Goal: Task Accomplishment & Management: Use online tool/utility

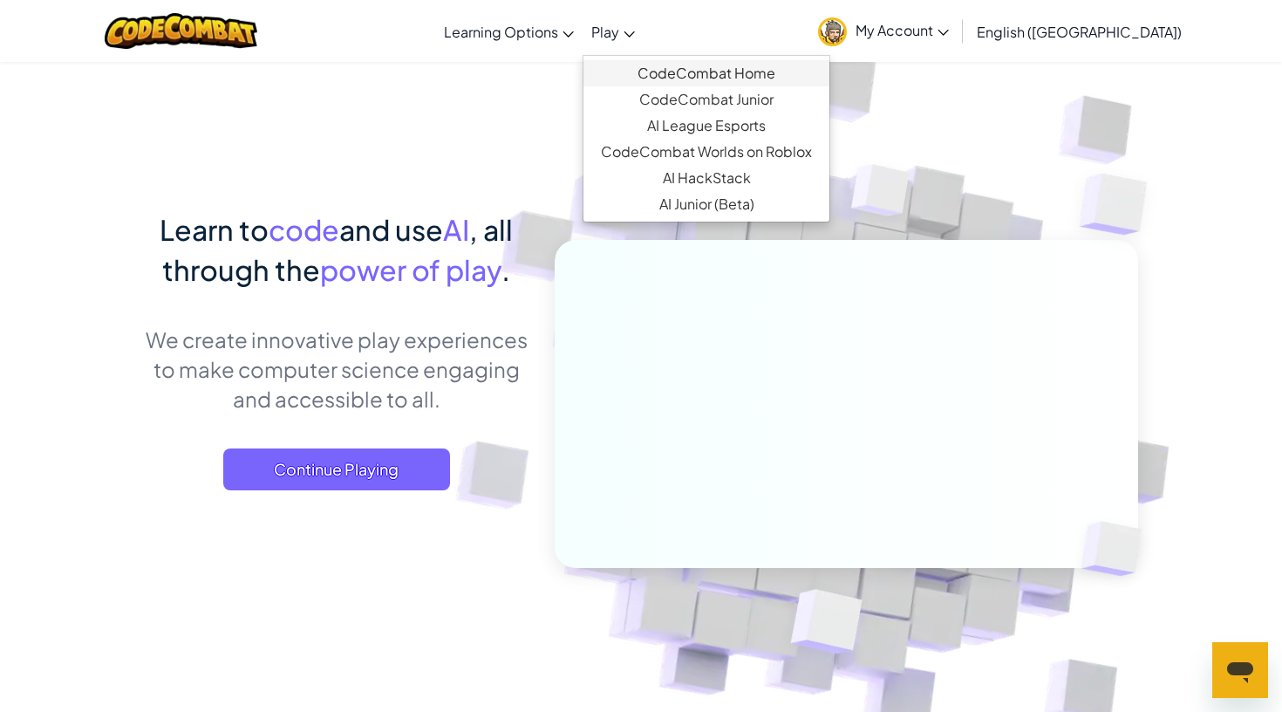
click at [705, 71] on link "CodeCombat Home" at bounding box center [706, 73] width 246 height 26
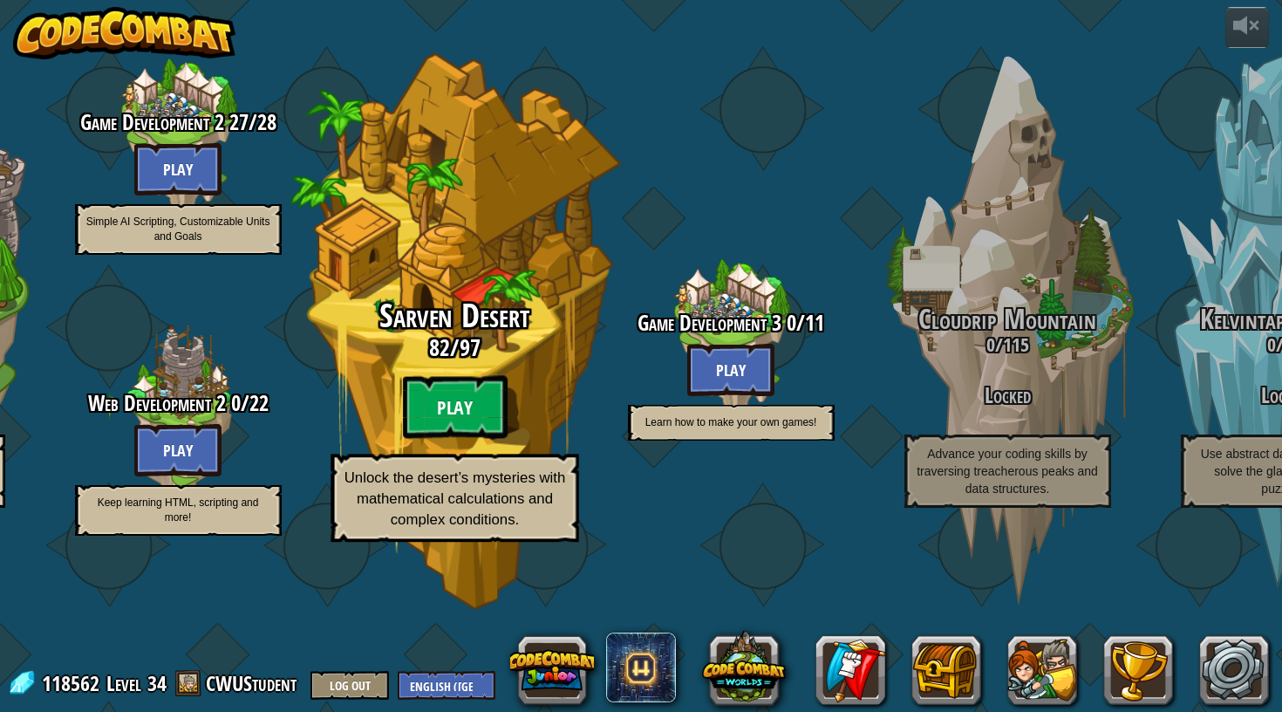
click at [481, 439] on btn "Play" at bounding box center [454, 407] width 105 height 63
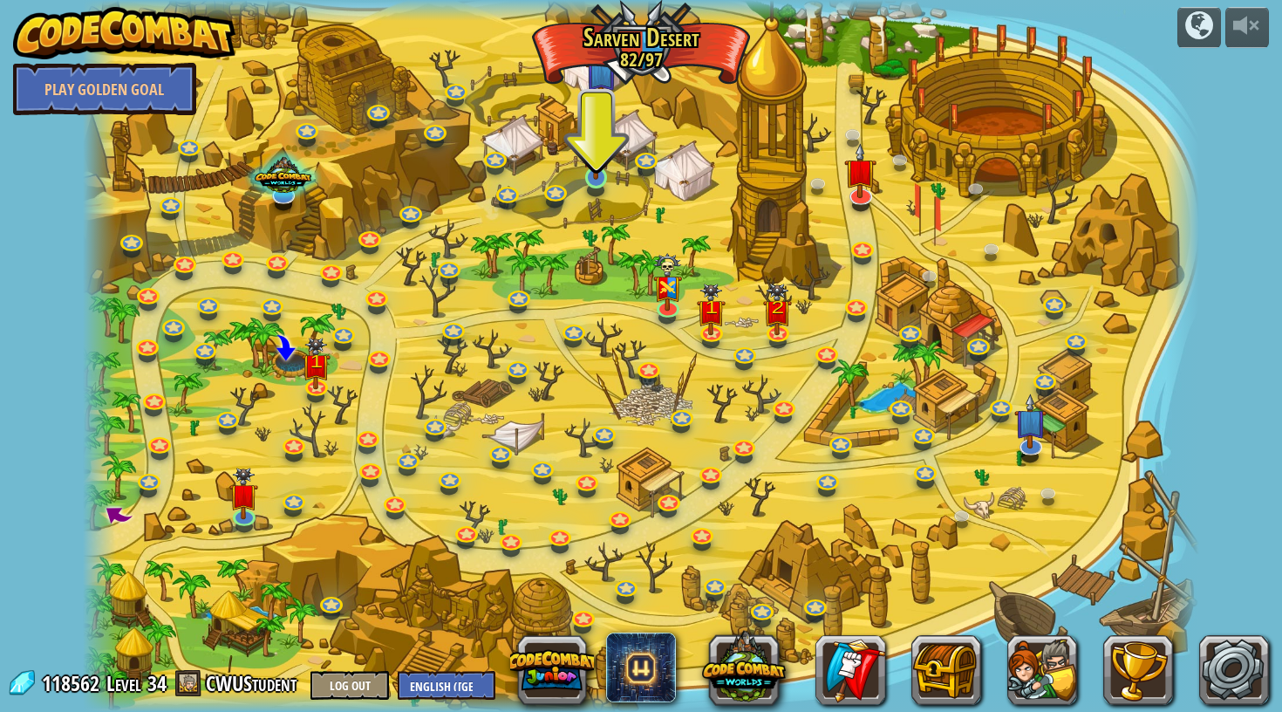
click at [597, 179] on img at bounding box center [596, 145] width 29 height 66
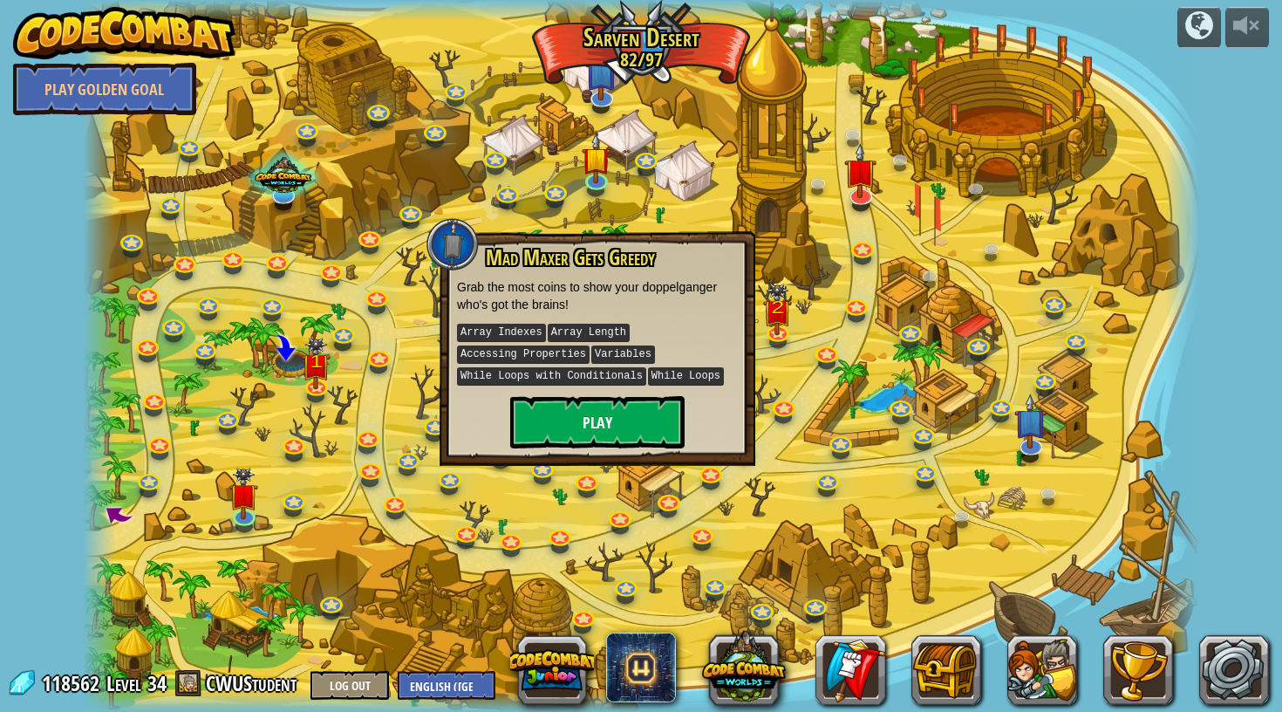
click at [564, 433] on button "Play" at bounding box center [597, 422] width 174 height 52
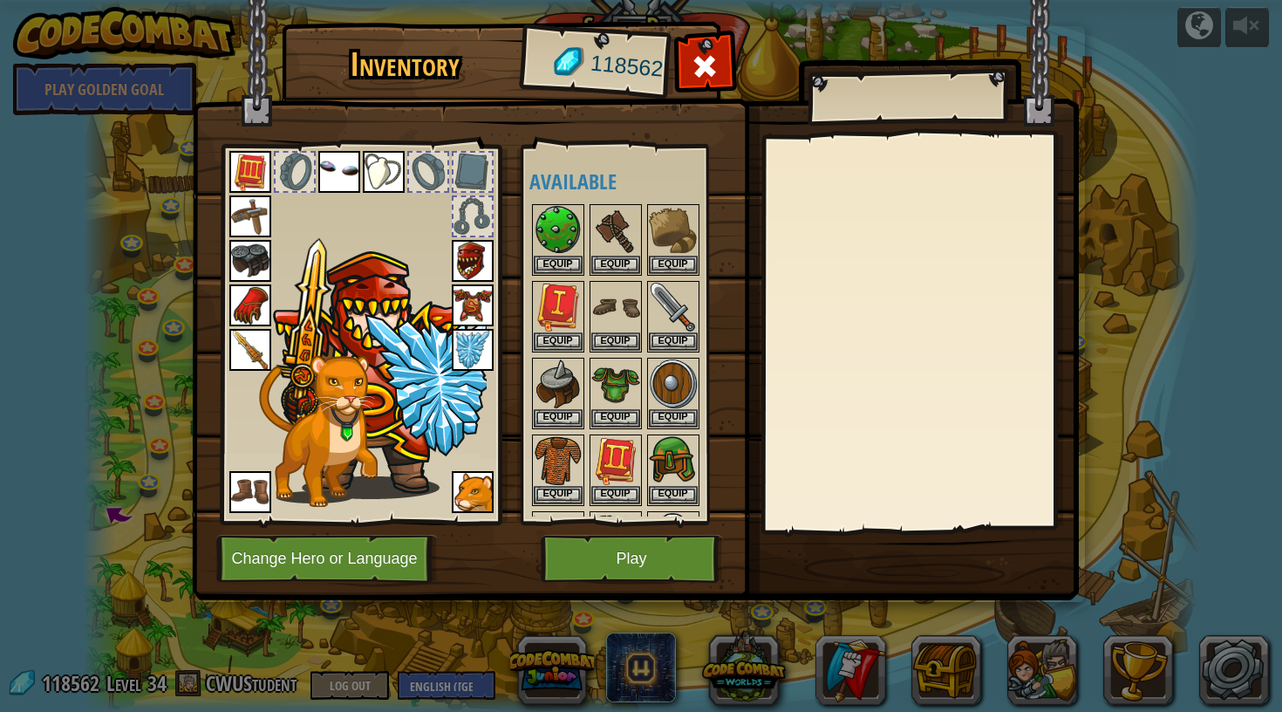
click at [700, 559] on button "Play" at bounding box center [632, 559] width 182 height 48
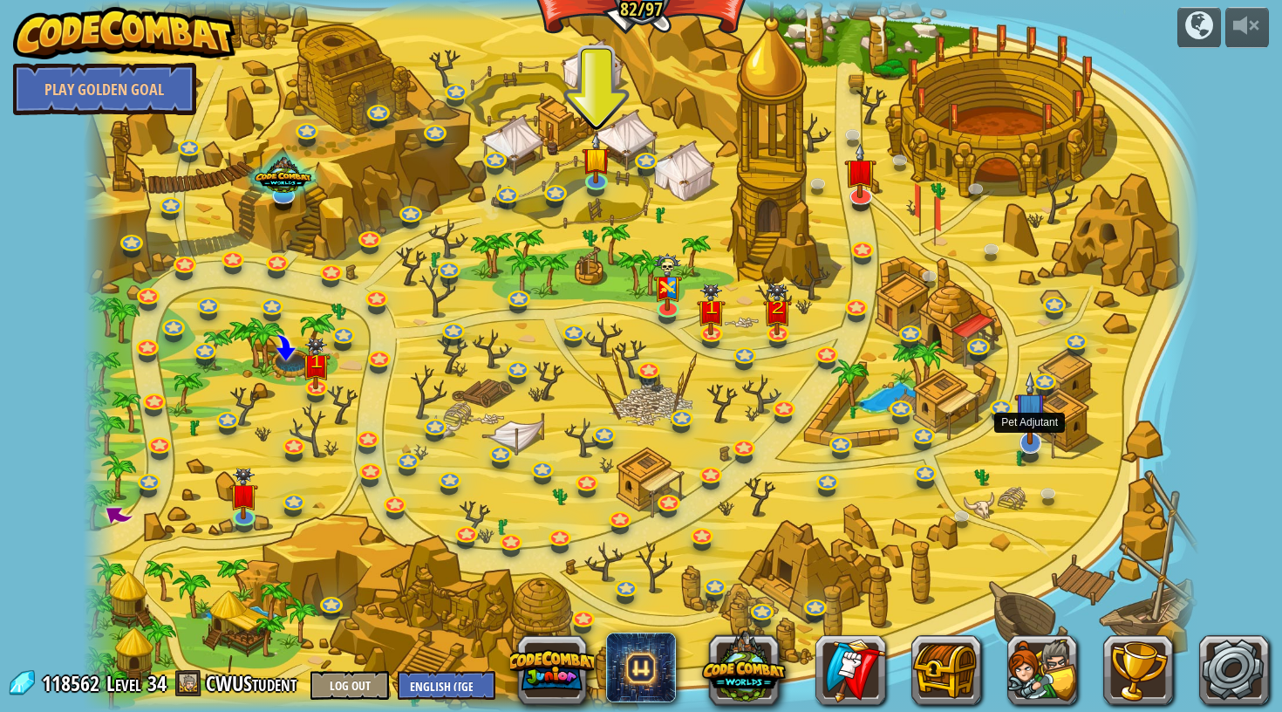
click at [1025, 439] on img at bounding box center [1030, 407] width 32 height 73
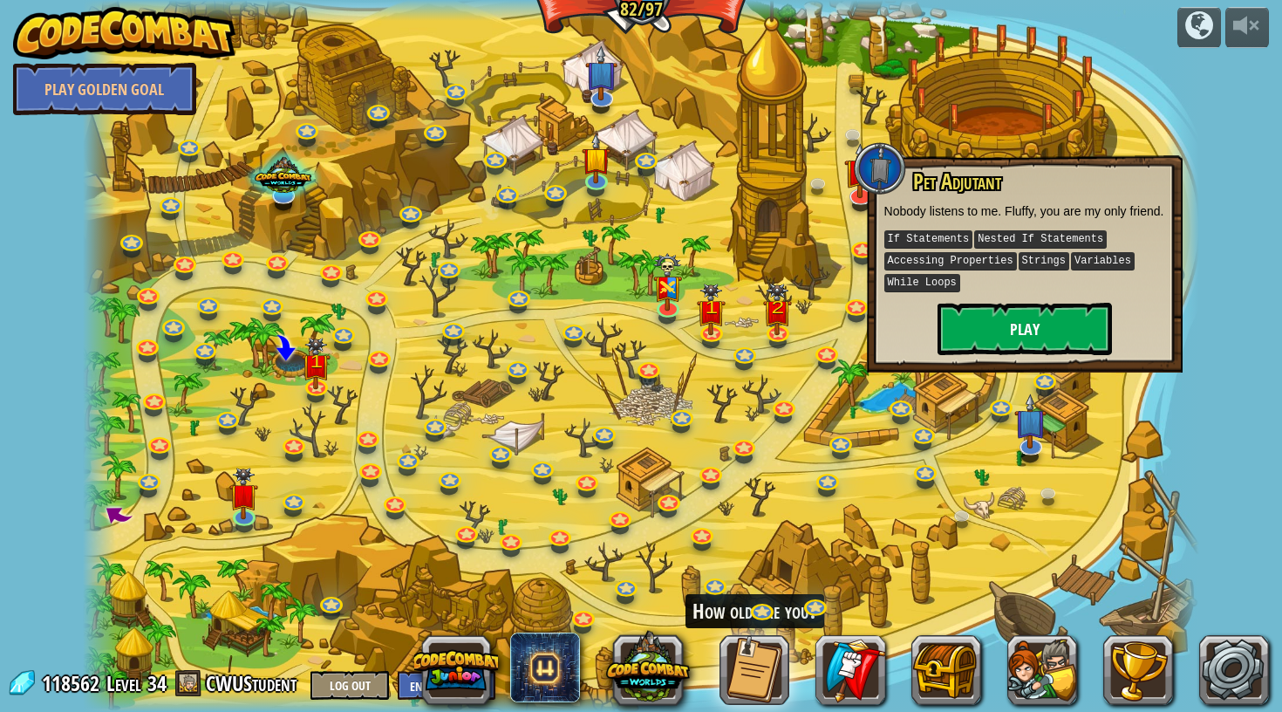
click at [1059, 334] on button "Play" at bounding box center [1024, 329] width 174 height 52
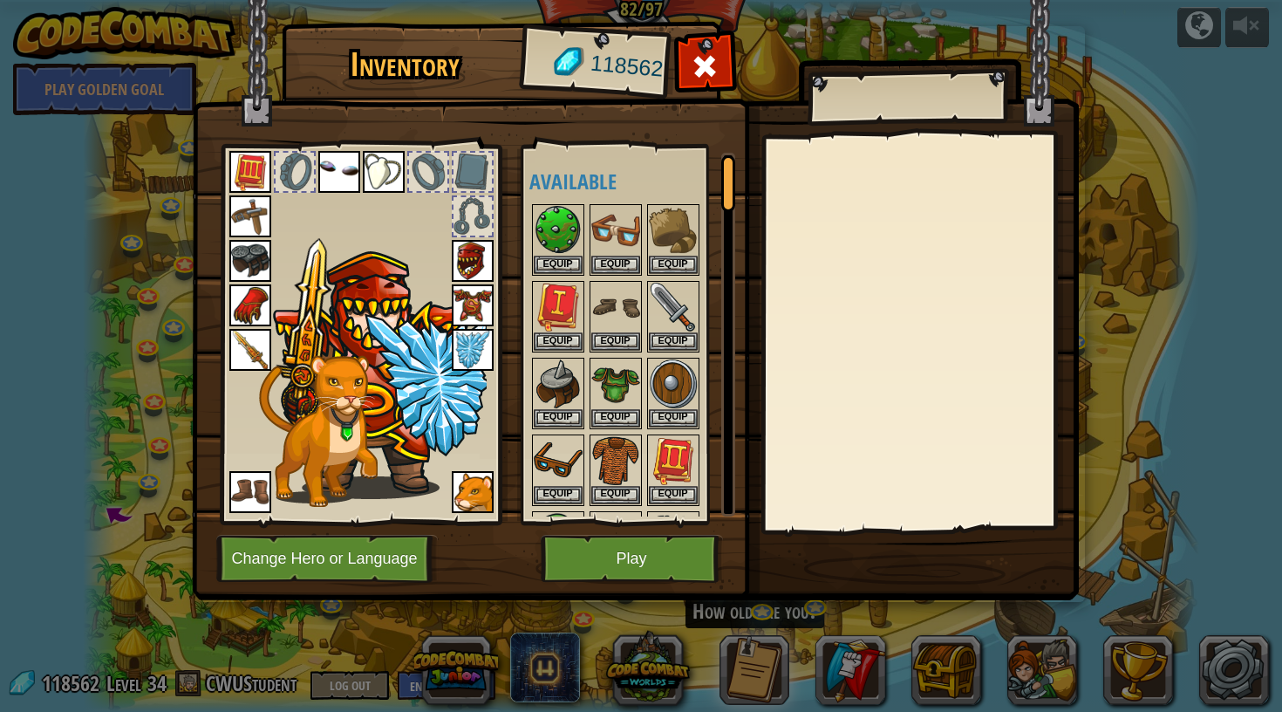
click at [613, 578] on button "Play" at bounding box center [632, 559] width 182 height 48
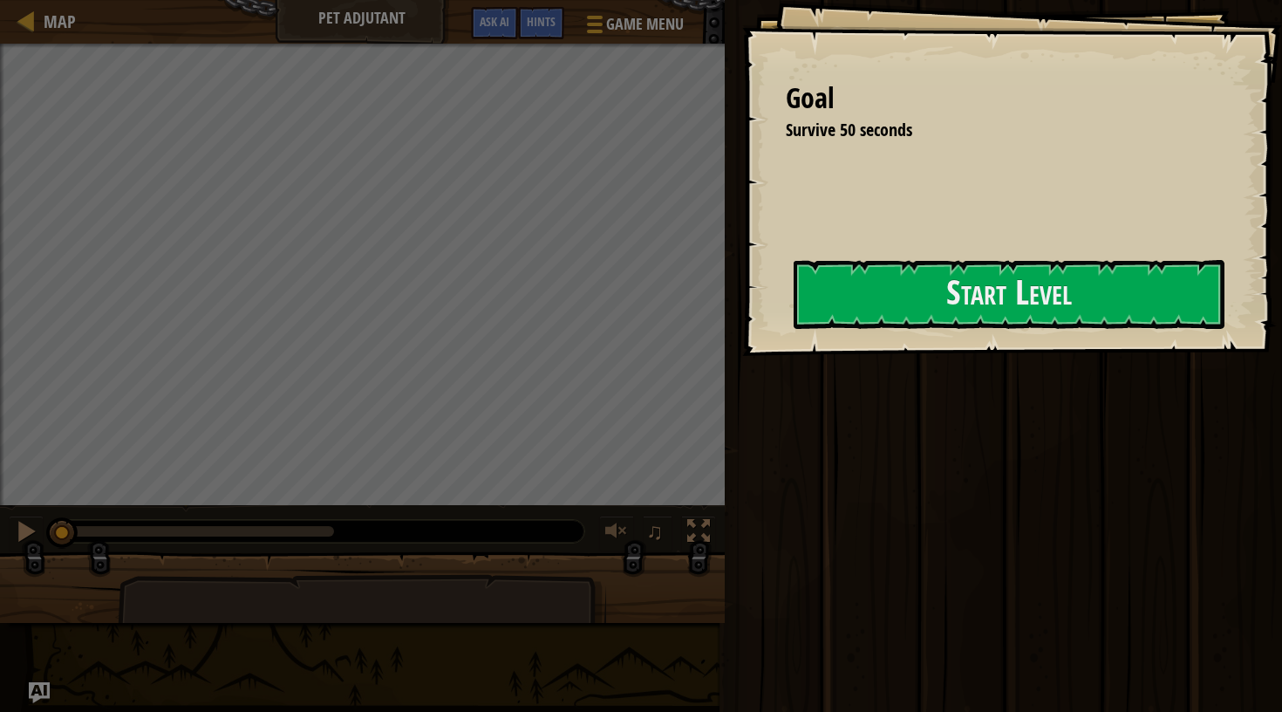
click at [875, 346] on div "Goal Survive 50 seconds Start Level Error loading from server. Try refreshing t…" at bounding box center [1012, 178] width 540 height 356
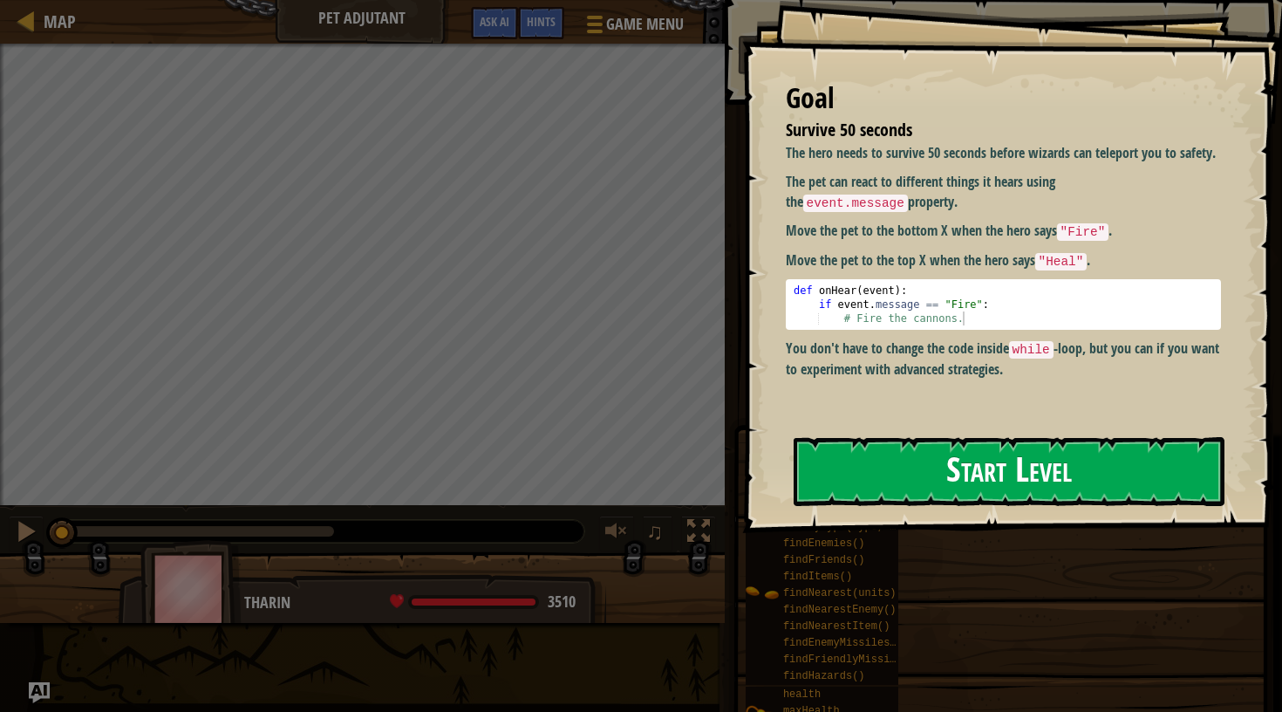
click at [900, 437] on button "Start Level" at bounding box center [1009, 471] width 431 height 69
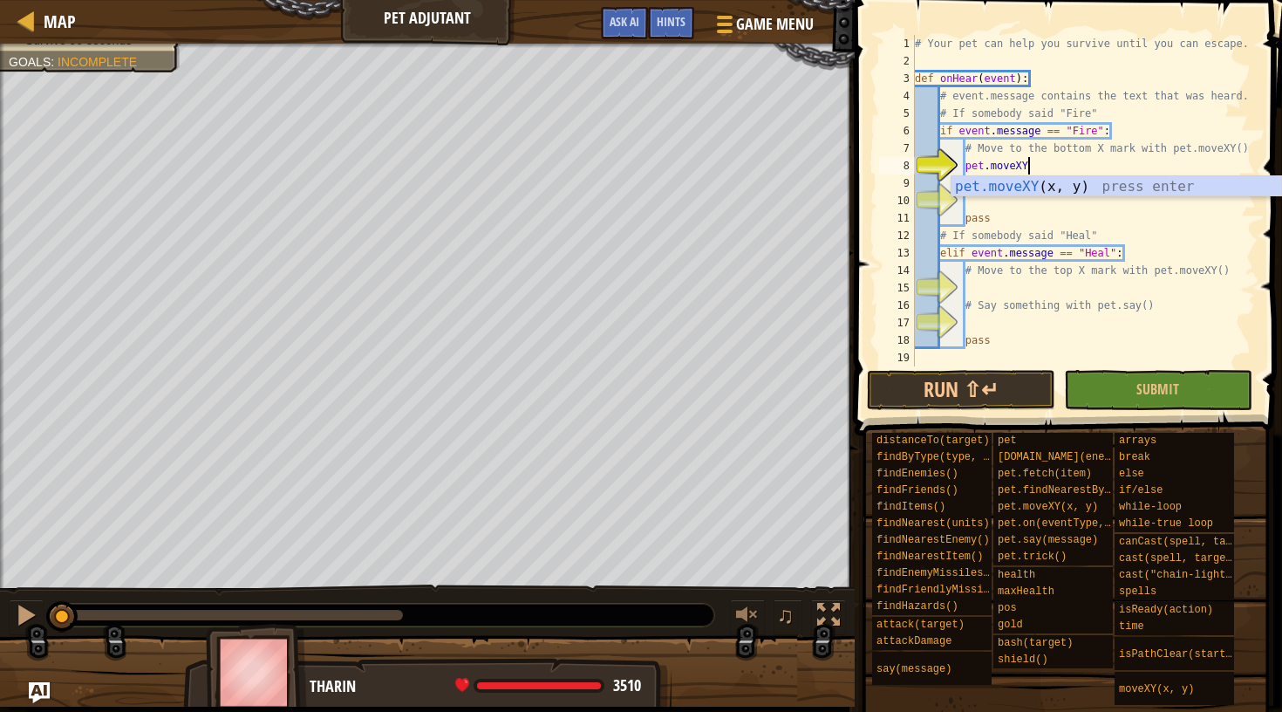
scroll to position [8, 9]
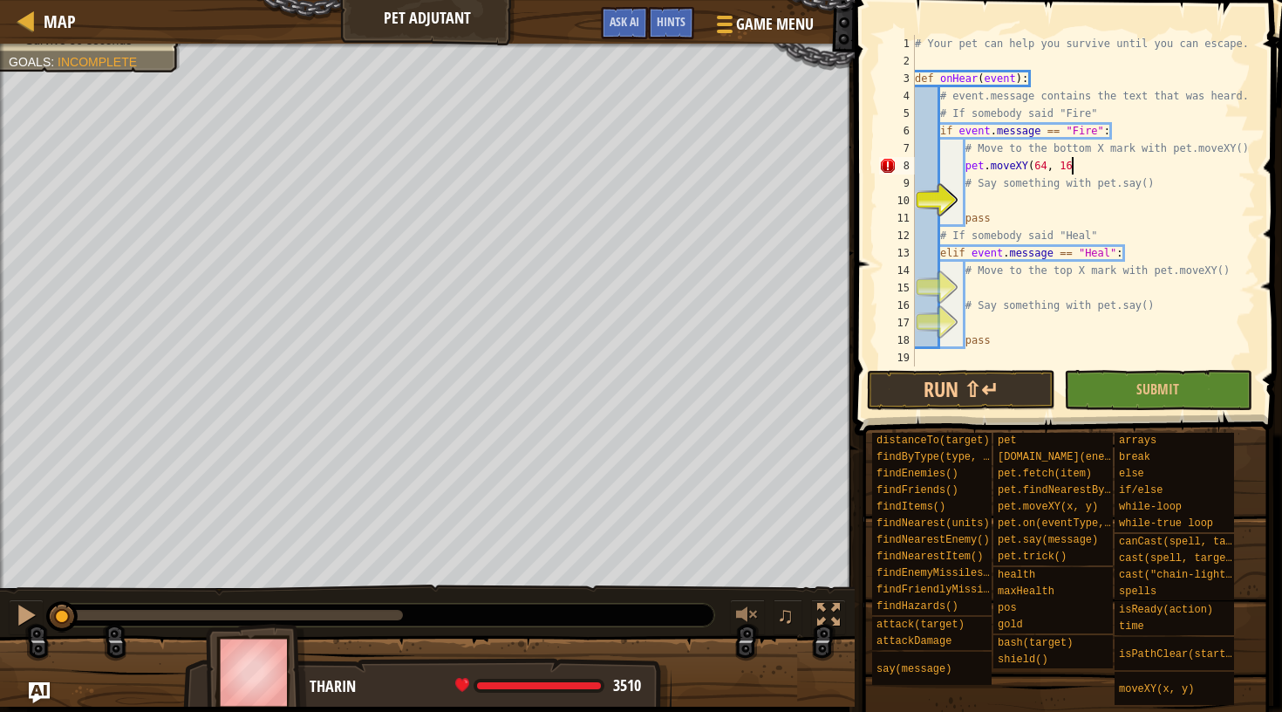
type textarea "pet.moveXY(64, 16)"
click at [1064, 202] on div "# Your pet can help you survive until you can escape. def onHear ( event ) : # …" at bounding box center [1083, 218] width 344 height 366
type textarea "pet.say("something")"
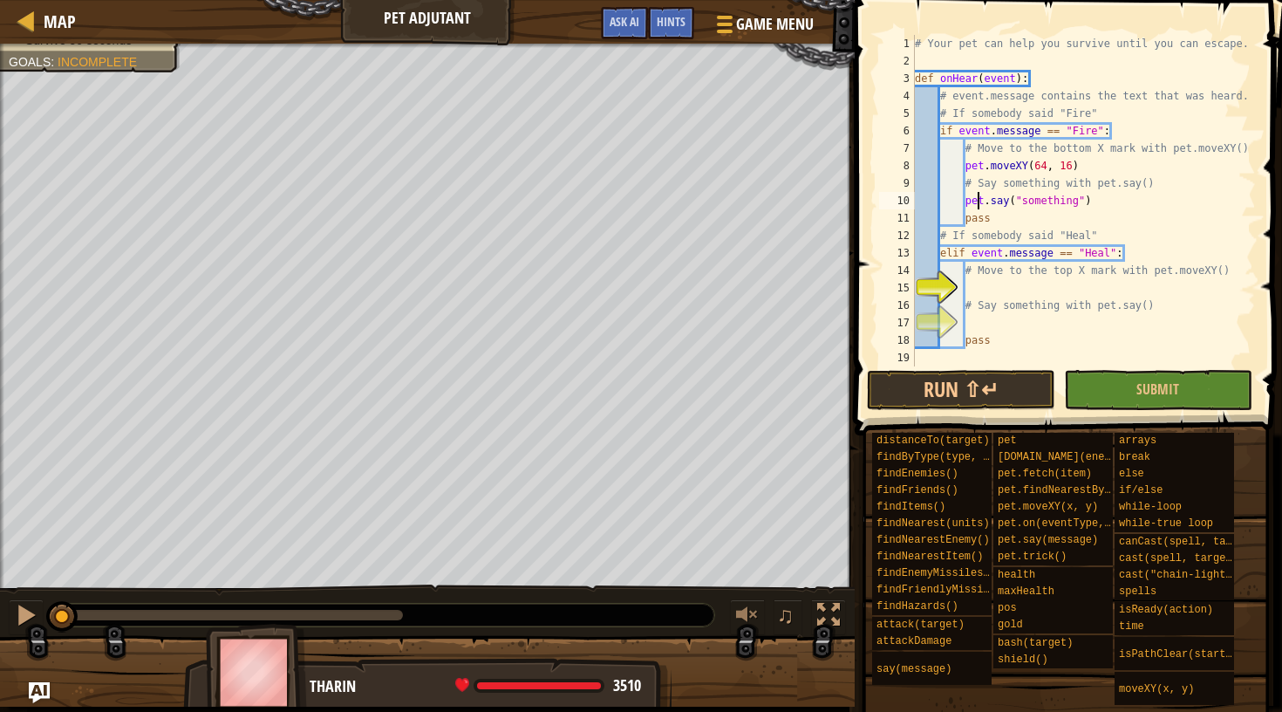
click at [998, 290] on div "# Your pet can help you survive until you can escape. def onHear ( event ) : # …" at bounding box center [1083, 218] width 344 height 366
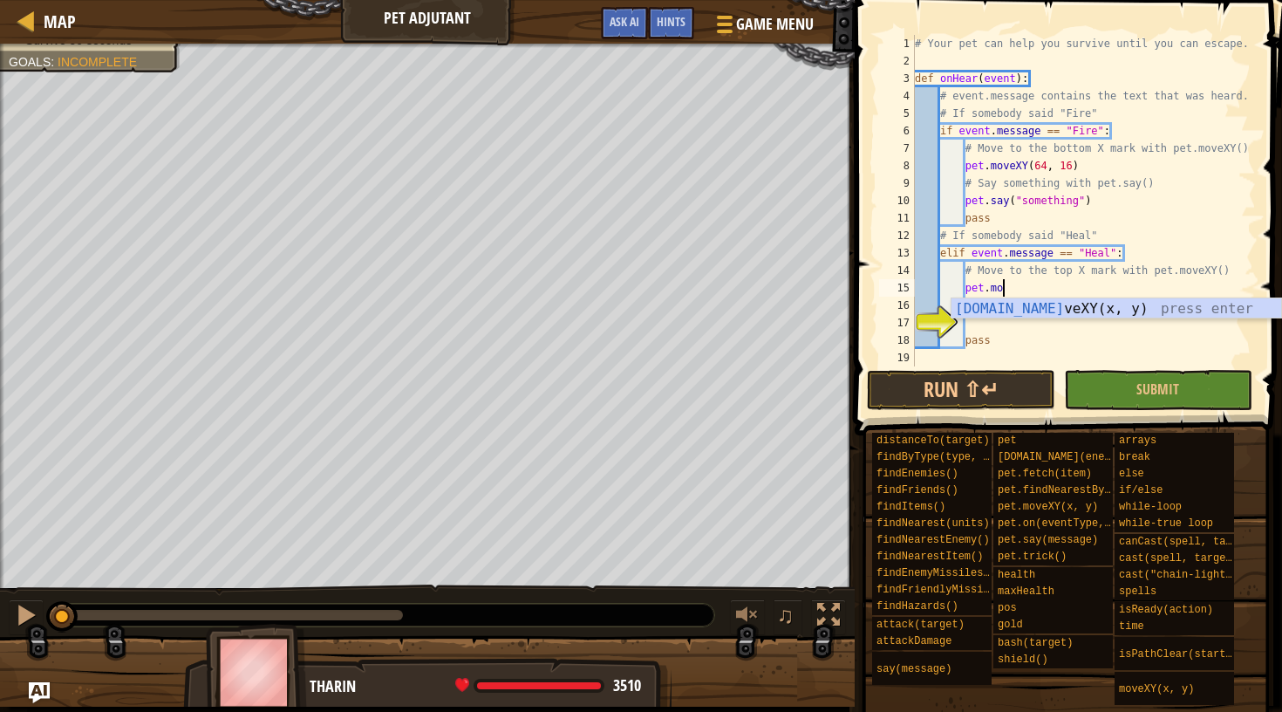
scroll to position [8, 7]
click at [1009, 308] on div "pet.mov eXY(x, y) press enter" at bounding box center [1116, 329] width 330 height 63
type textarea "pet.moveXY(64, 52)"
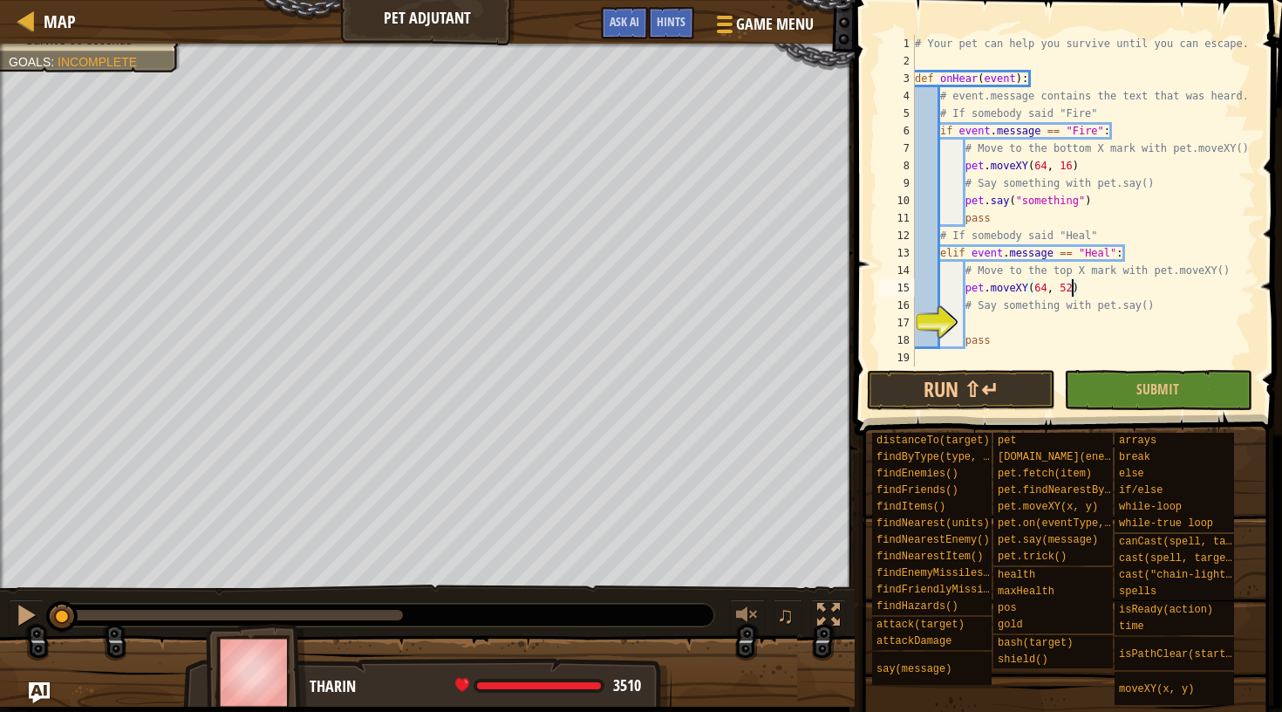
click at [1026, 320] on div "# Your pet can help you survive until you can escape. def onHear ( event ) : # …" at bounding box center [1083, 218] width 344 height 366
type textarea "pet.say("something")"
click at [995, 387] on button "Run ⇧↵" at bounding box center [961, 390] width 188 height 40
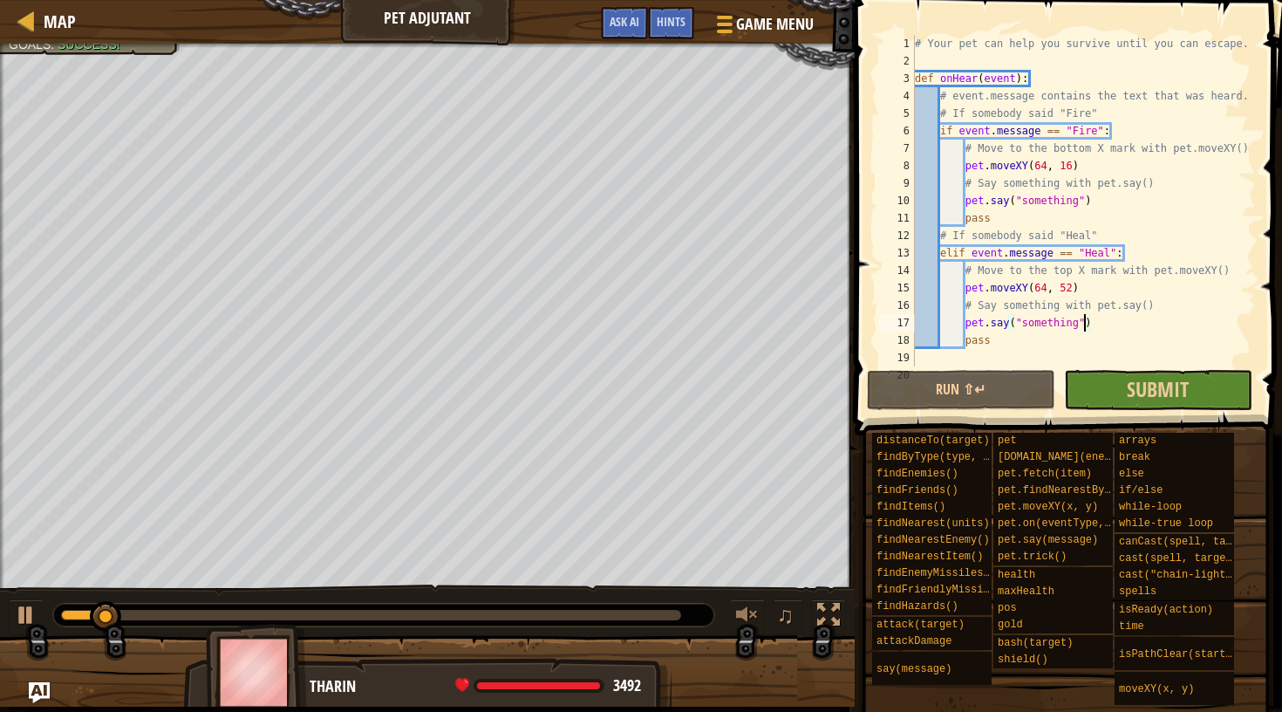
click at [1104, 392] on button "Submit" at bounding box center [1158, 390] width 188 height 40
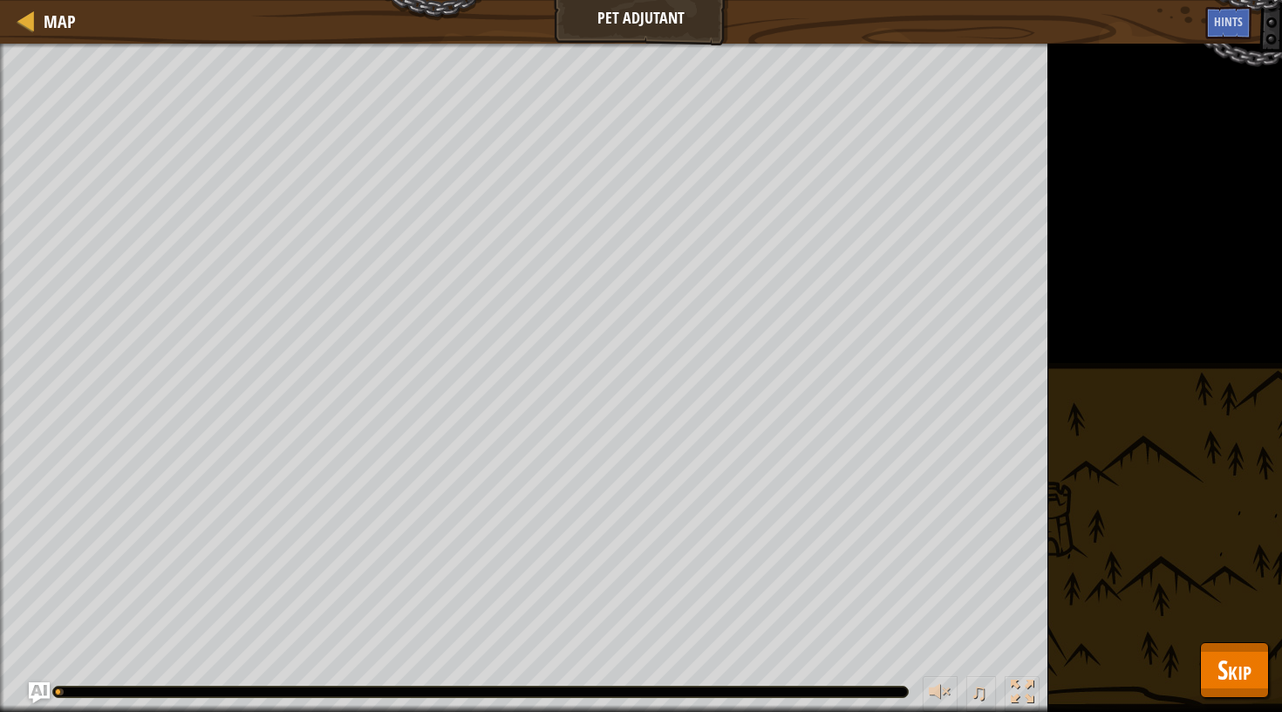
click at [1229, 660] on span "Skip" at bounding box center [1234, 669] width 34 height 36
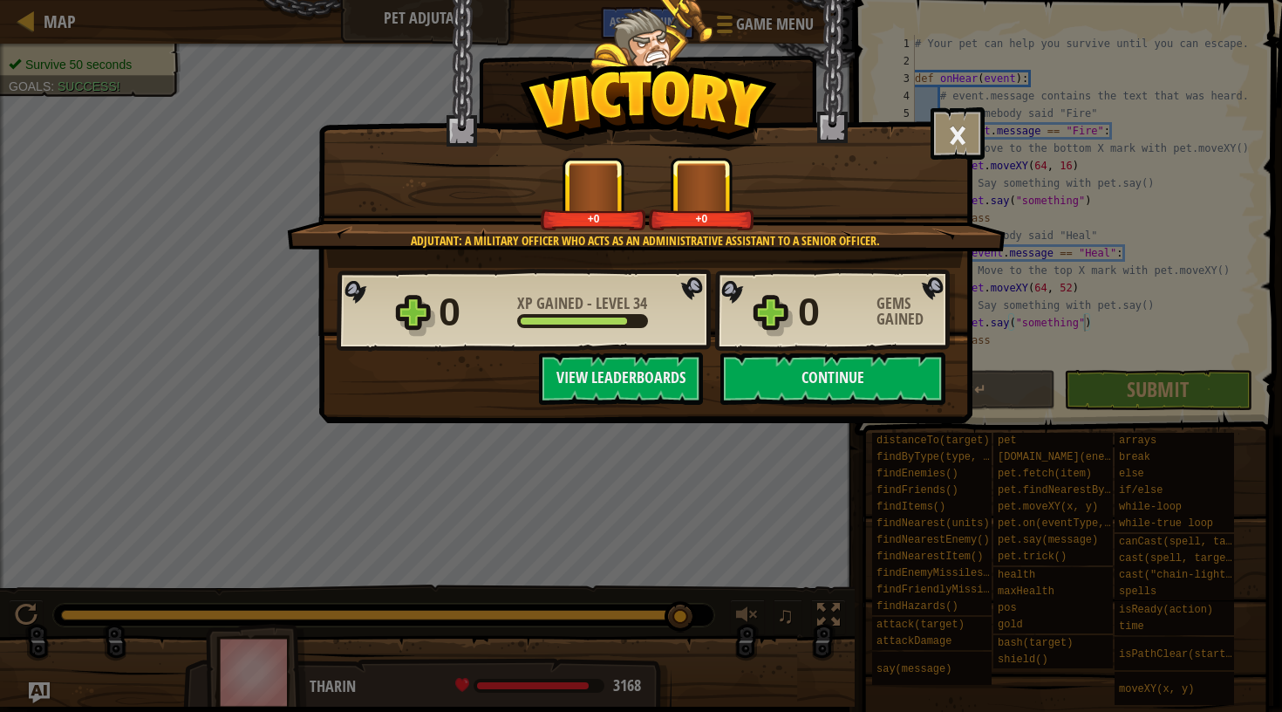
click at [848, 413] on div "× Adjutant: A military officer who acts as an administrative assistant to a sen…" at bounding box center [645, 211] width 654 height 423
click at [835, 383] on button "Continue" at bounding box center [832, 378] width 225 height 52
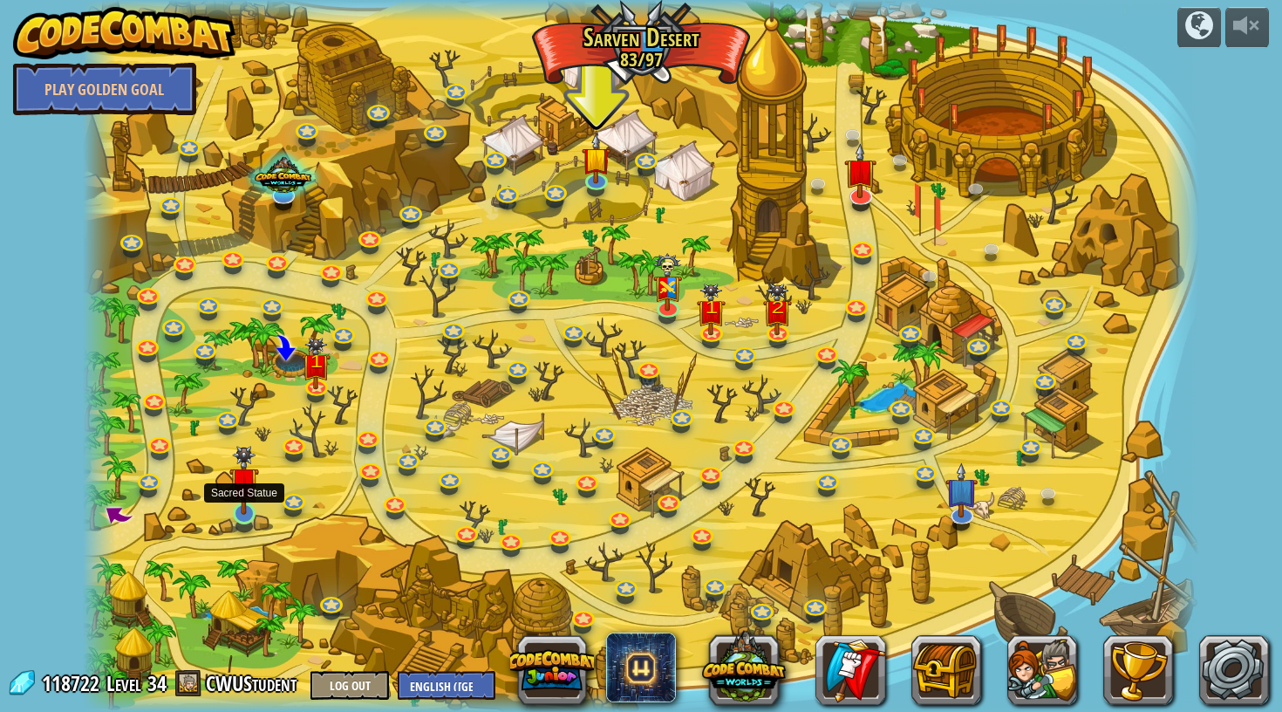
click at [243, 510] on img at bounding box center [243, 480] width 29 height 69
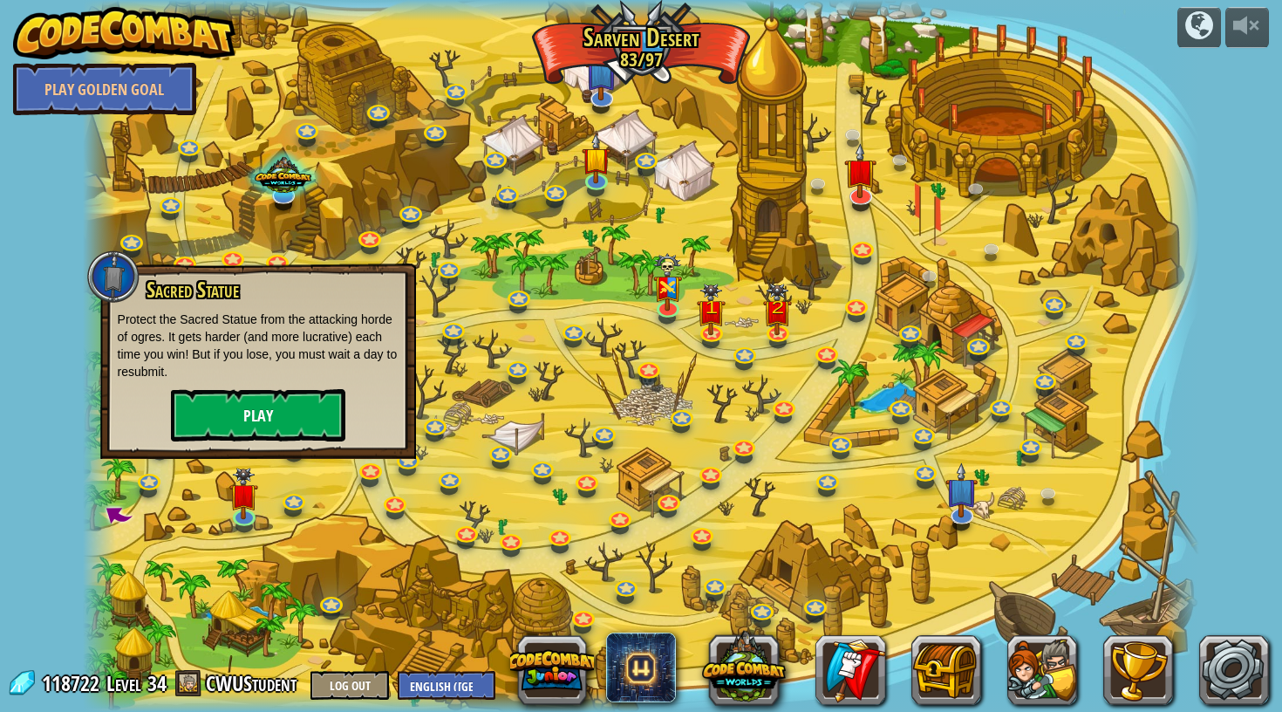
click at [296, 408] on button "Play" at bounding box center [258, 415] width 174 height 52
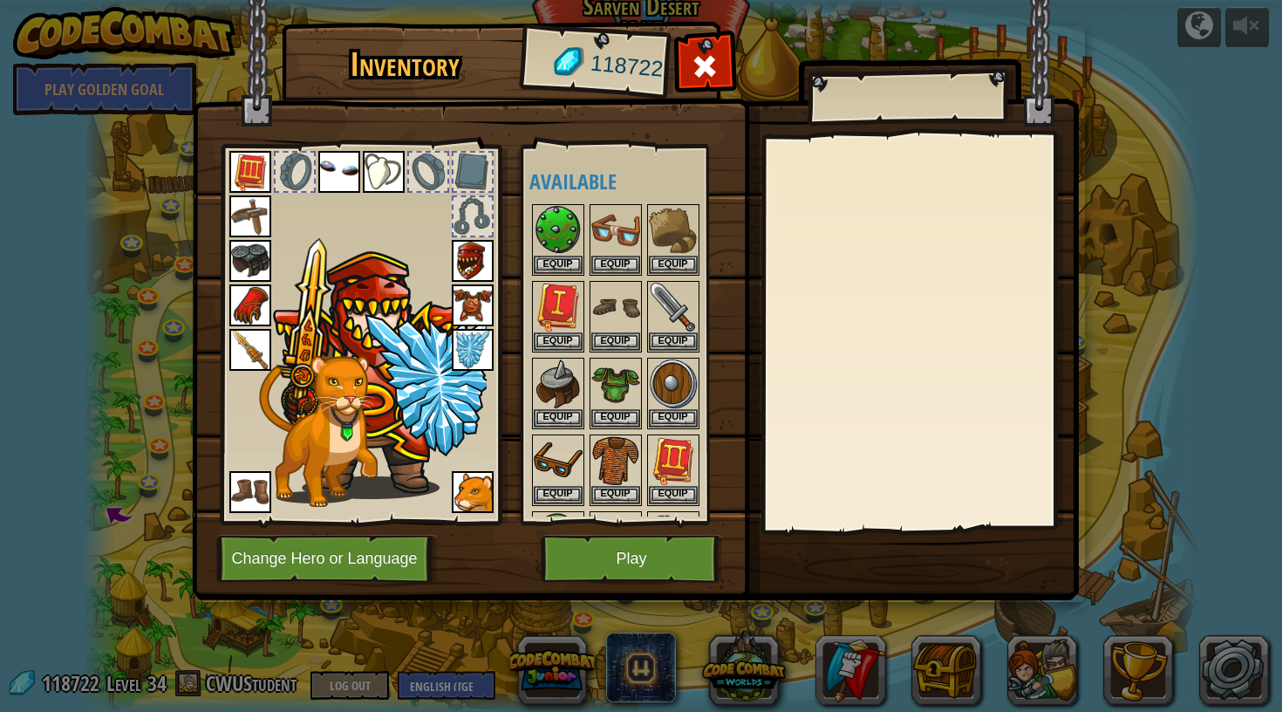
click at [603, 553] on button "Play" at bounding box center [632, 559] width 182 height 48
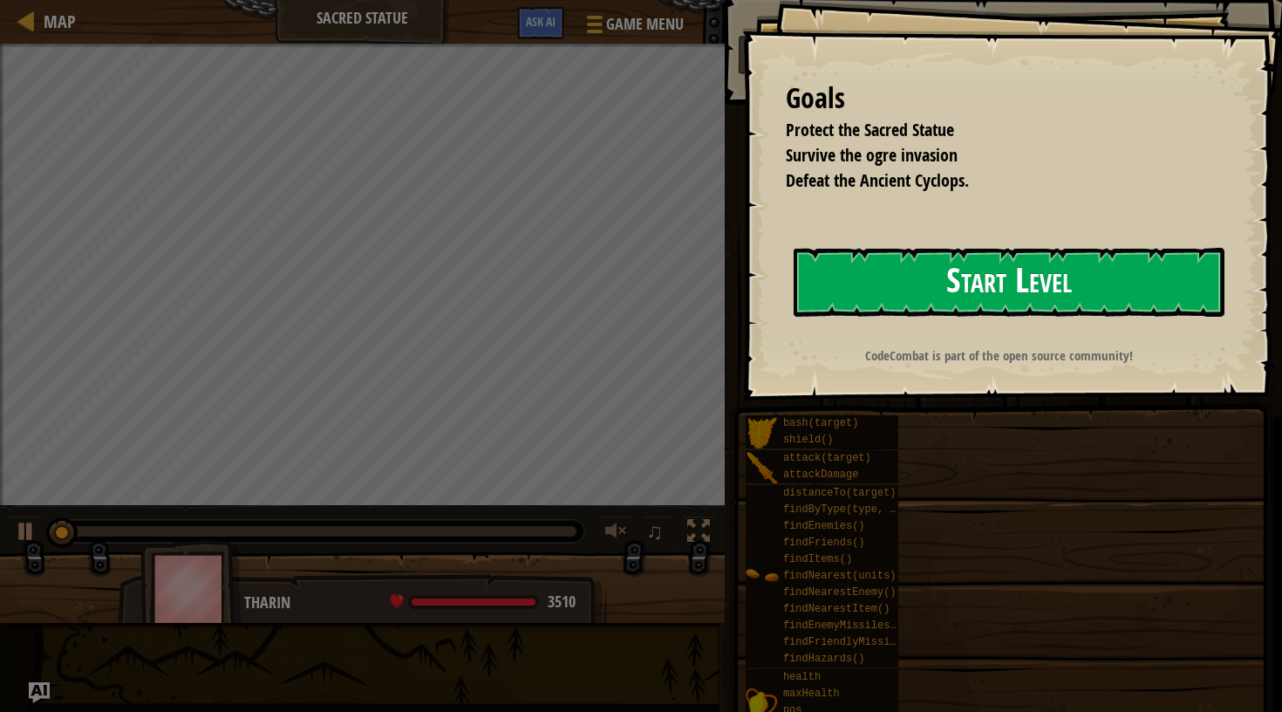
click at [929, 249] on button "Start Level" at bounding box center [1009, 282] width 431 height 69
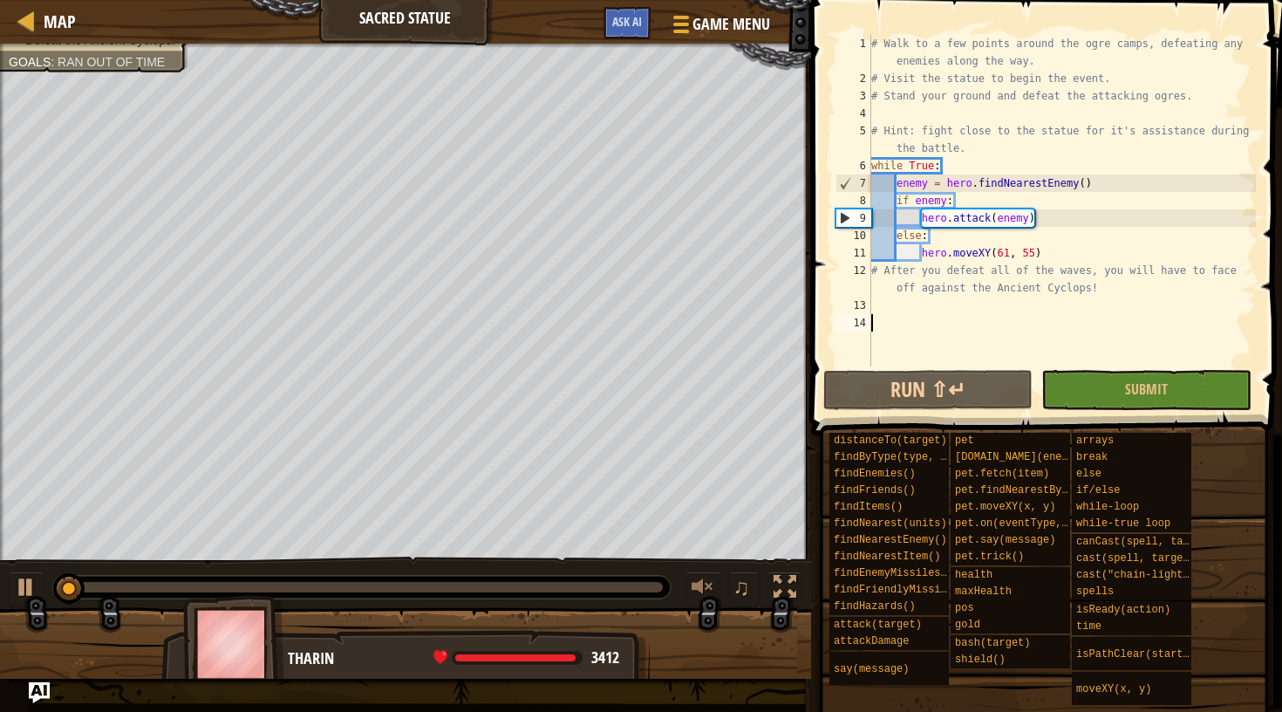
click at [1106, 300] on div "# Walk to a few points around the ogre camps, defeating any enemies along the w…" at bounding box center [1062, 227] width 388 height 384
click at [962, 385] on button "Run ⇧↵" at bounding box center [927, 390] width 209 height 40
drag, startPoint x: 1039, startPoint y: 253, endPoint x: 921, endPoint y: 261, distance: 118.0
click at [921, 261] on div "# Walk to a few points around the ogre camps, defeating any enemies along the w…" at bounding box center [1062, 227] width 388 height 384
type textarea "hero.moveXY(61, 55)"
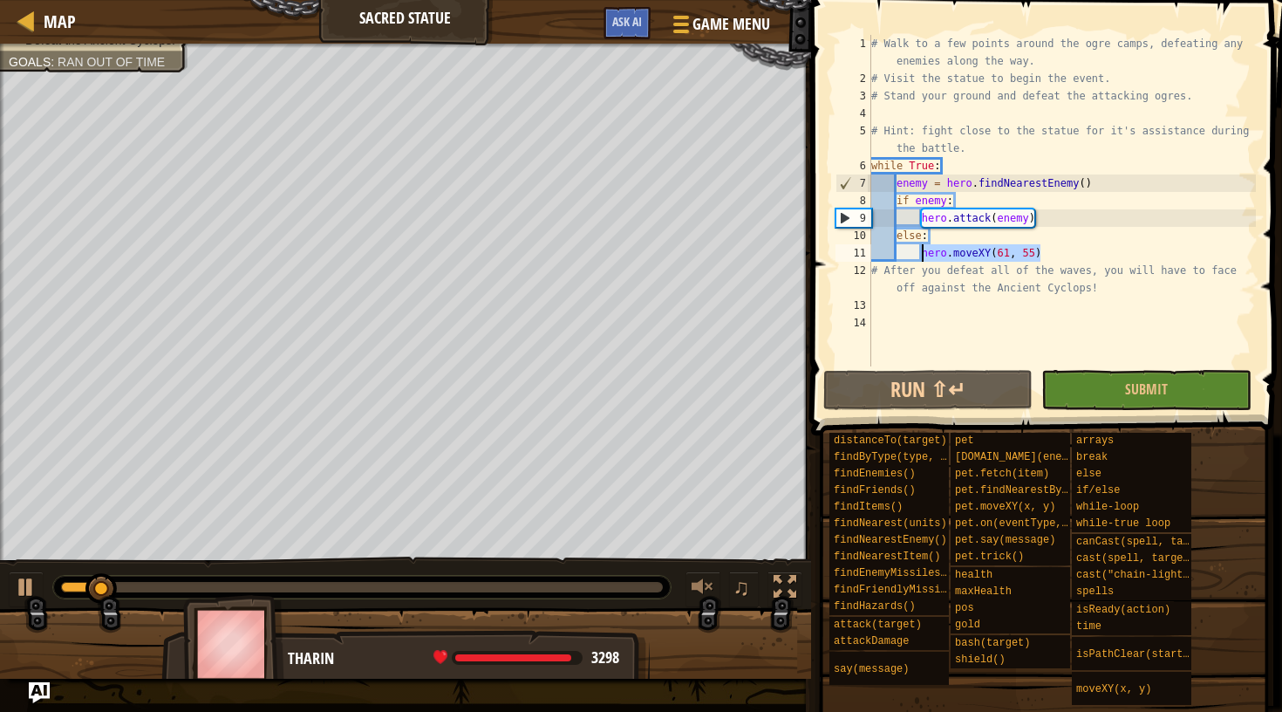
click at [945, 252] on div "# Walk to a few points around the ogre camps, defeating any enemies along the w…" at bounding box center [1062, 227] width 388 height 384
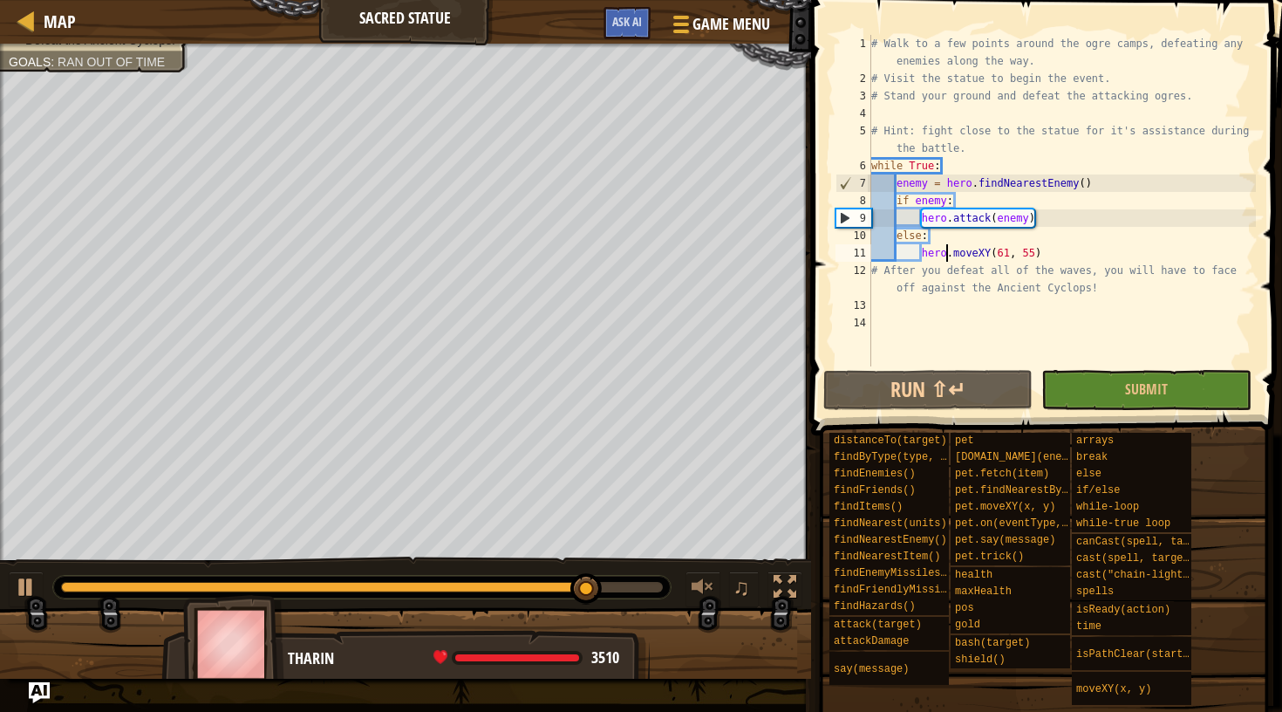
click at [1079, 251] on div "# Walk to a few points around the ogre camps, defeating any enemies along the w…" at bounding box center [1062, 227] width 388 height 384
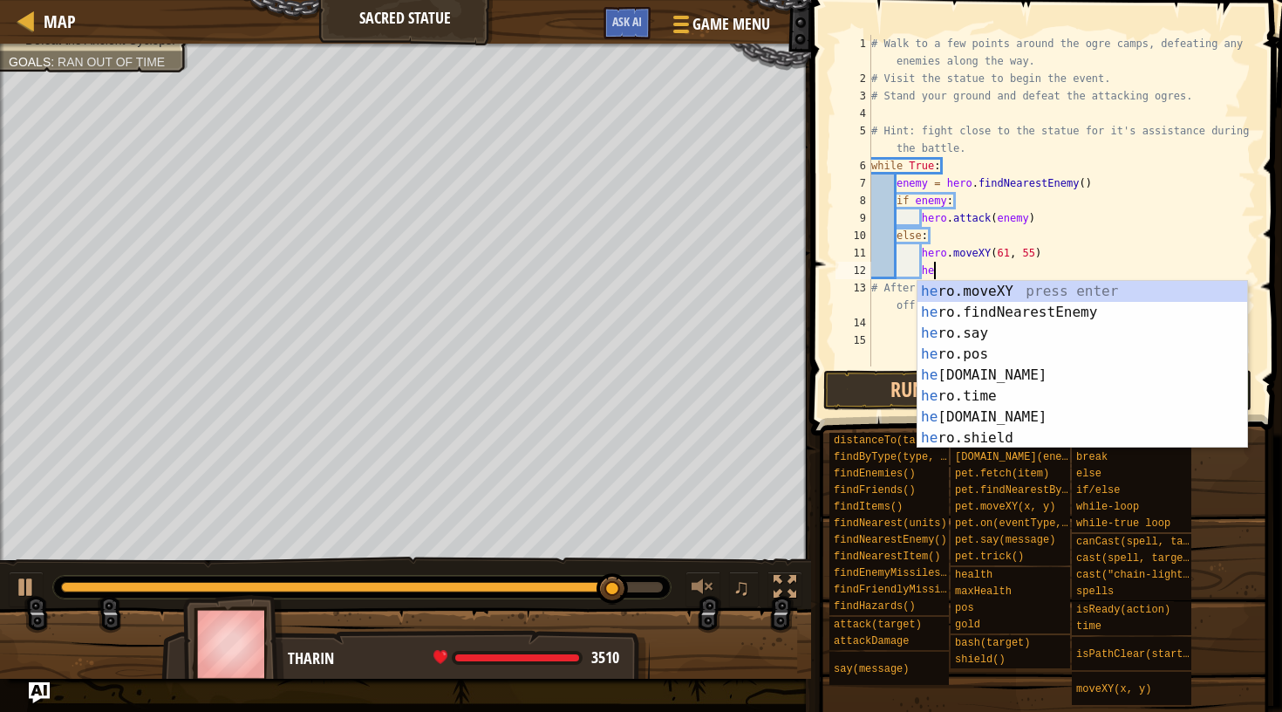
type textarea "h"
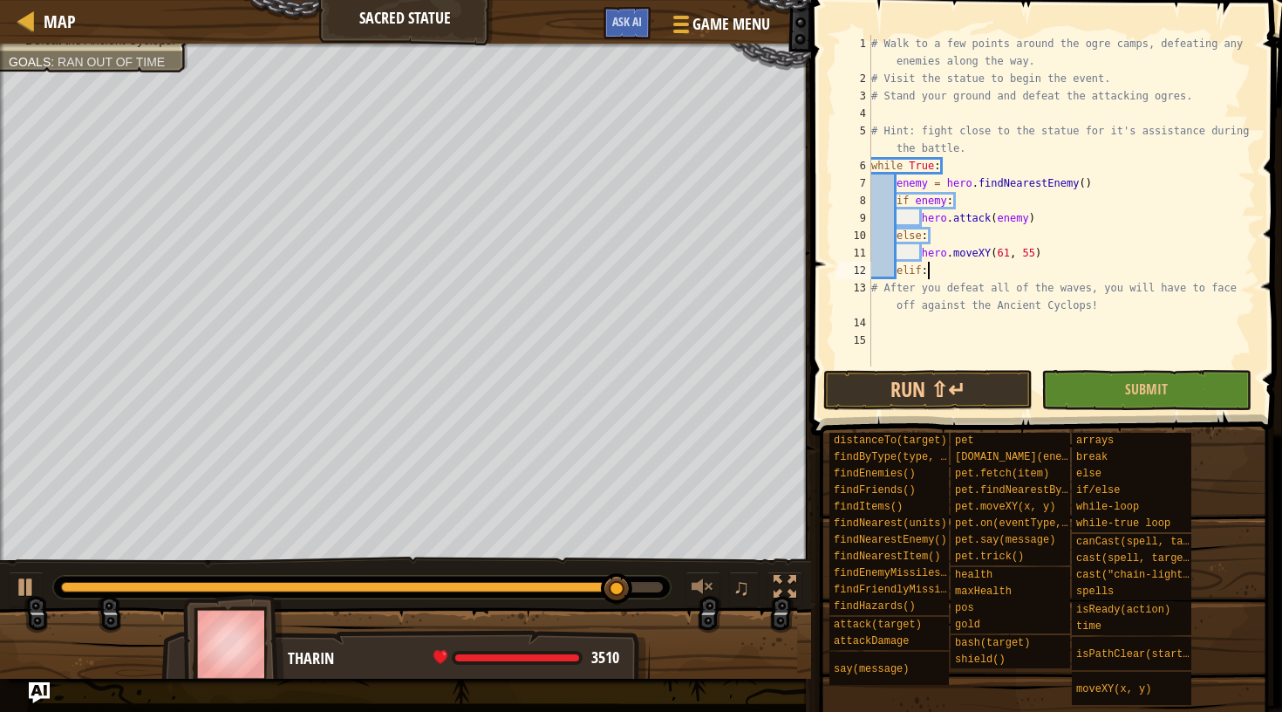
scroll to position [8, 3]
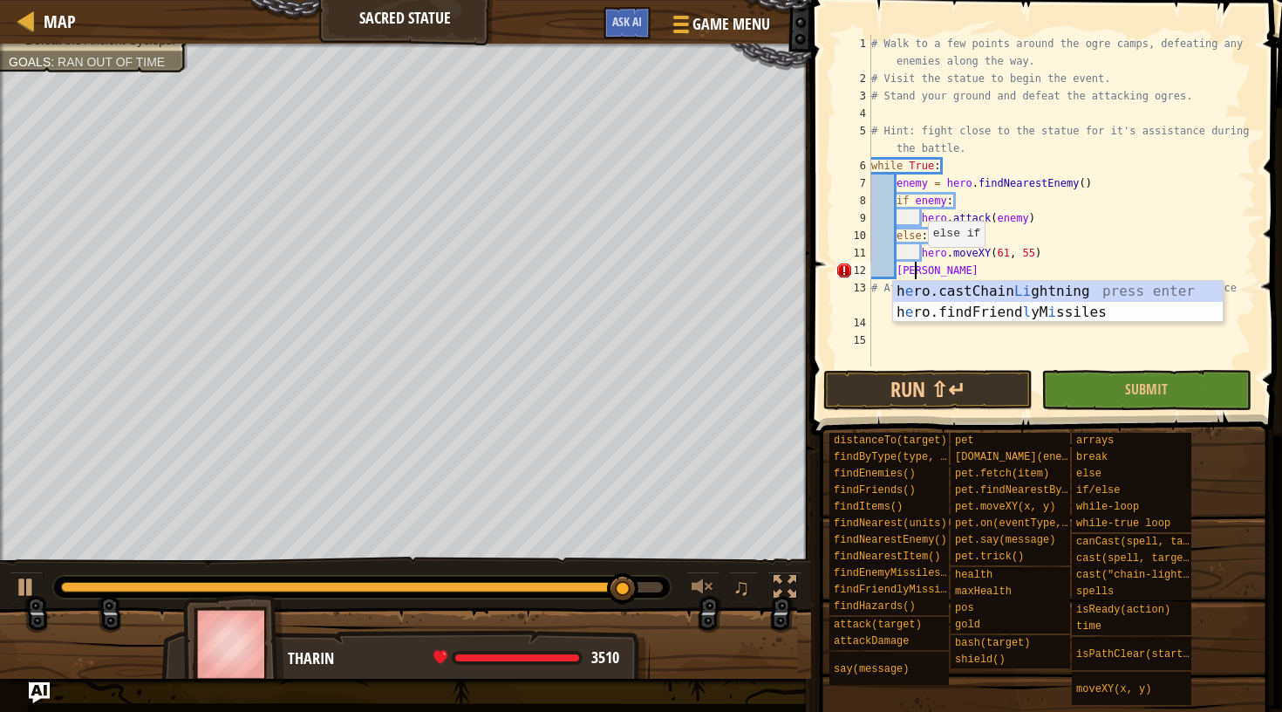
type textarea "e"
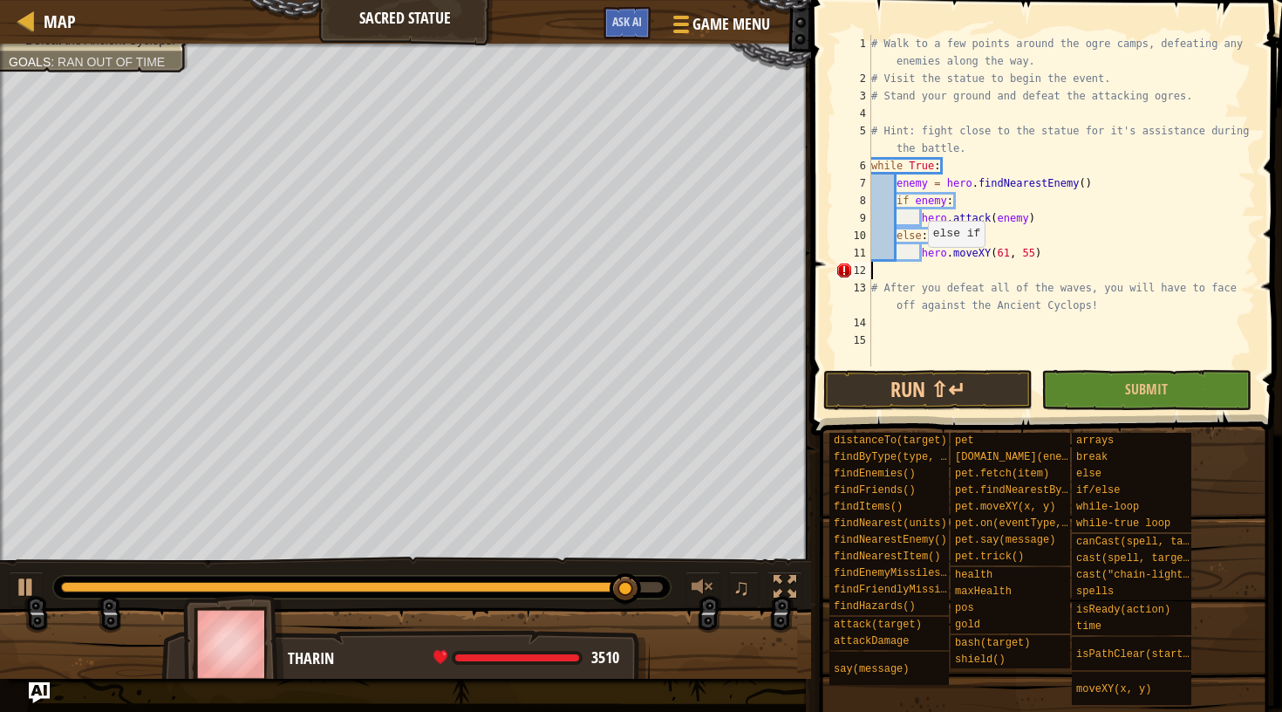
scroll to position [8, 0]
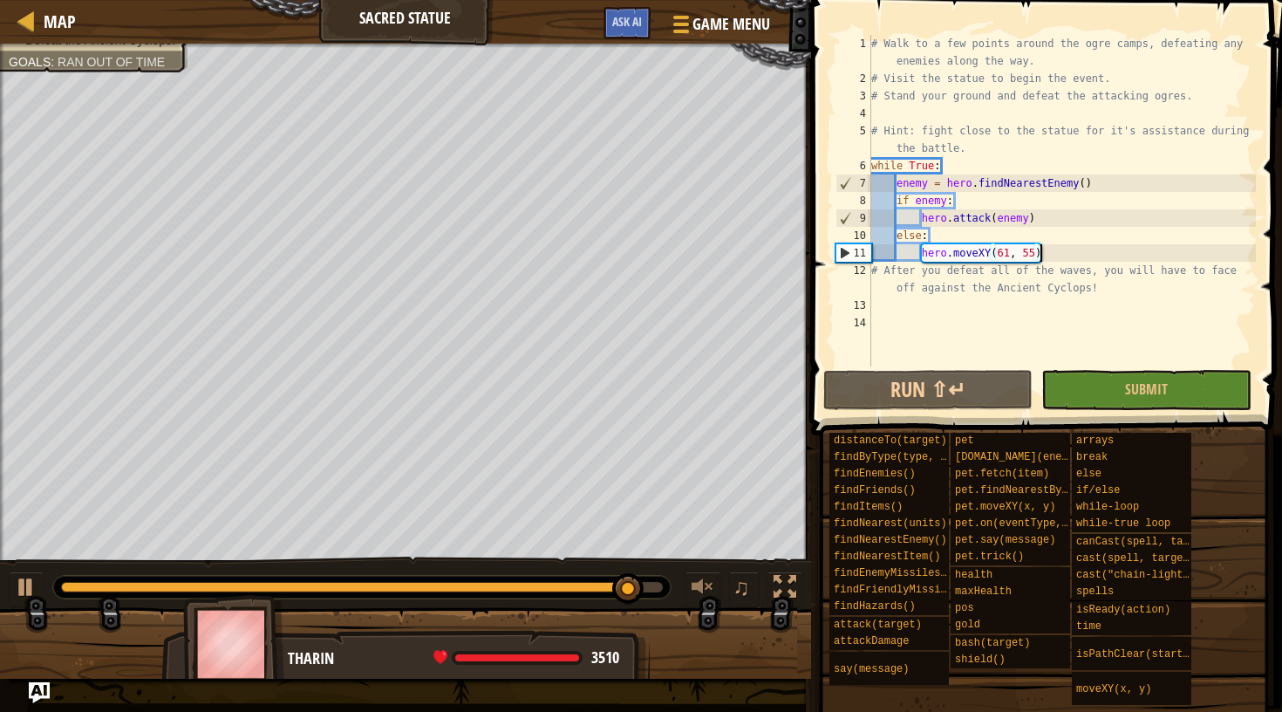
click at [1033, 217] on div "# Walk to a few points around the ogre camps, defeating any enemies along the w…" at bounding box center [1062, 227] width 388 height 384
type textarea "hero.attack(enemy)"
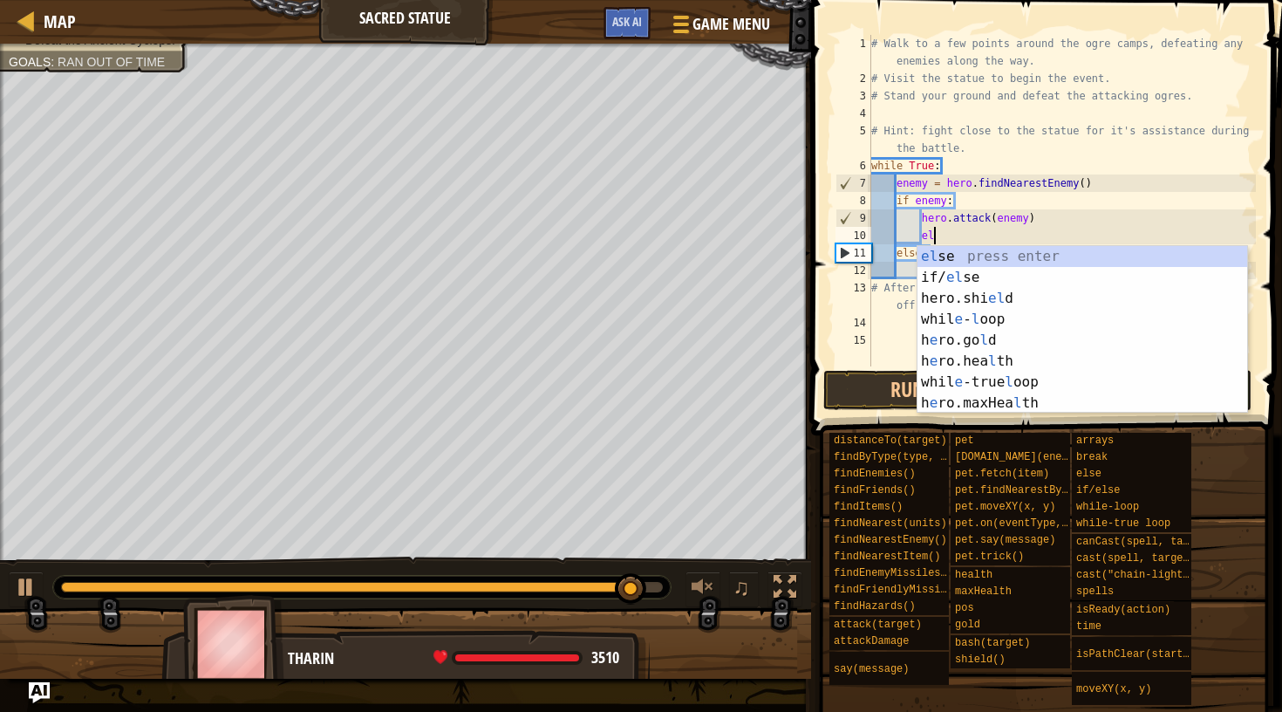
type textarea "e"
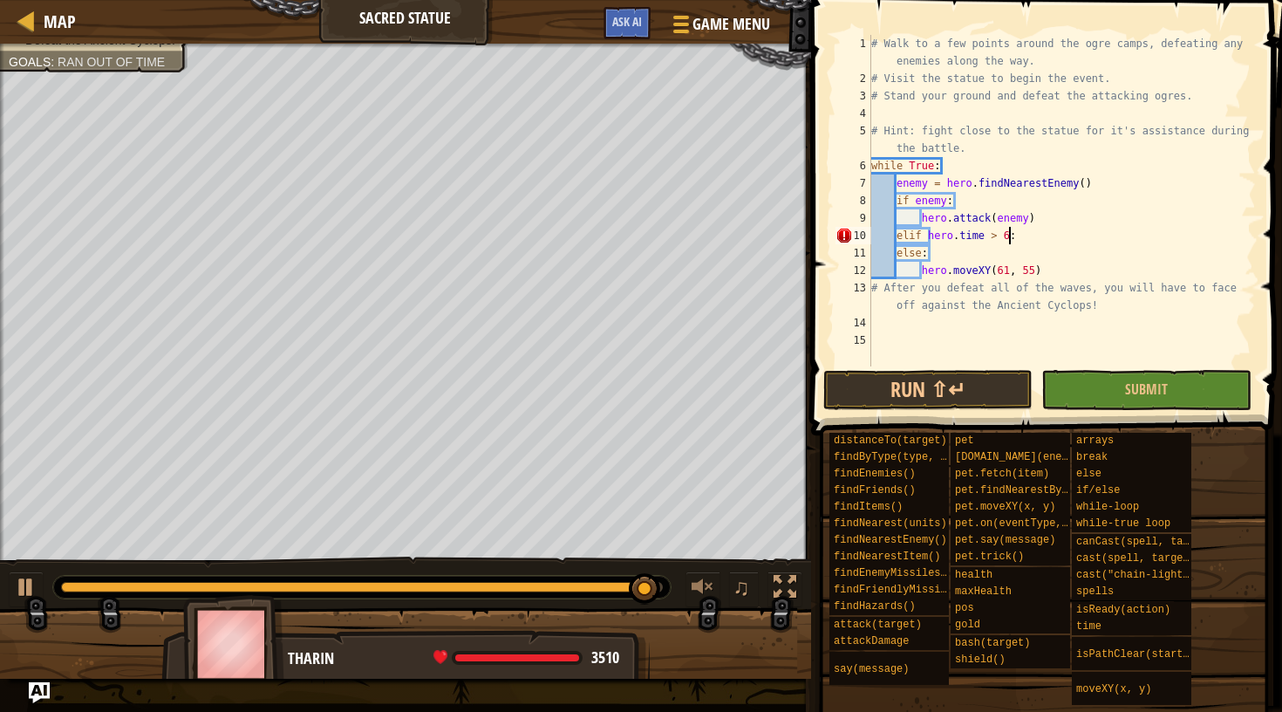
scroll to position [8, 11]
type textarea "elif hero.time > 60:"
click at [1040, 237] on div "# Walk to a few points around the ogre camps, defeating any enemies along the w…" at bounding box center [1062, 227] width 388 height 384
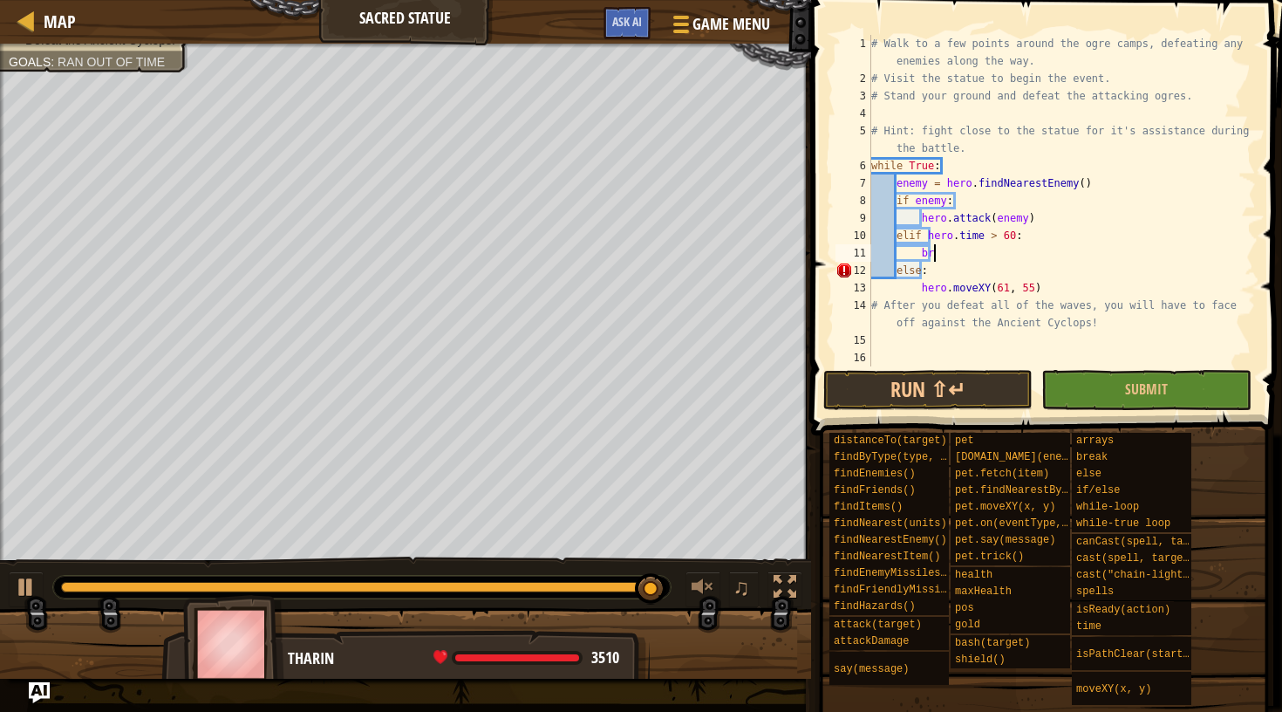
scroll to position [8, 5]
click at [969, 393] on button "Run ⇧↵" at bounding box center [927, 390] width 209 height 40
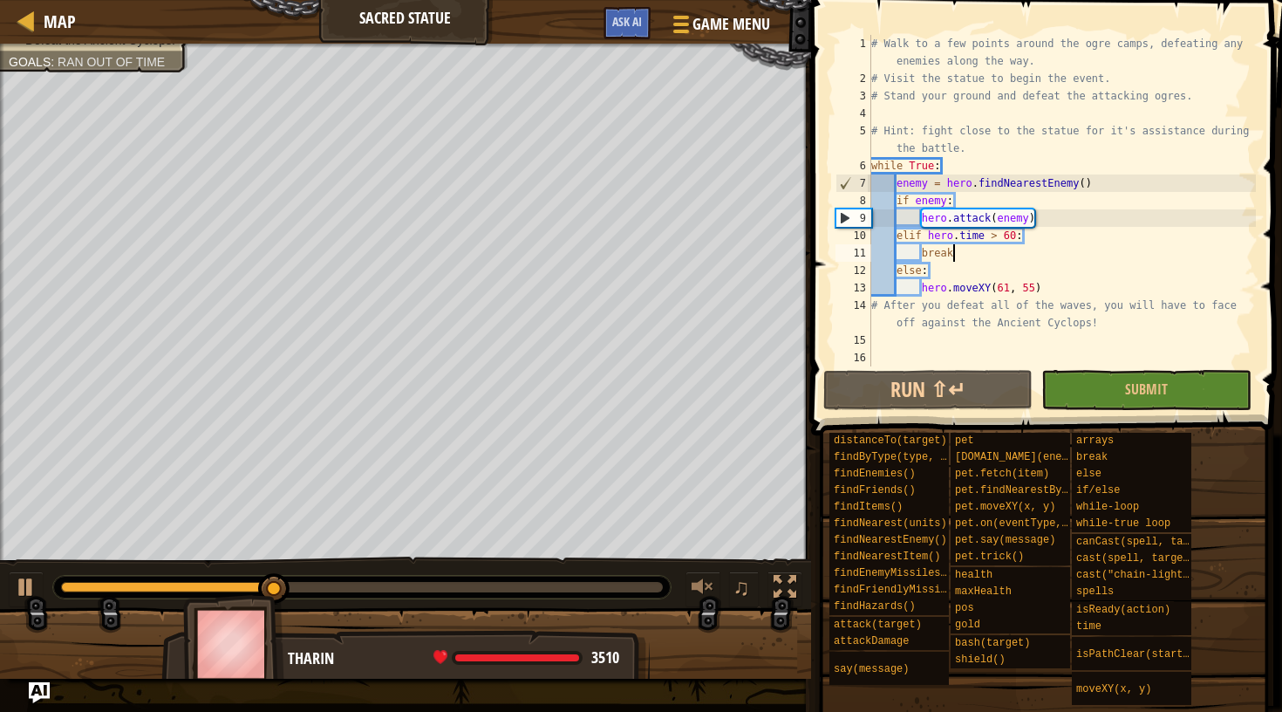
click at [1042, 284] on div "# Walk to a few points around the ogre camps, defeating any enemies along the w…" at bounding box center [1062, 227] width 388 height 384
type textarea "hero.moveXY(61, 55)"
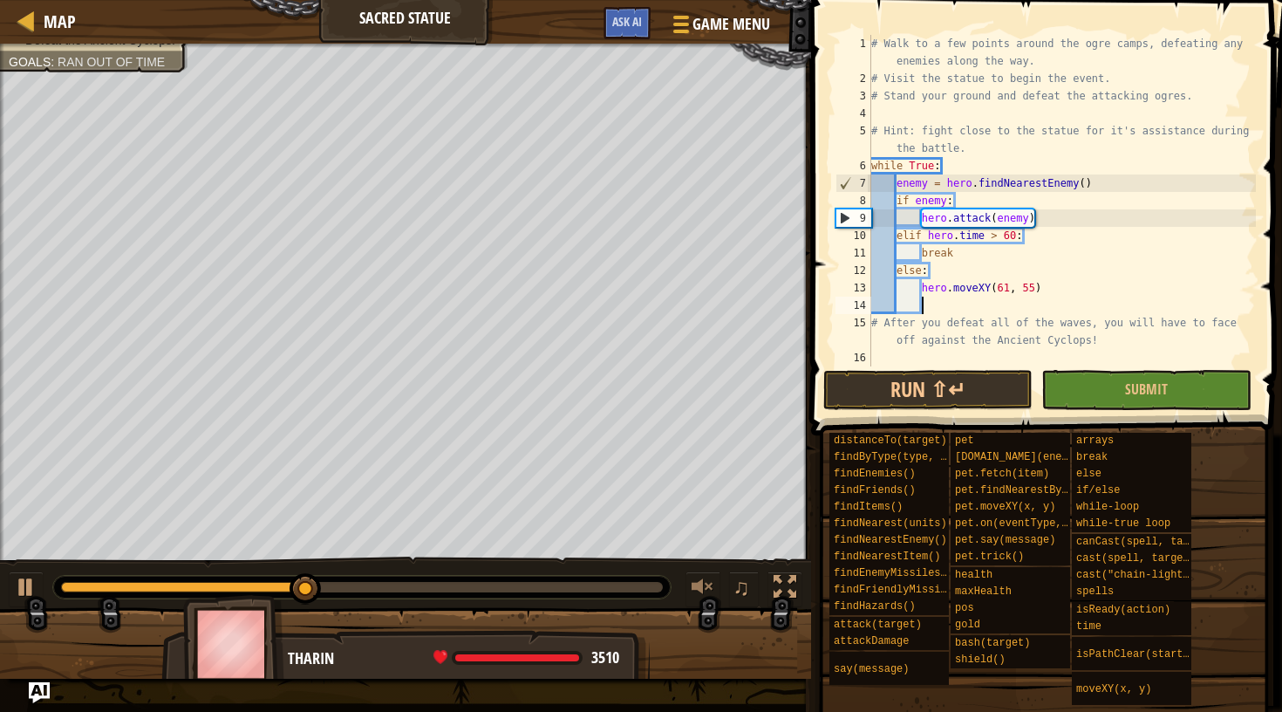
type textarea "]"
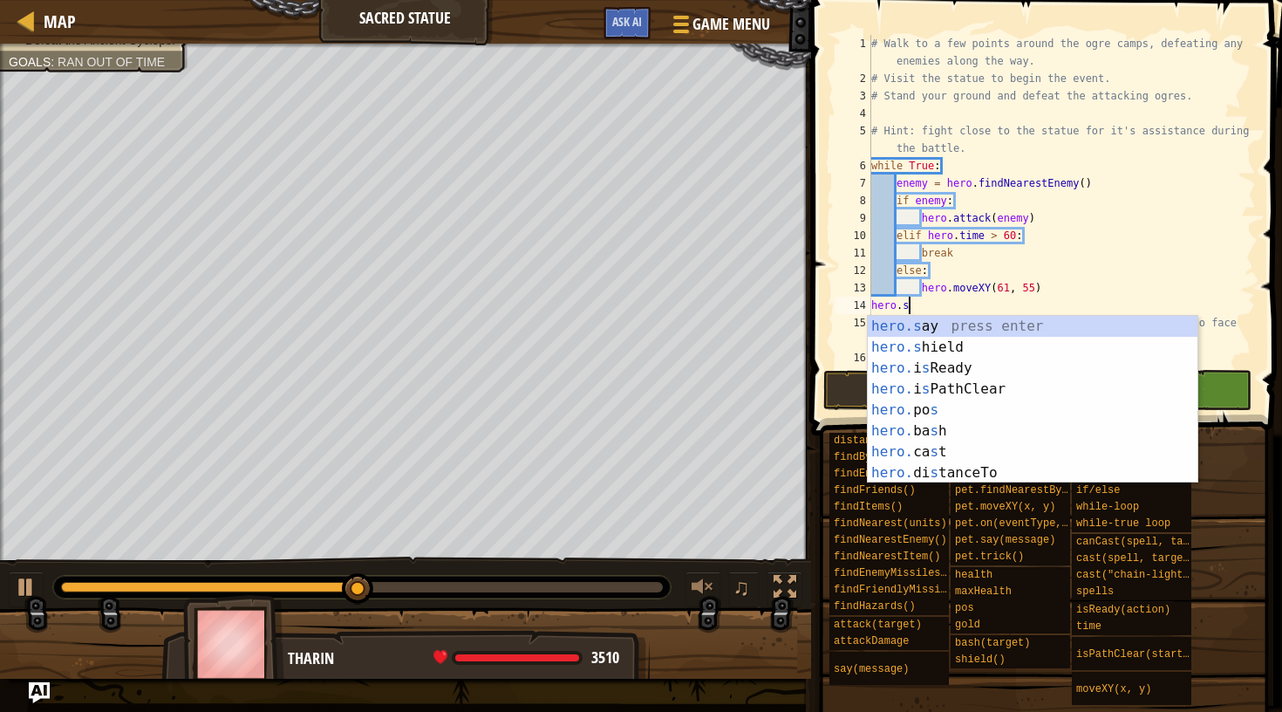
scroll to position [8, 3]
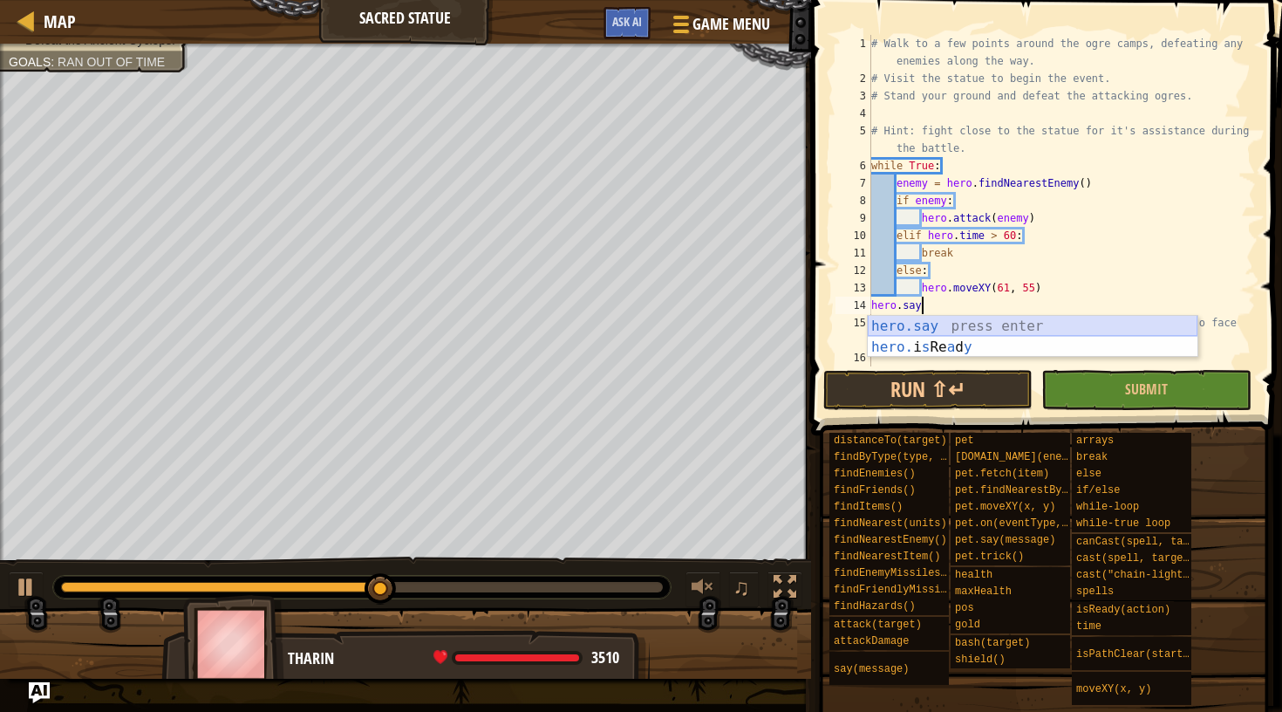
click at [1015, 325] on div "hero.say press enter hero. i s Re a d y press enter" at bounding box center [1033, 358] width 330 height 84
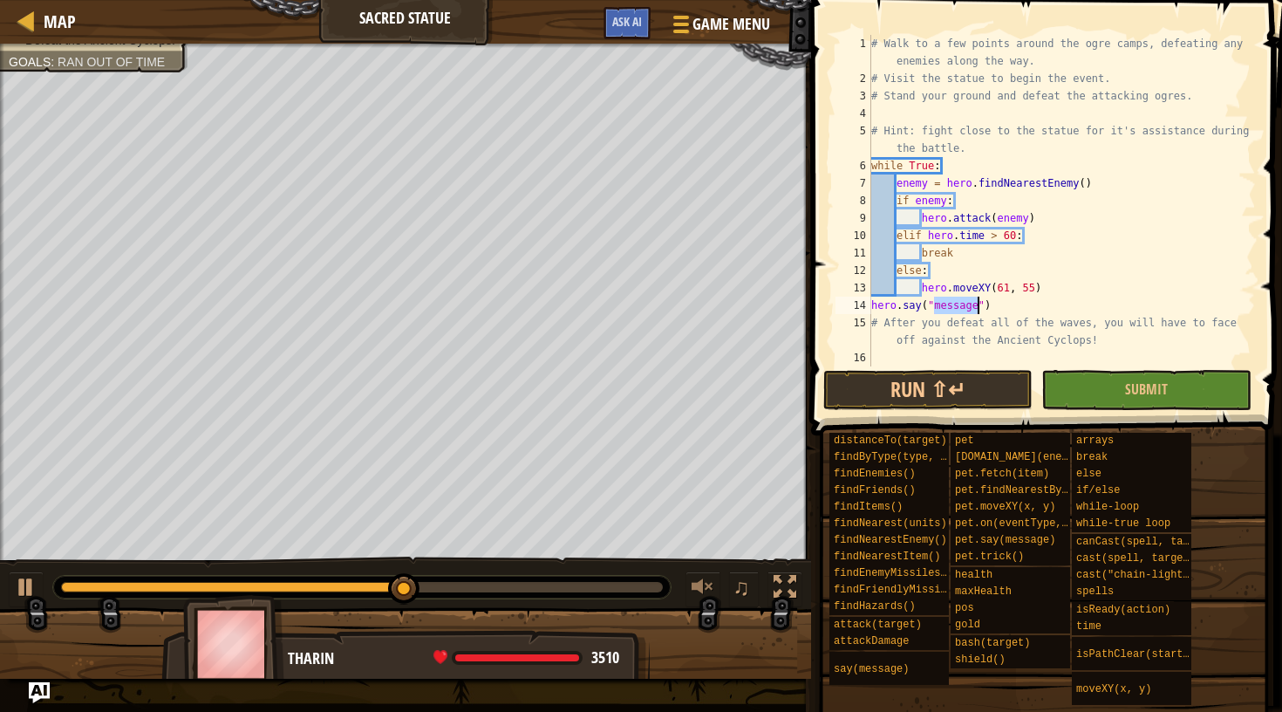
scroll to position [8, 6]
click at [957, 397] on button "Run ⇧↵" at bounding box center [927, 390] width 209 height 40
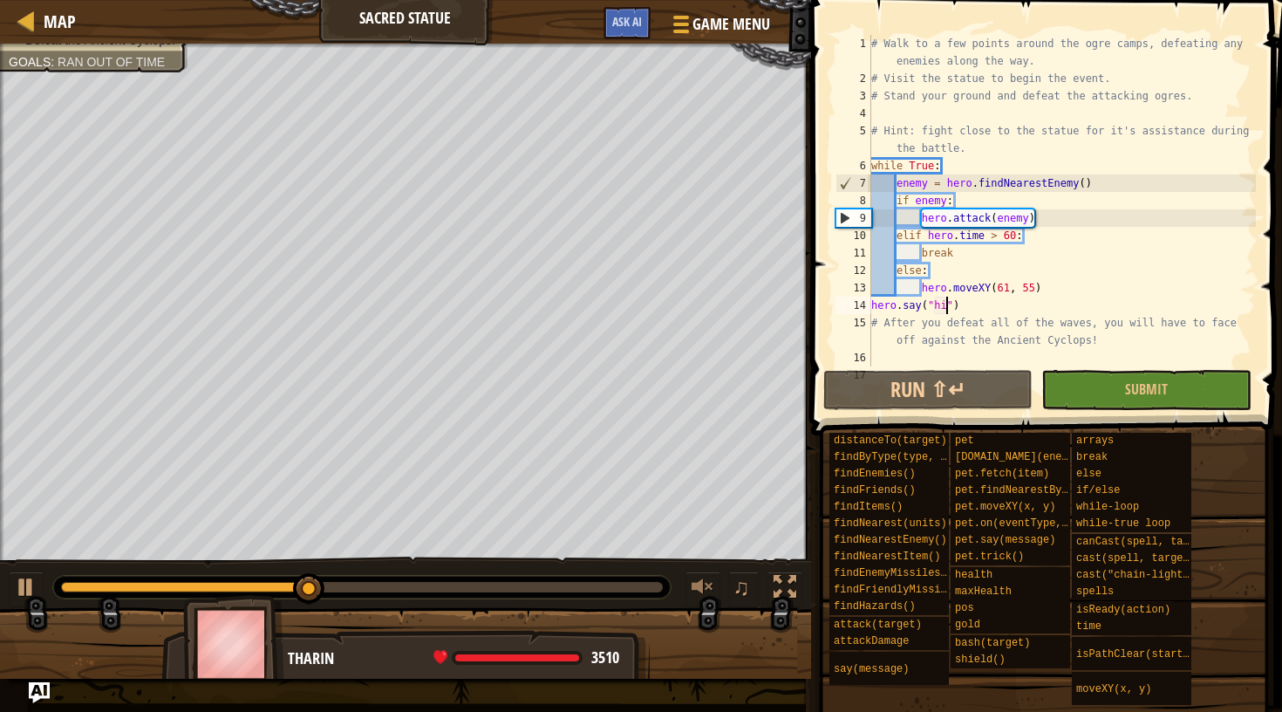
click at [995, 287] on div "# Walk to a few points around the ogre camps, defeating any enemies along the w…" at bounding box center [1062, 227] width 388 height 384
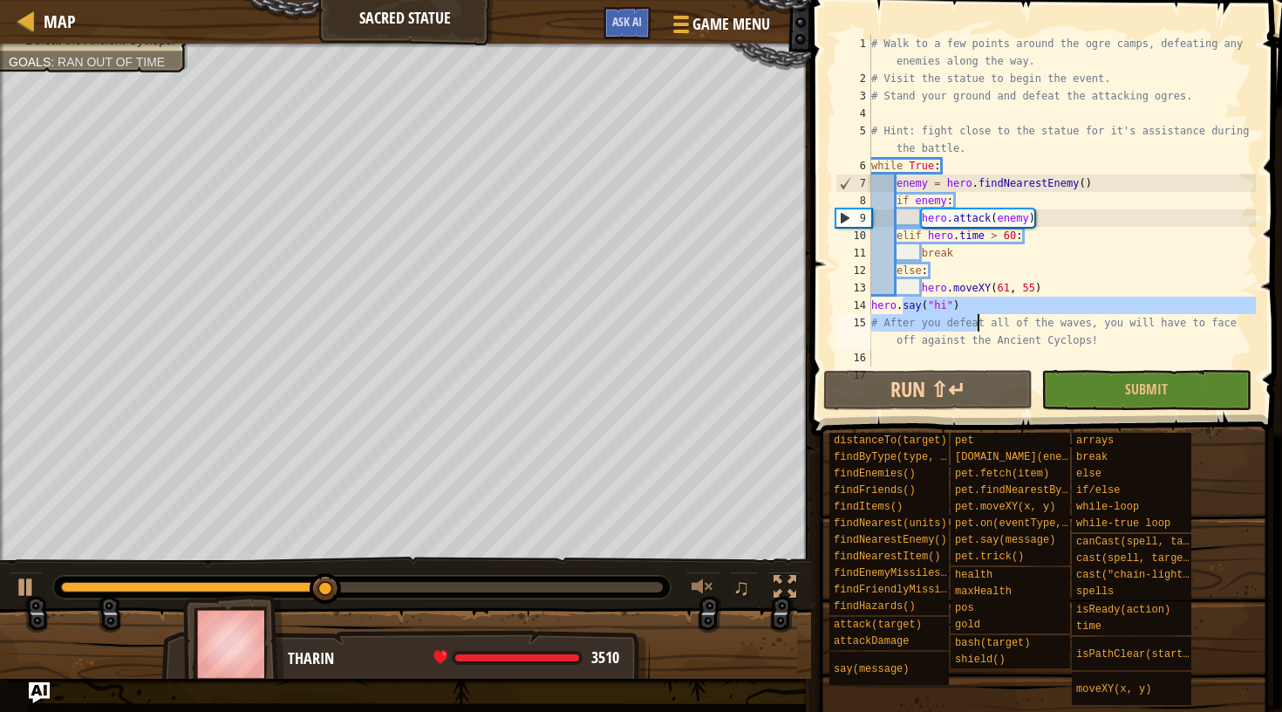
drag, startPoint x: 903, startPoint y: 307, endPoint x: 976, endPoint y: 324, distance: 75.1
click at [976, 324] on div "# Walk to a few points around the ogre camps, defeating any enemies along the w…" at bounding box center [1062, 227] width 388 height 384
click at [967, 296] on div "# Walk to a few points around the ogre camps, defeating any enemies along the w…" at bounding box center [1062, 227] width 388 height 384
drag, startPoint x: 909, startPoint y: 305, endPoint x: 966, endPoint y: 305, distance: 57.6
click at [966, 305] on div "# Walk to a few points around the ogre camps, defeating any enemies along the w…" at bounding box center [1062, 227] width 388 height 384
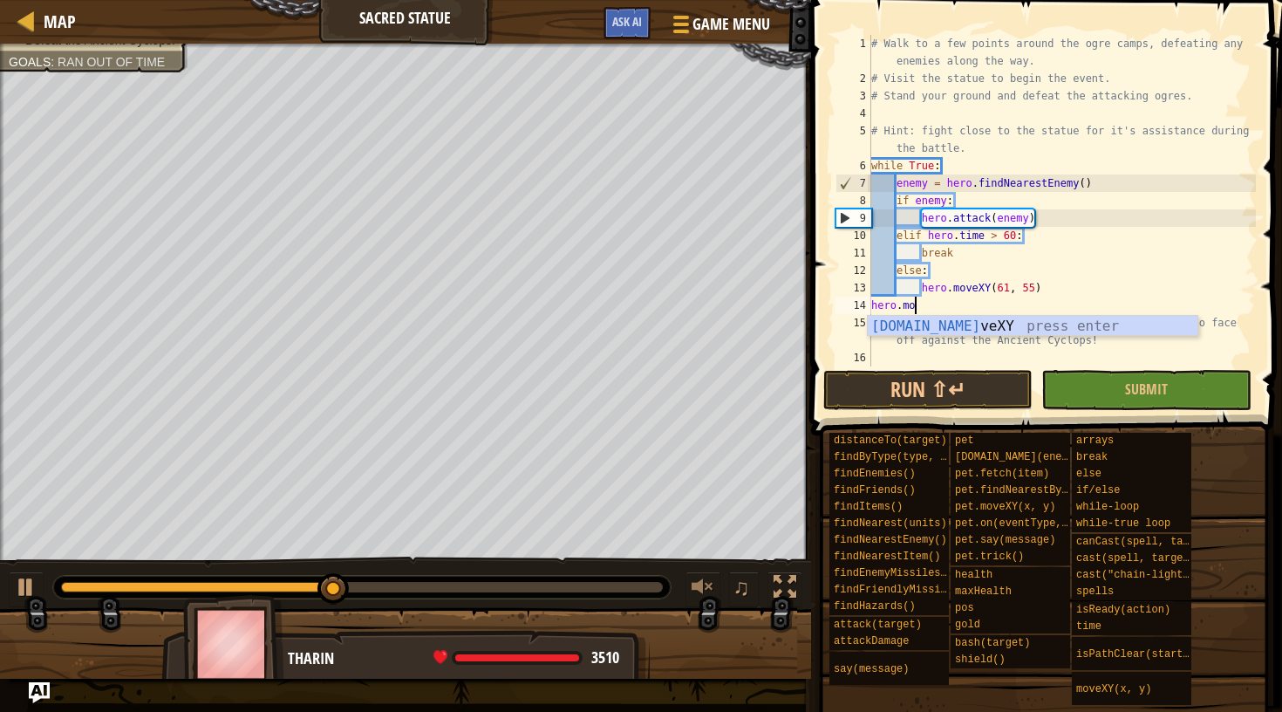
scroll to position [8, 3]
click at [942, 326] on div "hero.move XY press enter" at bounding box center [1033, 347] width 330 height 63
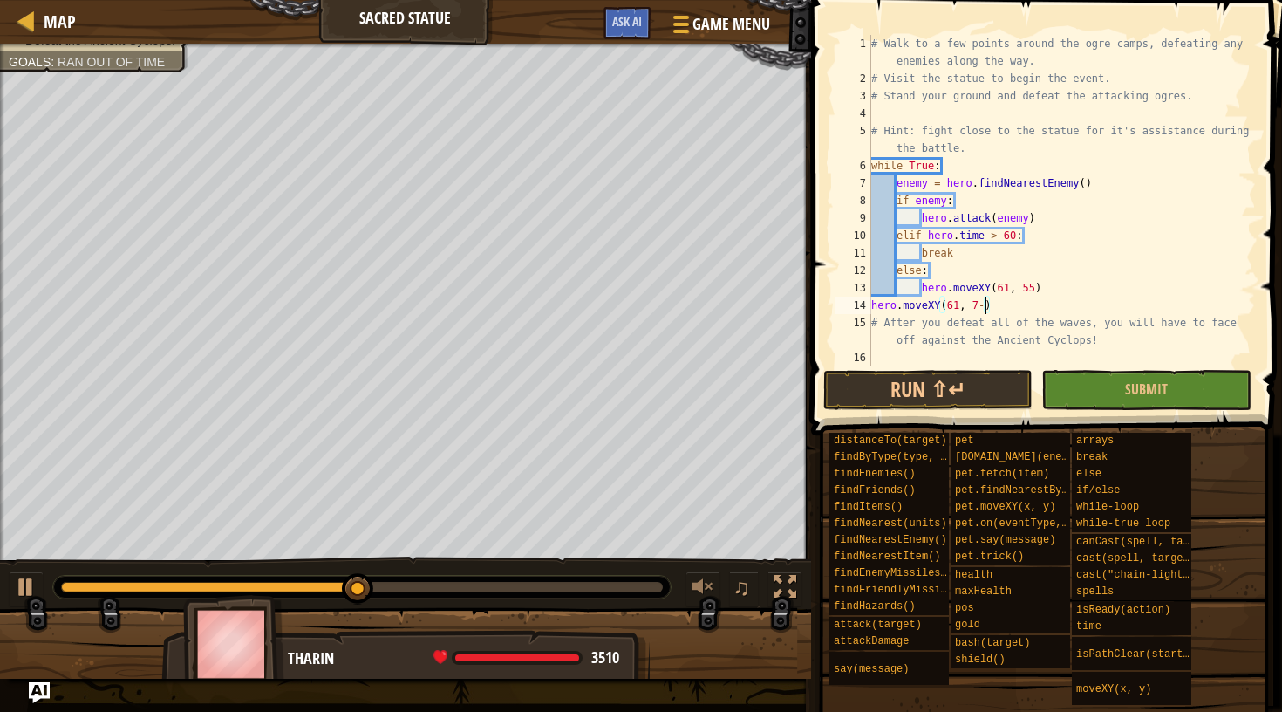
scroll to position [8, 9]
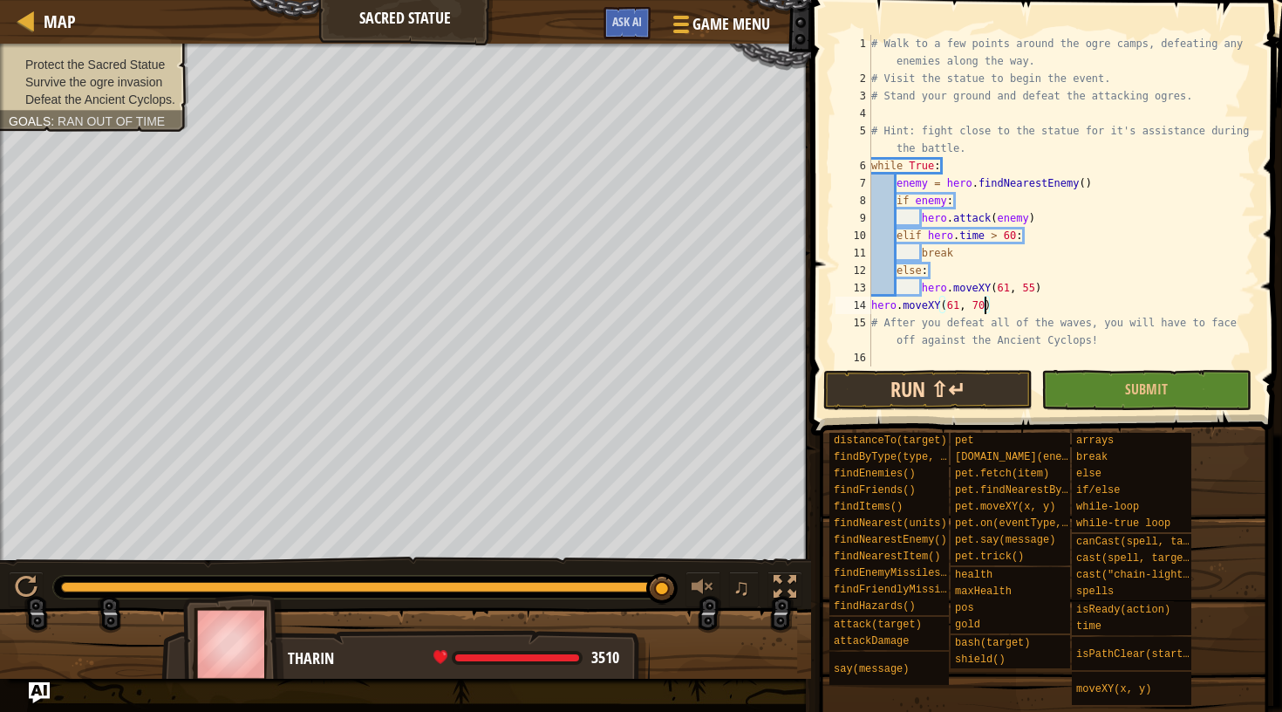
click at [916, 389] on button "Run ⇧↵" at bounding box center [927, 390] width 209 height 40
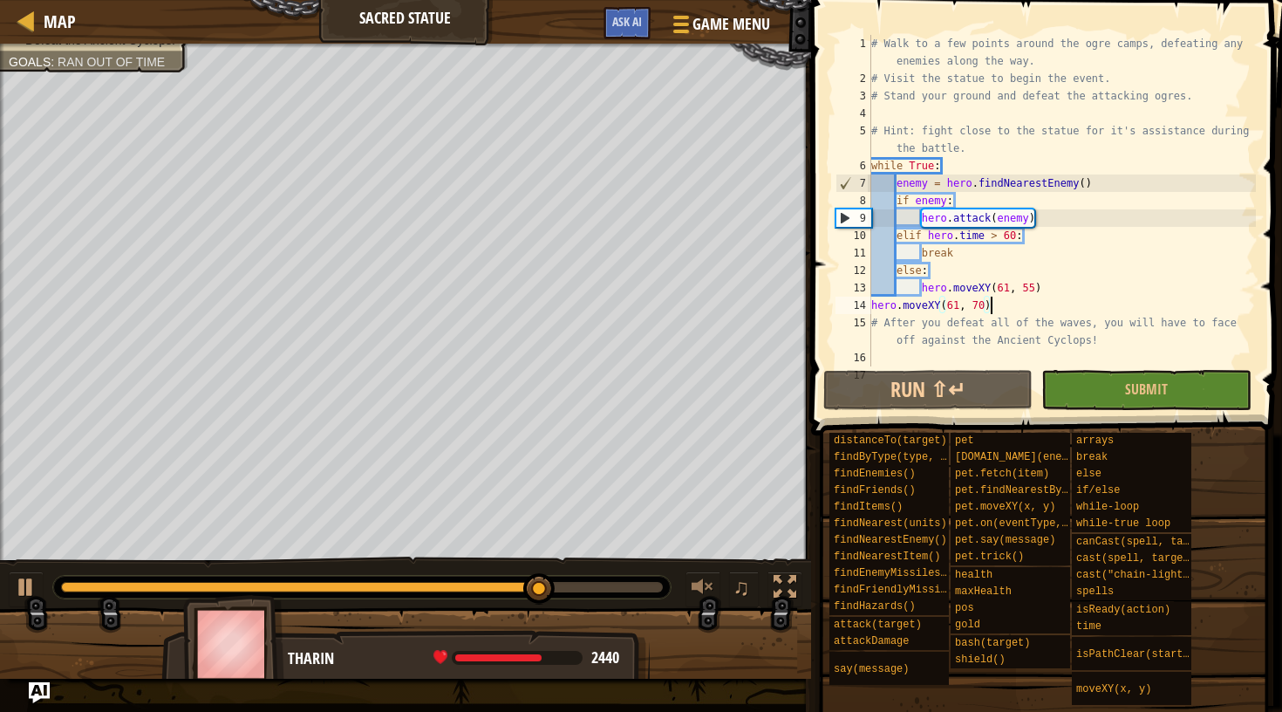
click at [993, 301] on div "# Walk to a few points around the ogre camps, defeating any enemies along the w…" at bounding box center [1062, 227] width 388 height 384
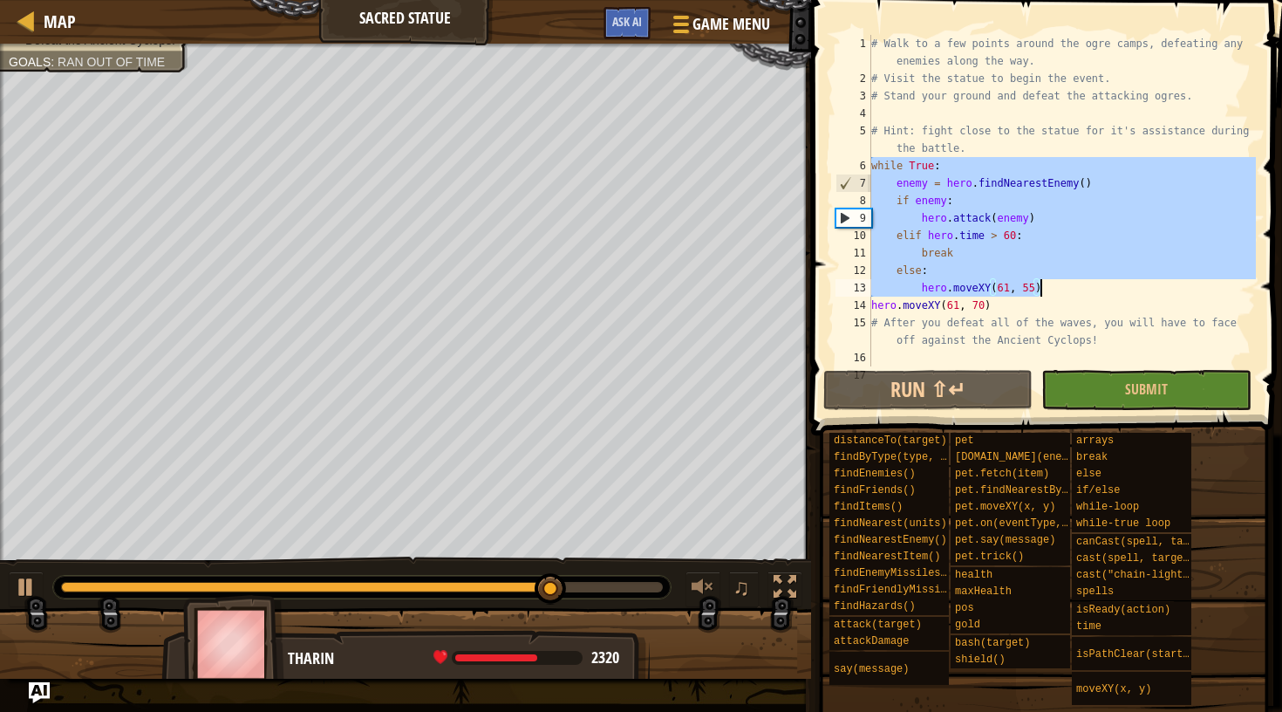
drag, startPoint x: 871, startPoint y: 164, endPoint x: 1066, endPoint y: 289, distance: 231.0
click at [1066, 289] on div "# Walk to a few points around the ogre camps, defeating any enemies along the w…" at bounding box center [1062, 227] width 388 height 384
click at [1015, 310] on div "# Walk to a few points around the ogre camps, defeating any enemies along the w…" at bounding box center [1062, 227] width 388 height 384
type textarea "hero.moveXY(61, 70)"
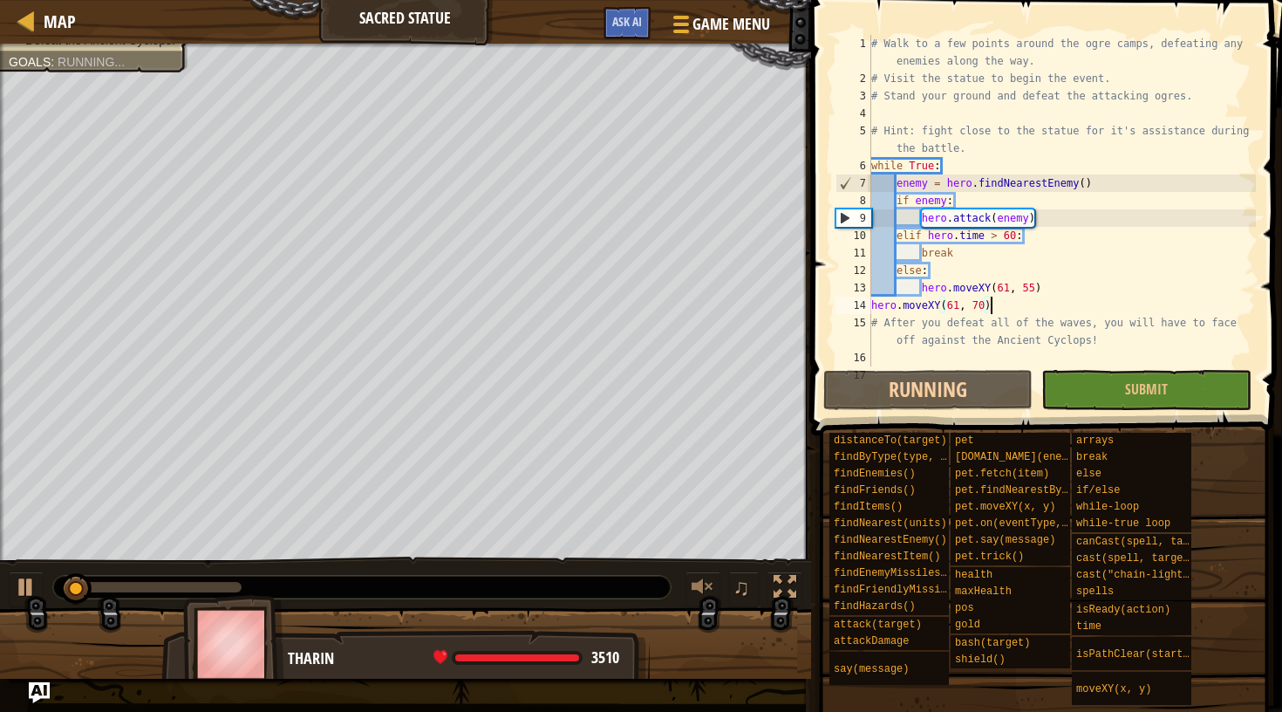
scroll to position [8, 0]
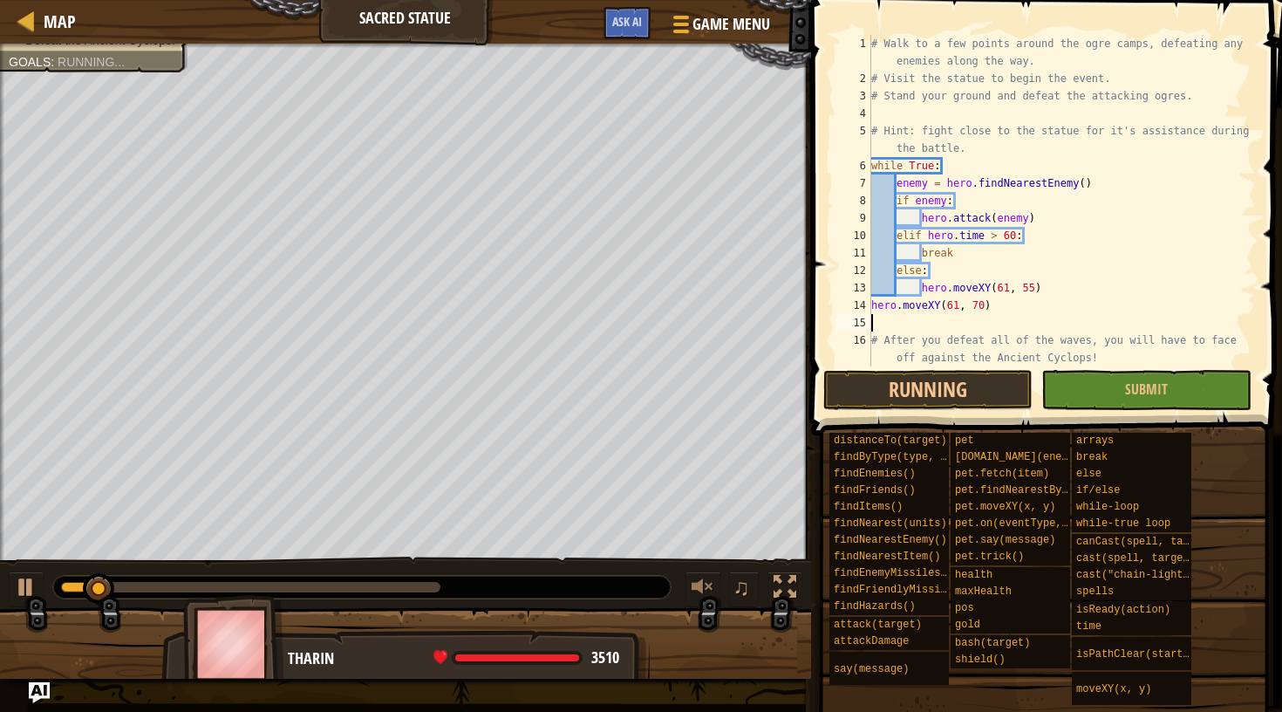
paste textarea "hero.moveXY(61, 55)"
type textarea "hero.moveXY(61, 55)"
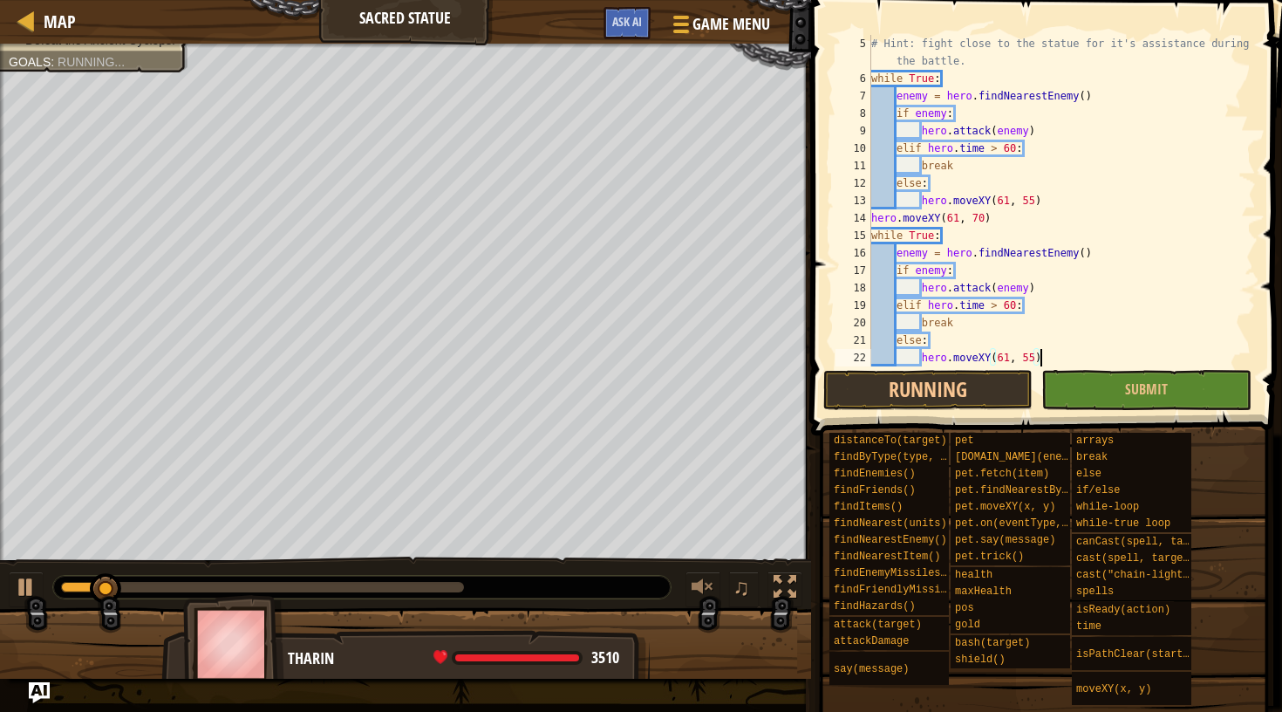
scroll to position [87, 0]
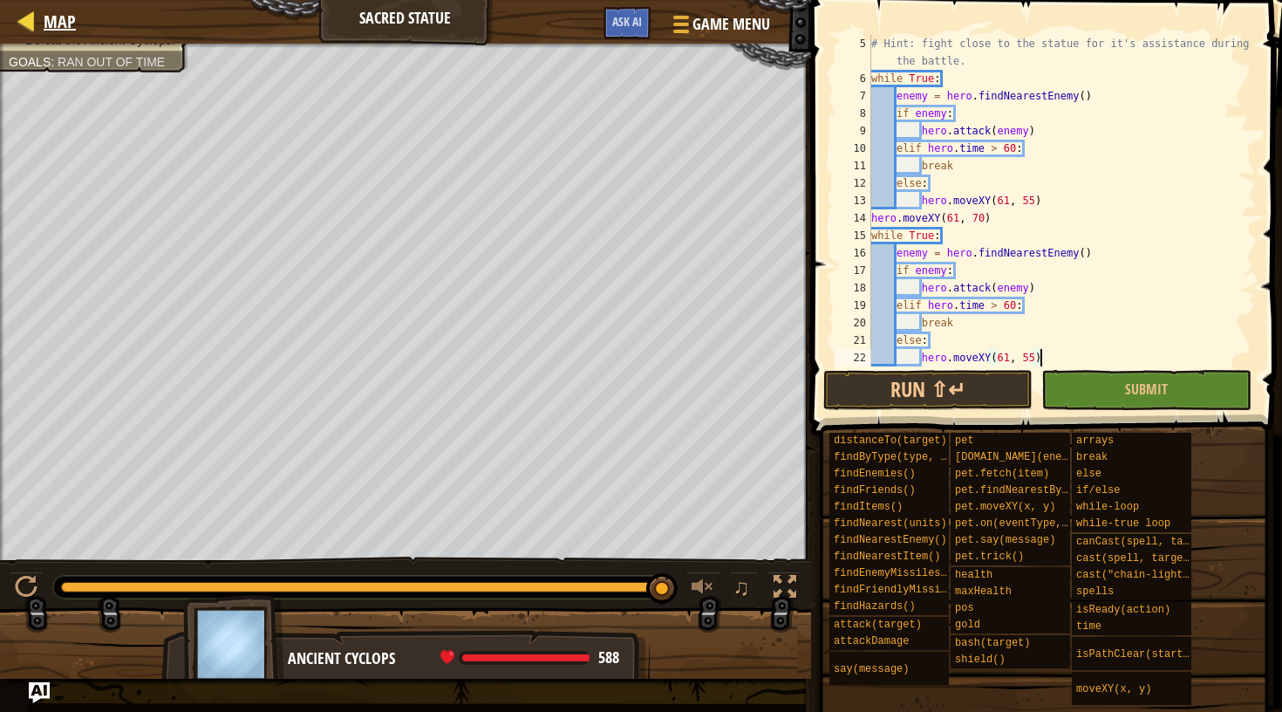
click at [43, 22] on link "Map" at bounding box center [55, 22] width 41 height 24
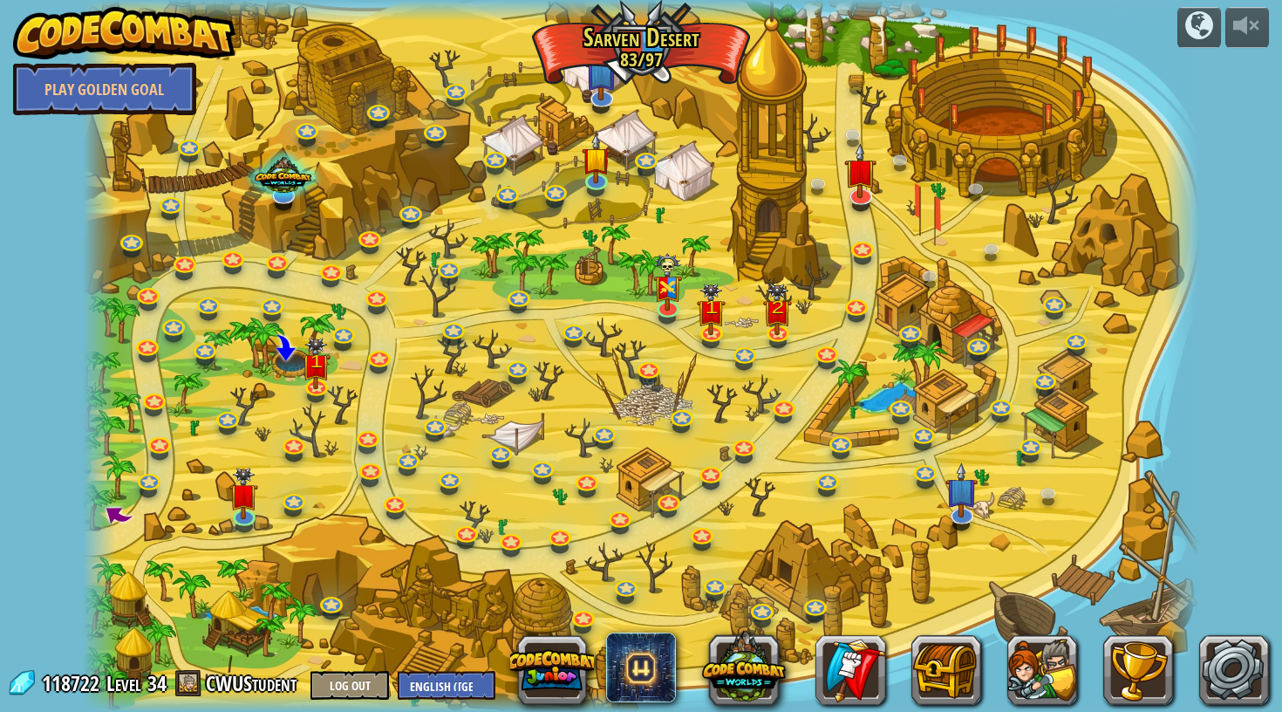
click at [1002, 4] on div at bounding box center [641, 10] width 1117 height 21
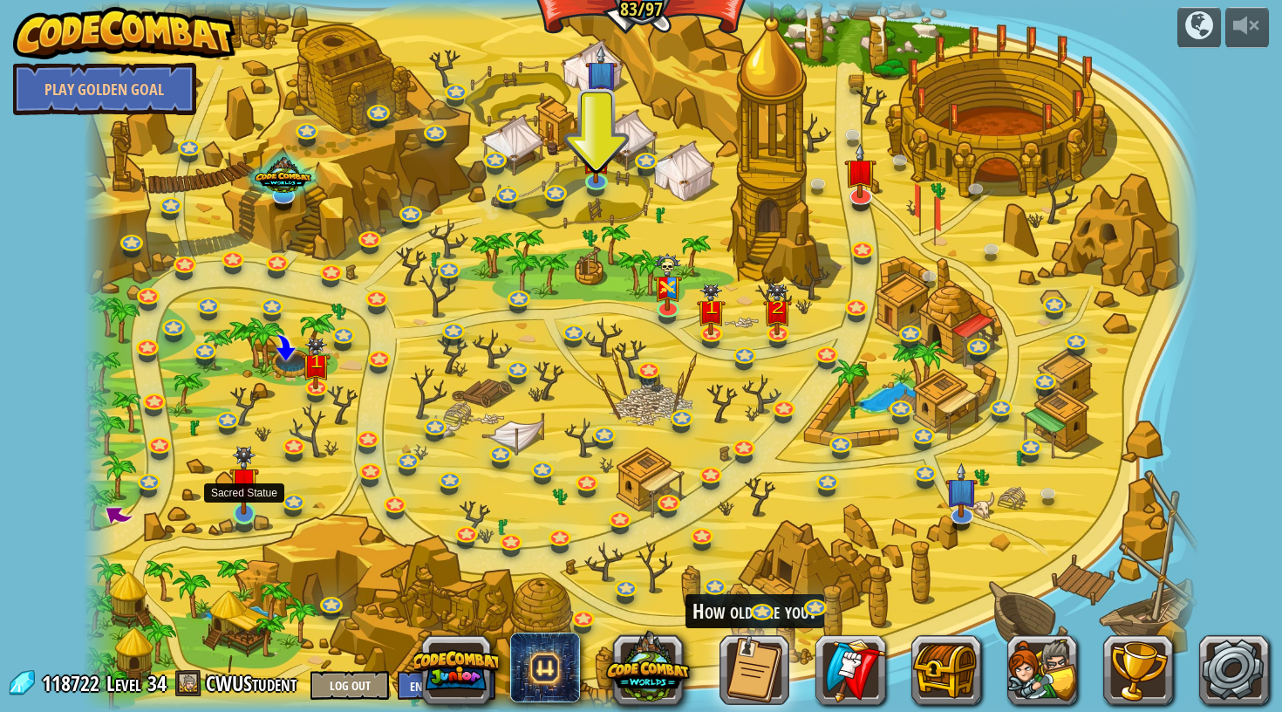
click at [235, 525] on link at bounding box center [244, 513] width 35 height 35
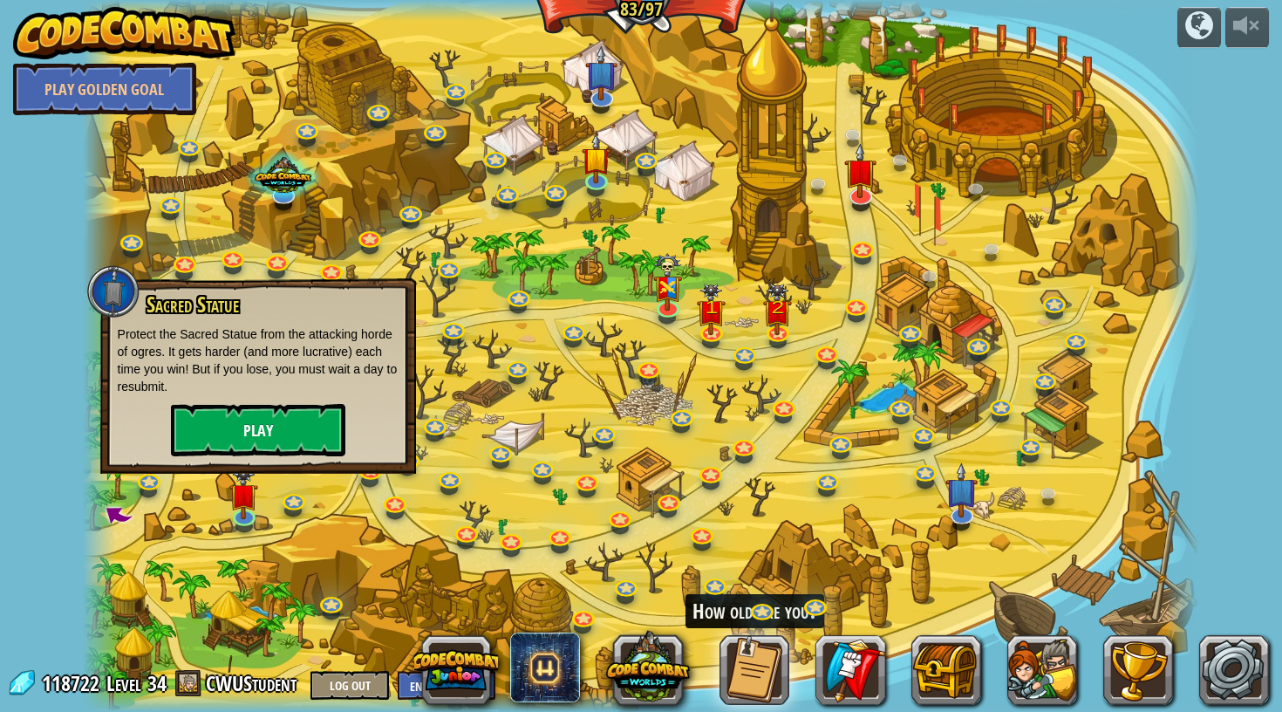
click at [290, 419] on button "Play" at bounding box center [258, 430] width 174 height 52
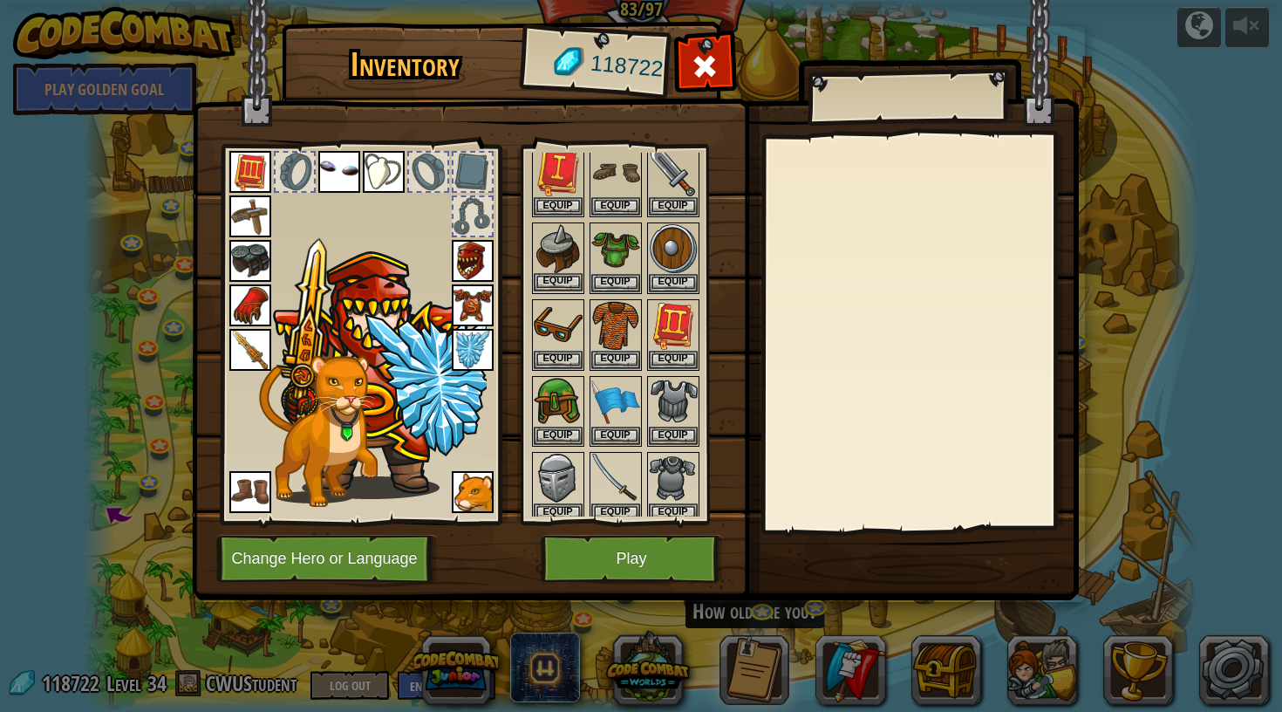
scroll to position [155, 0]
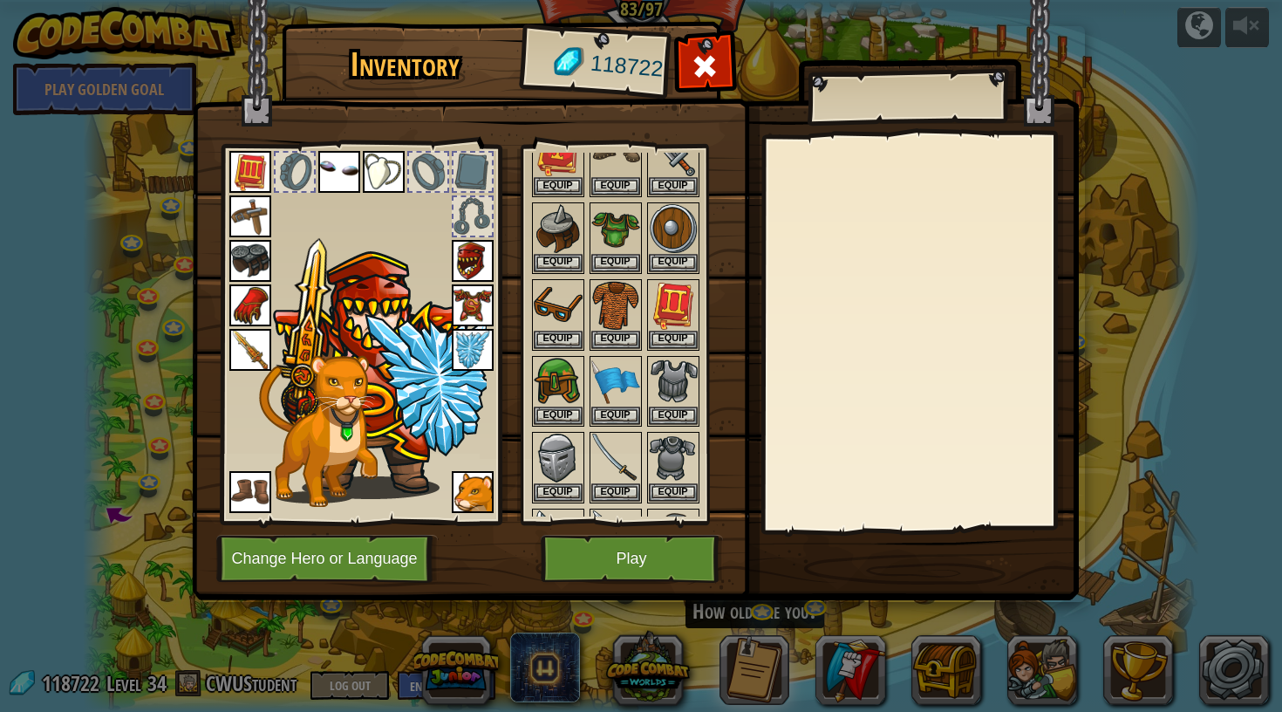
click at [257, 347] on img at bounding box center [250, 350] width 42 height 42
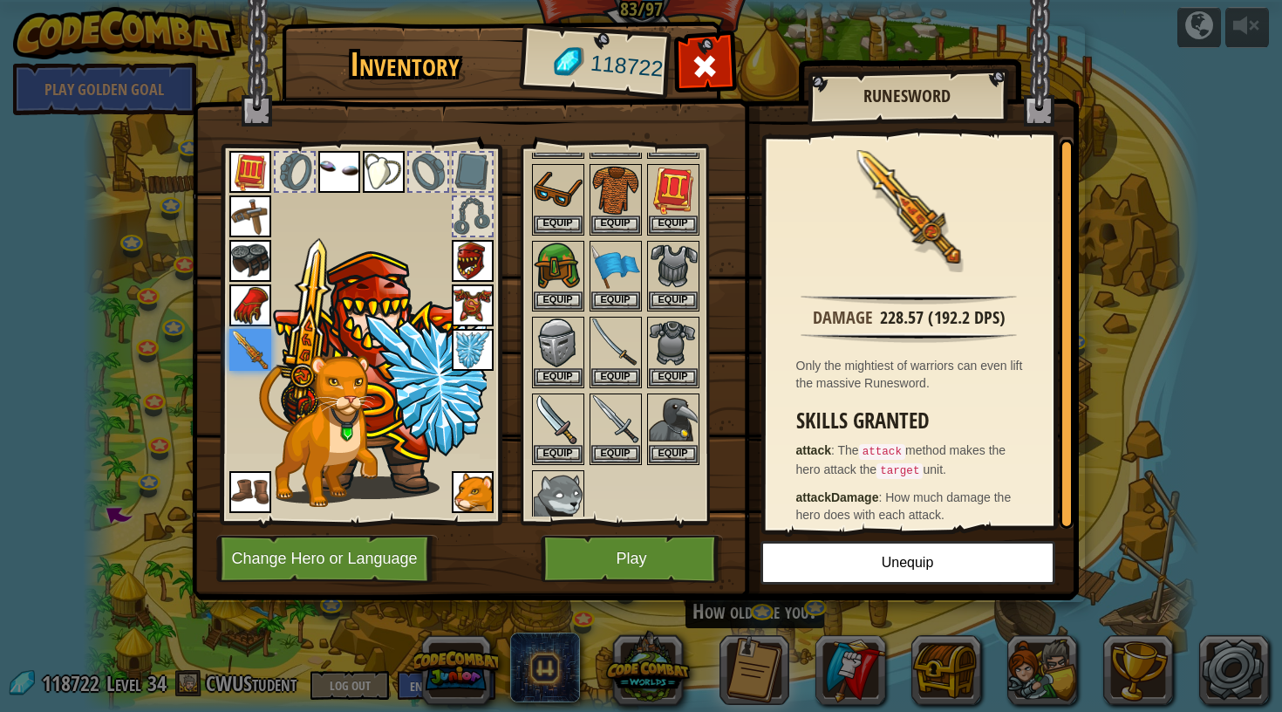
scroll to position [208, 0]
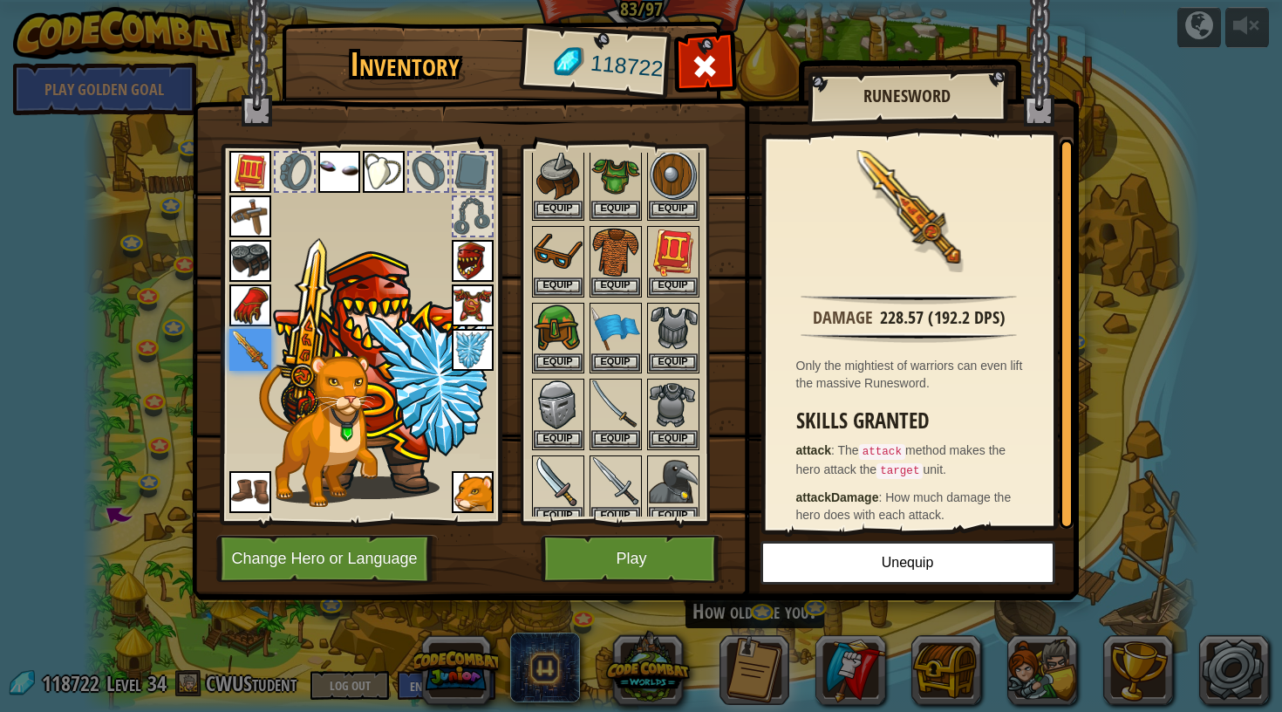
click at [616, 537] on button "Play" at bounding box center [632, 559] width 182 height 48
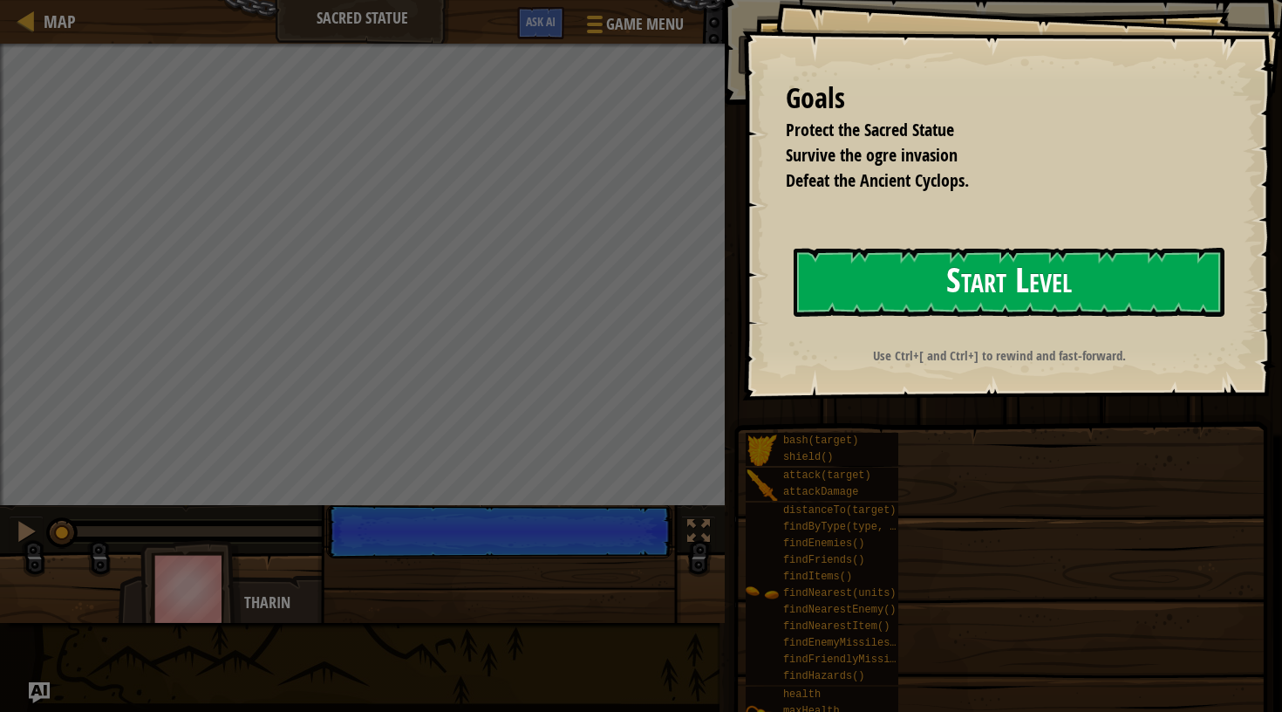
click at [868, 302] on button "Start Level" at bounding box center [1009, 282] width 431 height 69
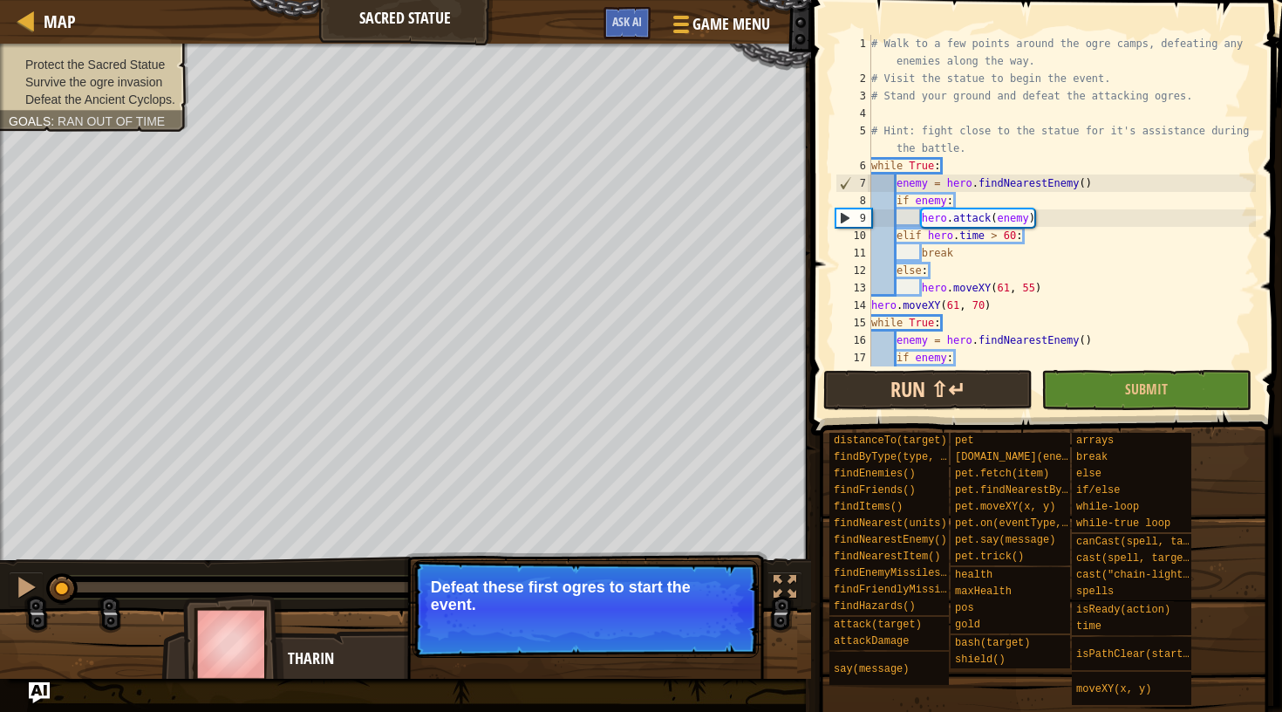
click at [944, 394] on button "Run ⇧↵" at bounding box center [927, 390] width 209 height 40
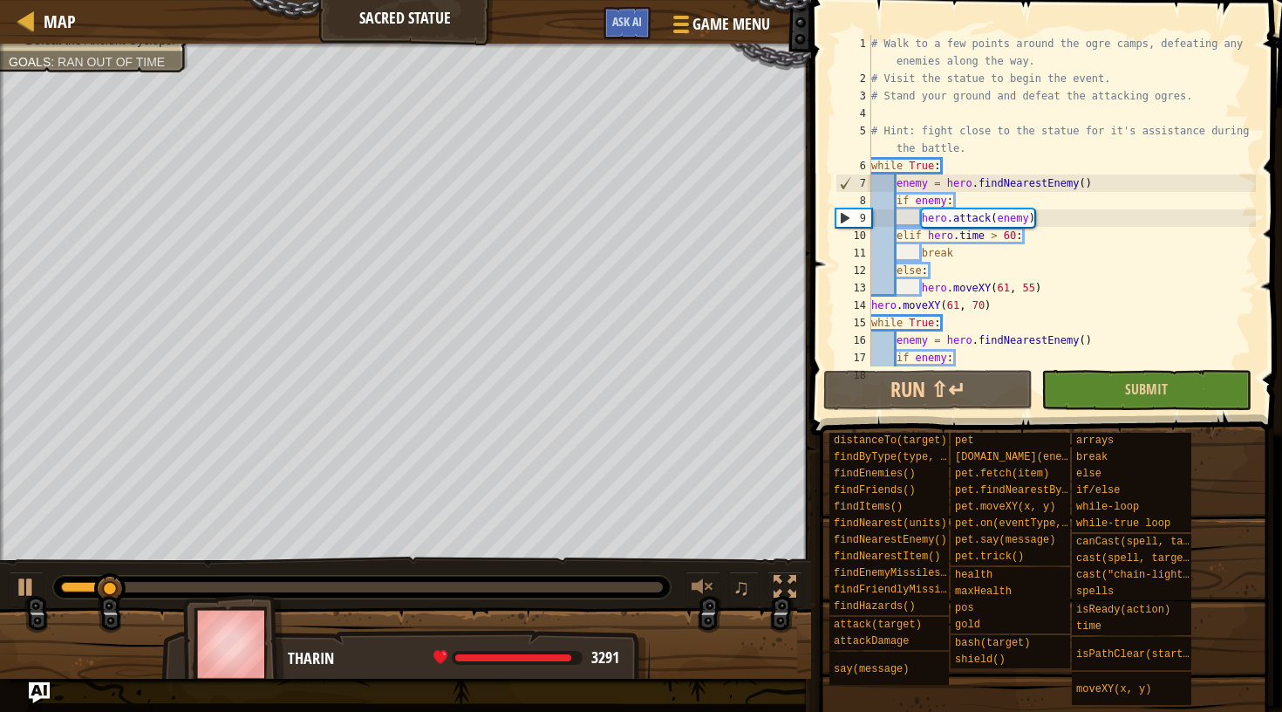
click at [1091, 396] on button "Submit" at bounding box center [1145, 390] width 209 height 40
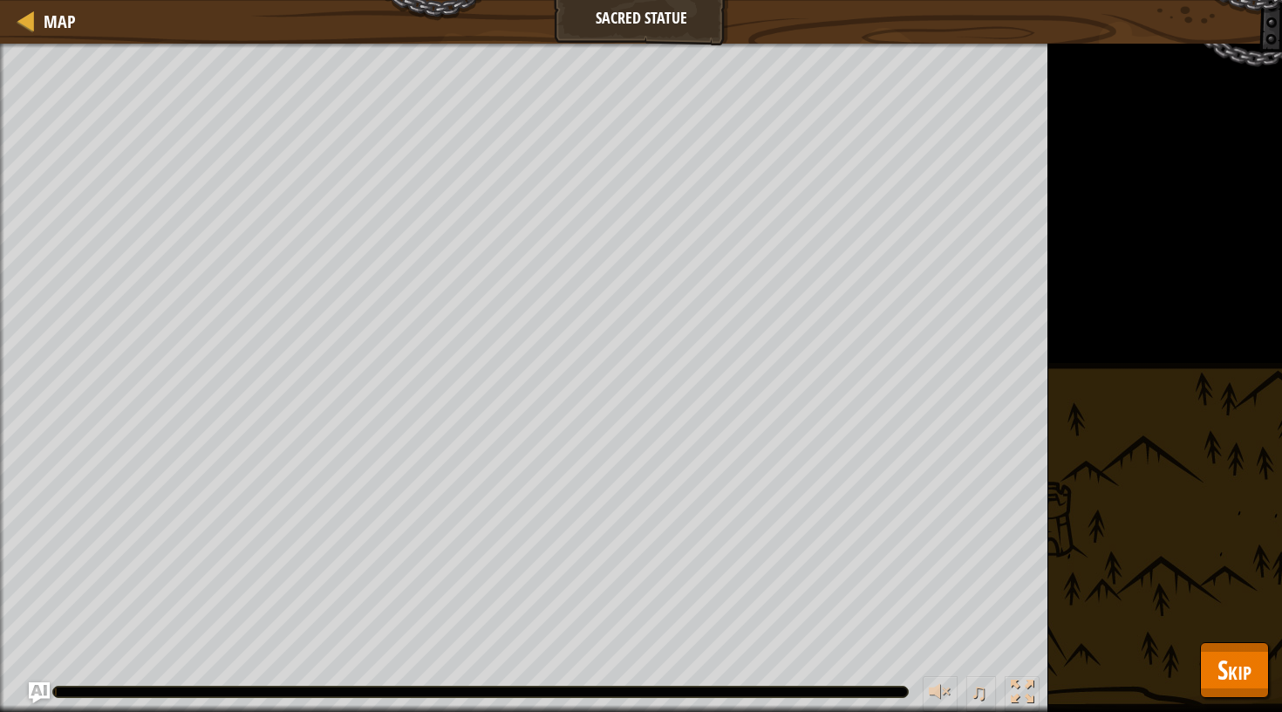
click at [1207, 659] on button "Skip" at bounding box center [1234, 670] width 69 height 56
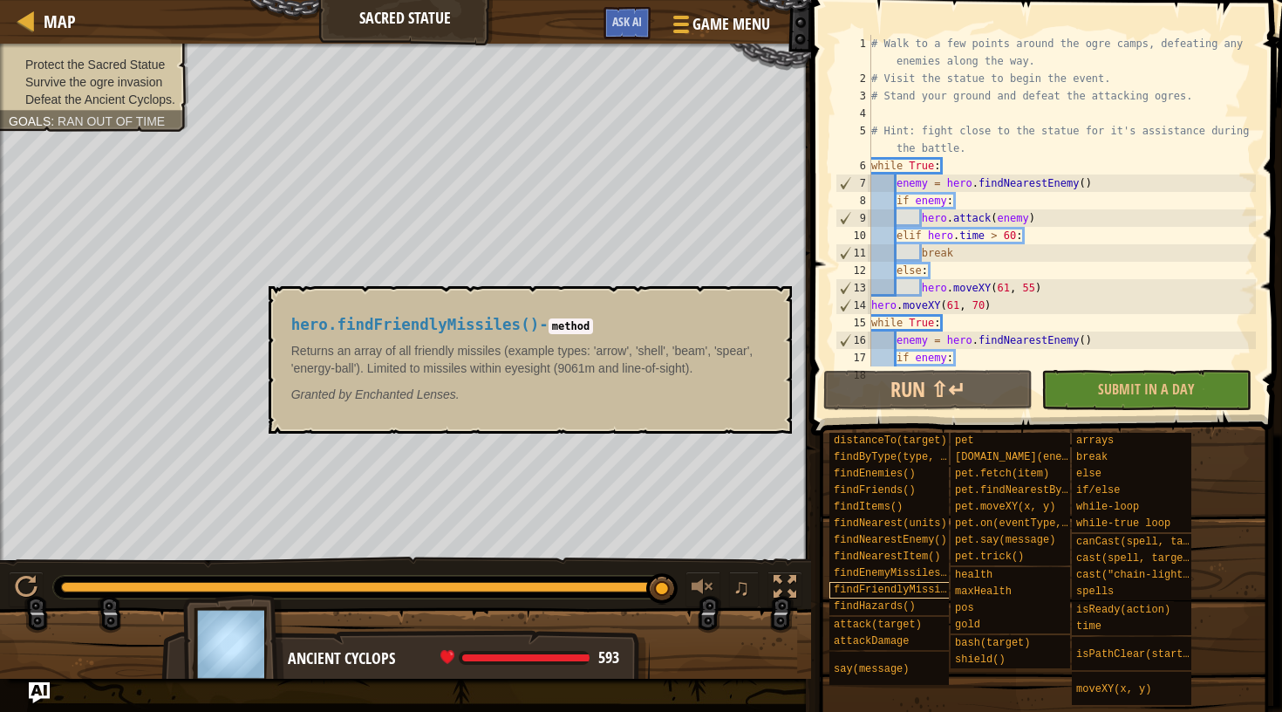
click at [897, 582] on div "findFriendlyMissiles()" at bounding box center [893, 590] width 128 height 17
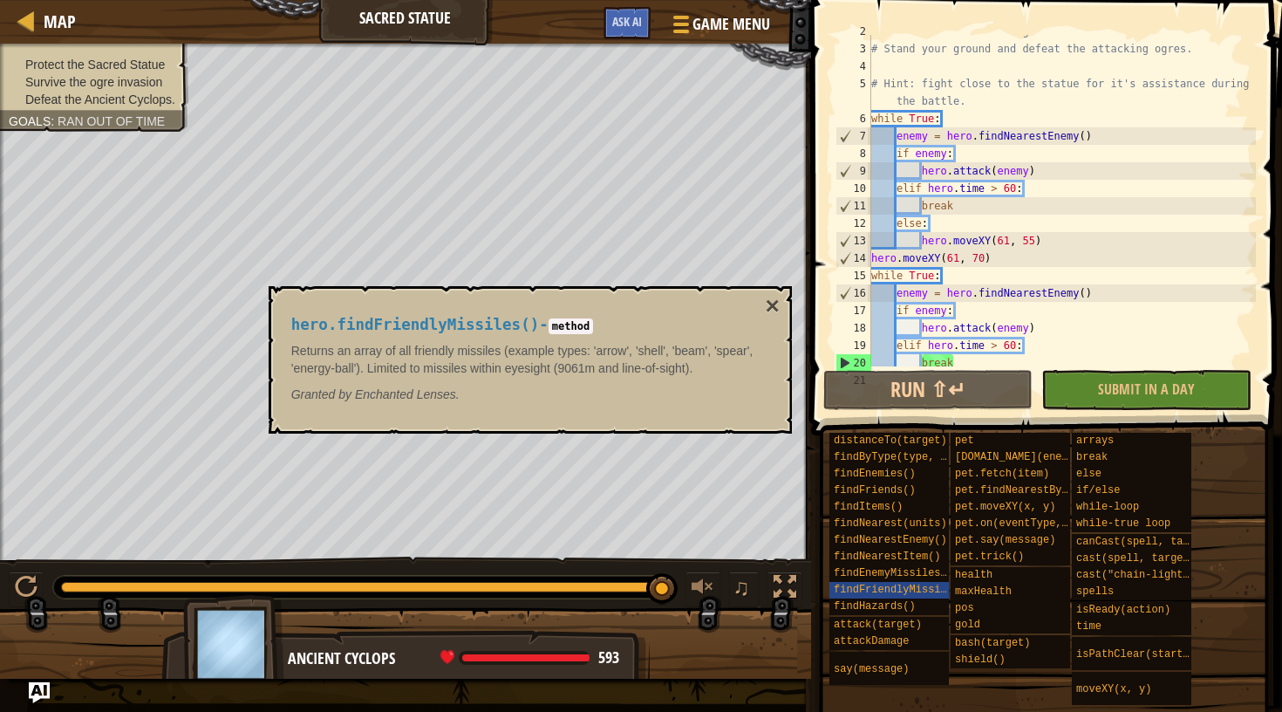
scroll to position [157, 0]
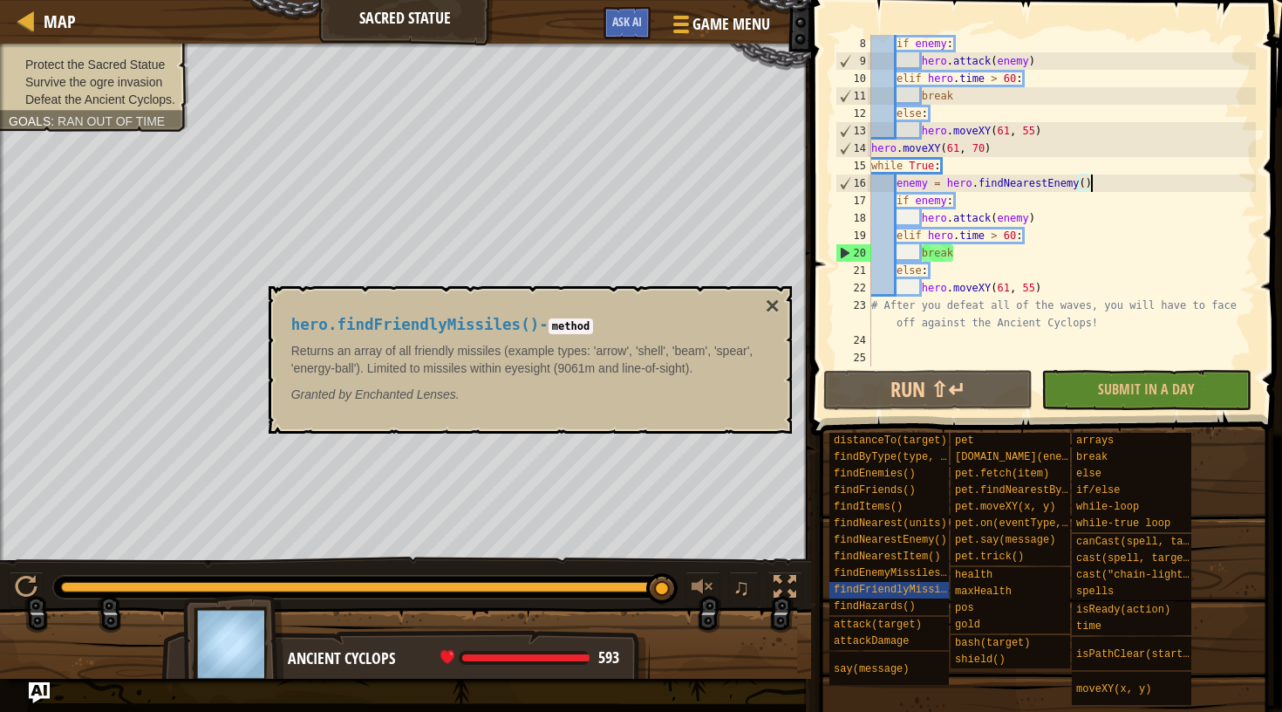
click at [1107, 186] on div "if enemy : hero . attack ( enemy ) [PERSON_NAME] . time > 60 : break else : her…" at bounding box center [1062, 218] width 388 height 366
type textarea "enemy = hero.findNearestEnemy()"
click at [1047, 215] on div "if enemy : hero . attack ( enemy ) [PERSON_NAME] . time > 60 : break else : her…" at bounding box center [1062, 218] width 388 height 366
type textarea "hero.attack(enemy)"
click at [964, 201] on div "if enemy : hero . attack ( enemy ) [PERSON_NAME] . time > 60 : break else : her…" at bounding box center [1062, 218] width 388 height 366
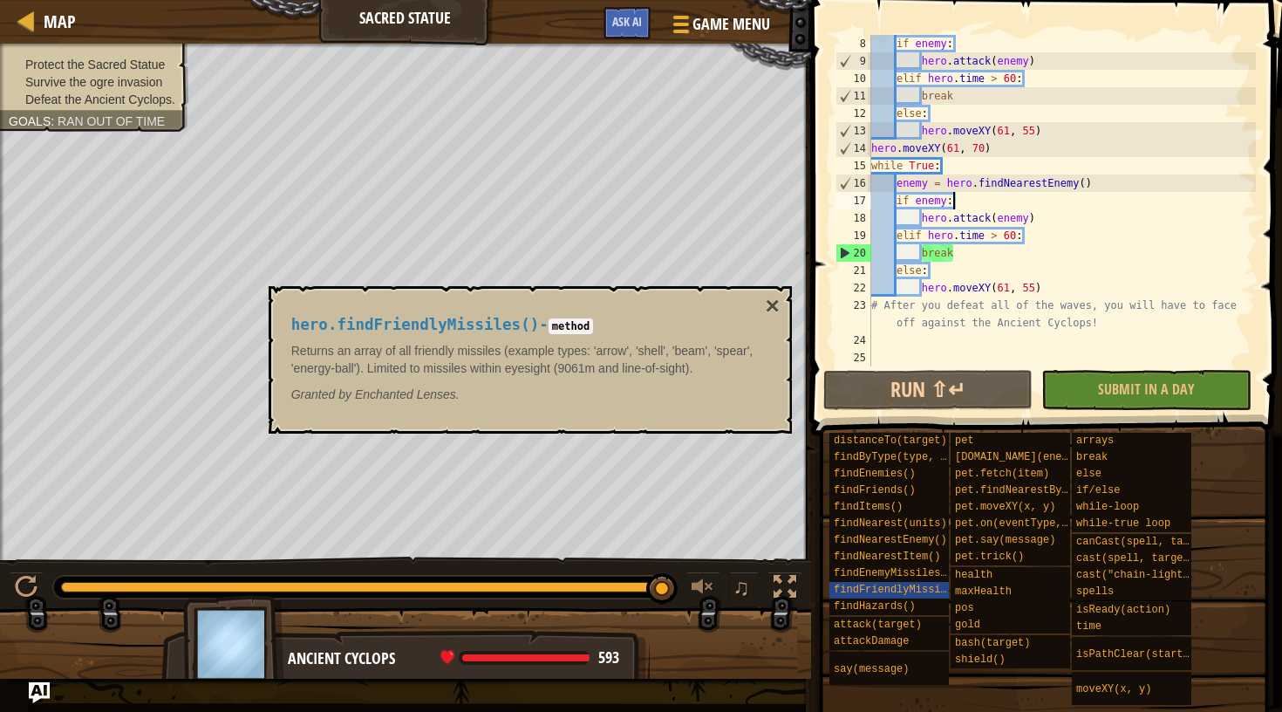
type textarea "if enemy:"
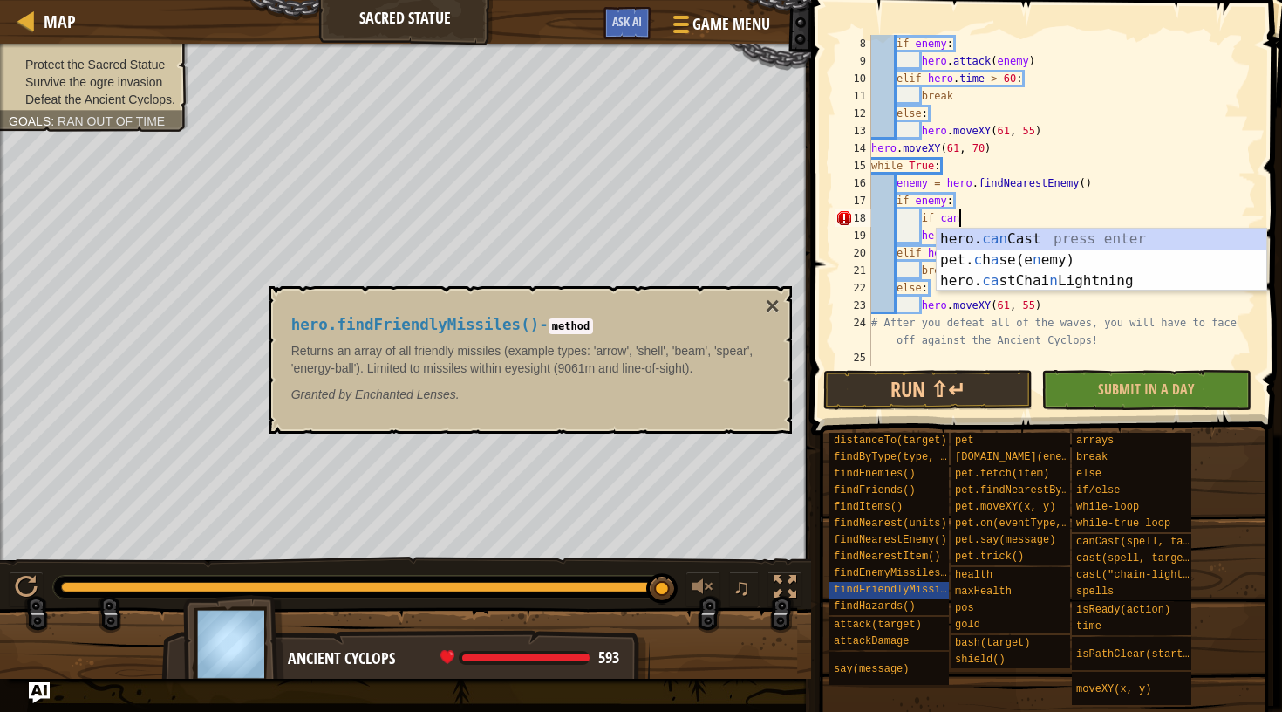
scroll to position [8, 7]
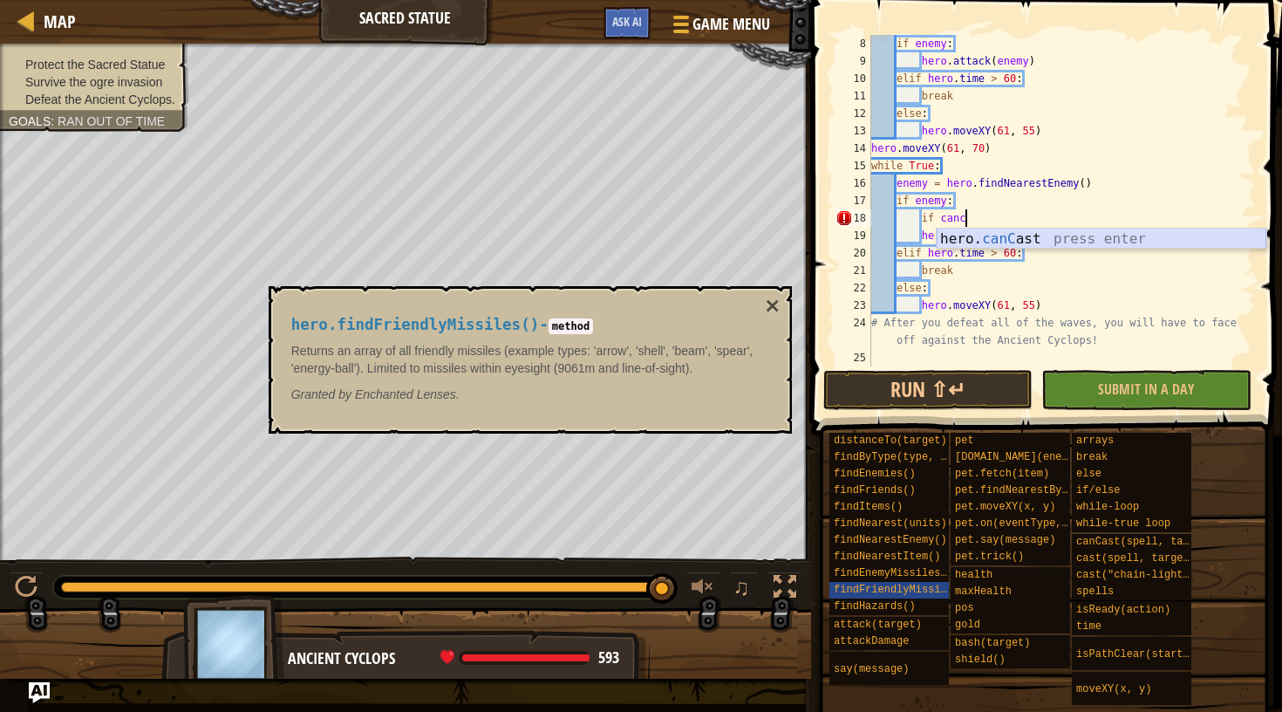
click at [963, 243] on div "hero. canC ast press enter" at bounding box center [1102, 259] width 330 height 63
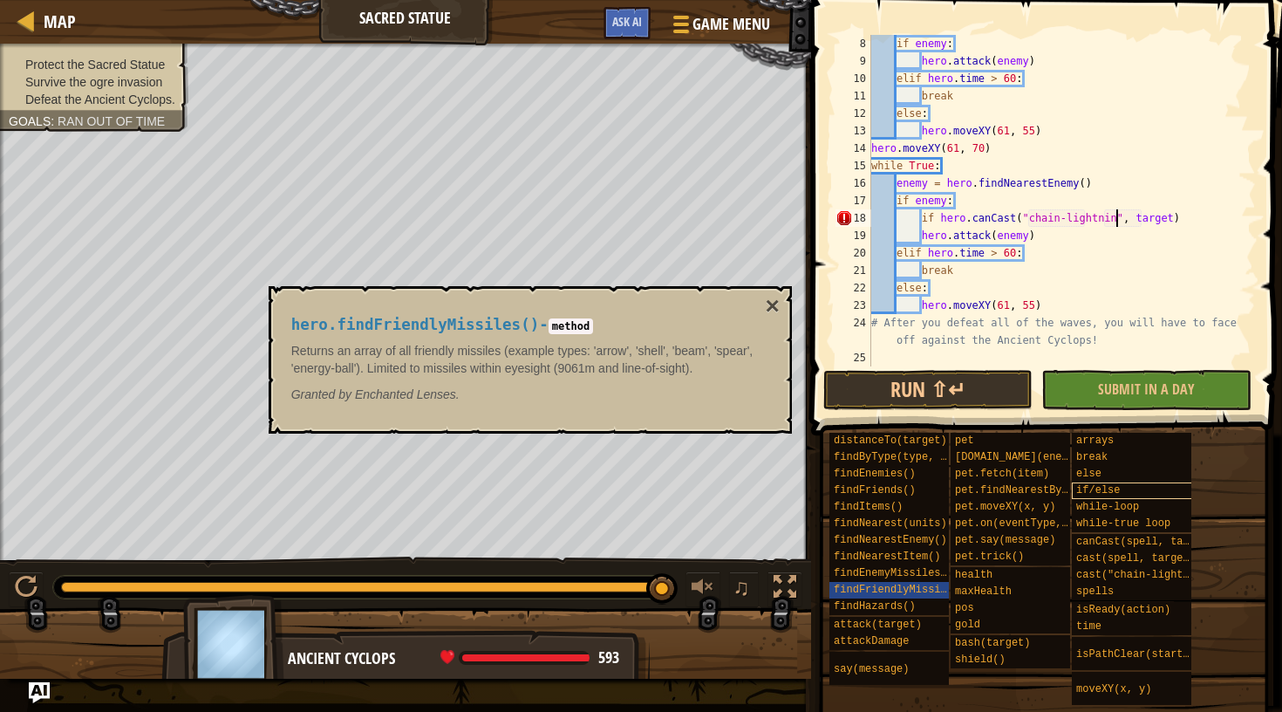
scroll to position [8, 20]
click at [1120, 576] on span "cast("chain-lightning", target)" at bounding box center [1173, 575] width 194 height 12
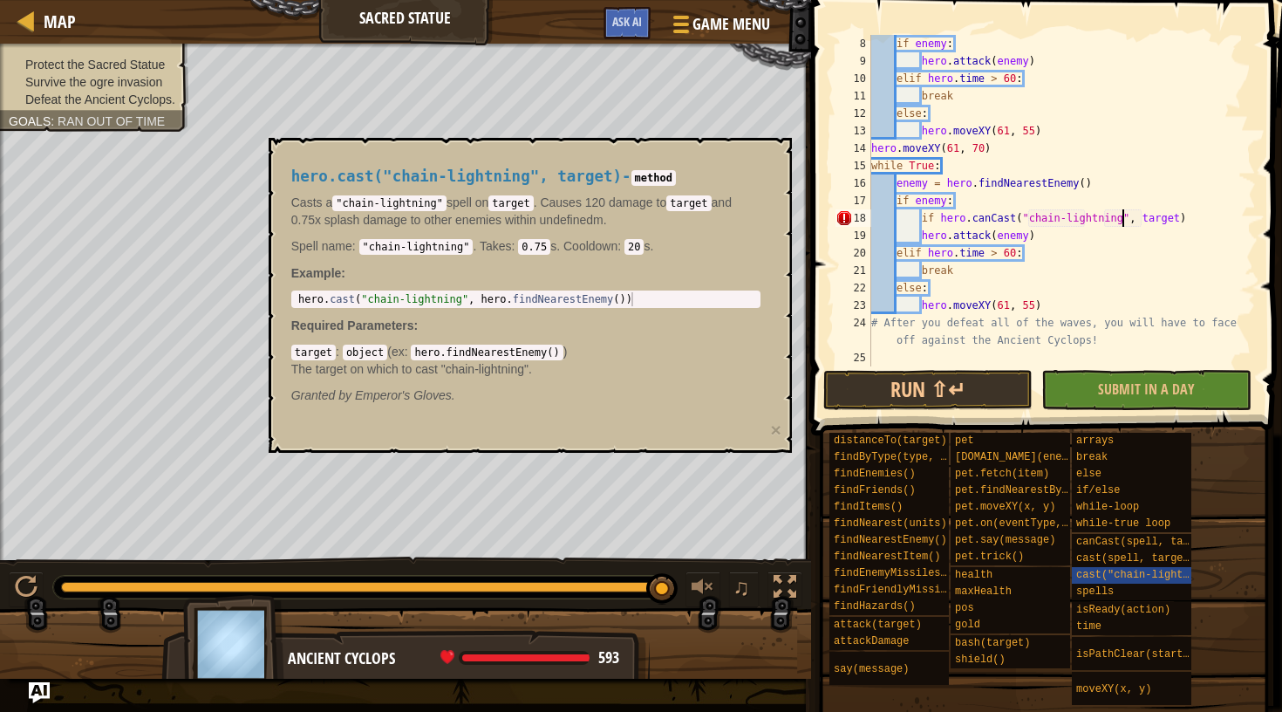
click at [1200, 220] on div "if enemy : hero . attack ( enemy ) [PERSON_NAME] . time > 60 : break else : her…" at bounding box center [1062, 218] width 388 height 366
type textarea "if hero.canCast("chain-lightning", target):"
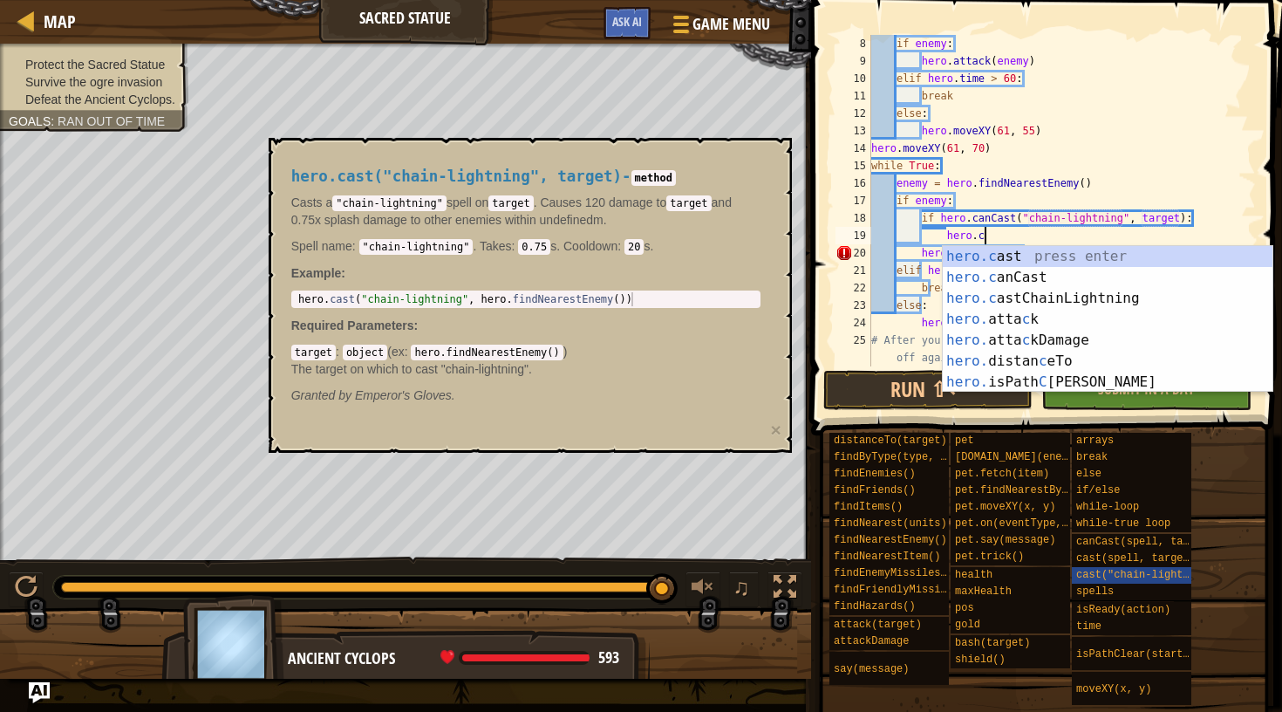
scroll to position [8, 10]
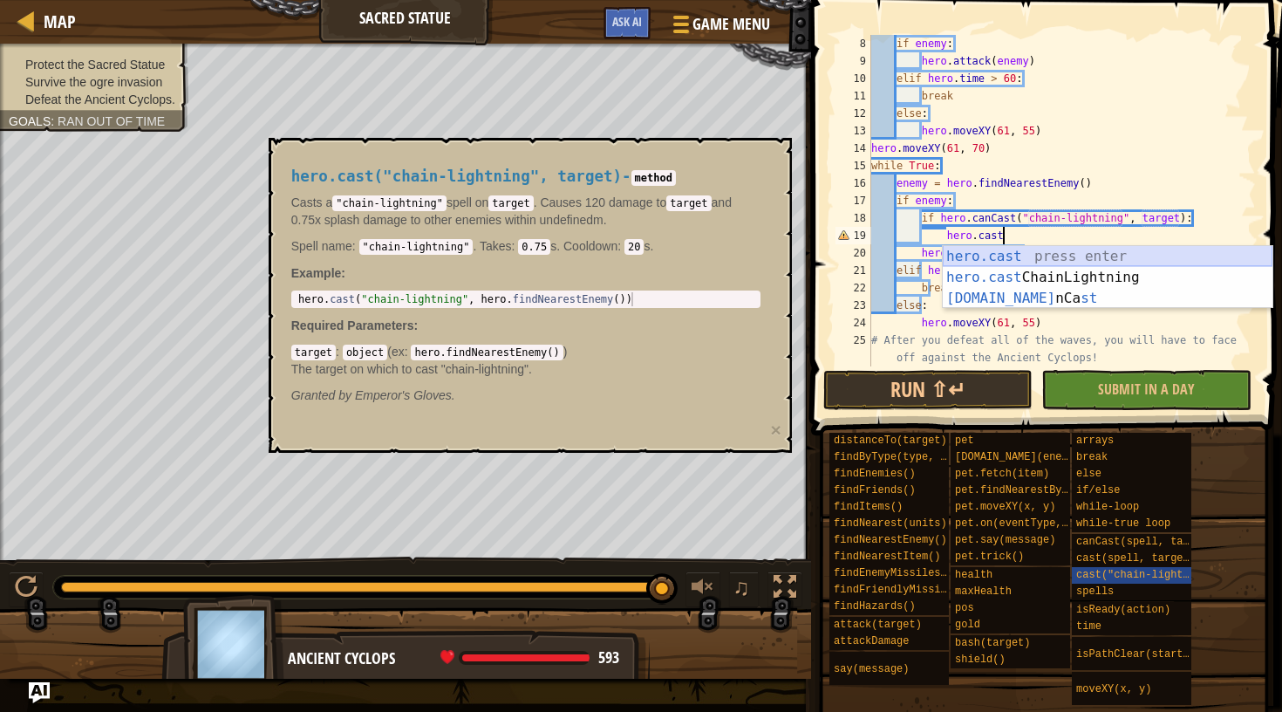
click at [1126, 248] on div "hero.cast press enter hero.cast ChainLightning press enter [DOMAIN_NAME] nCa st…" at bounding box center [1108, 298] width 330 height 105
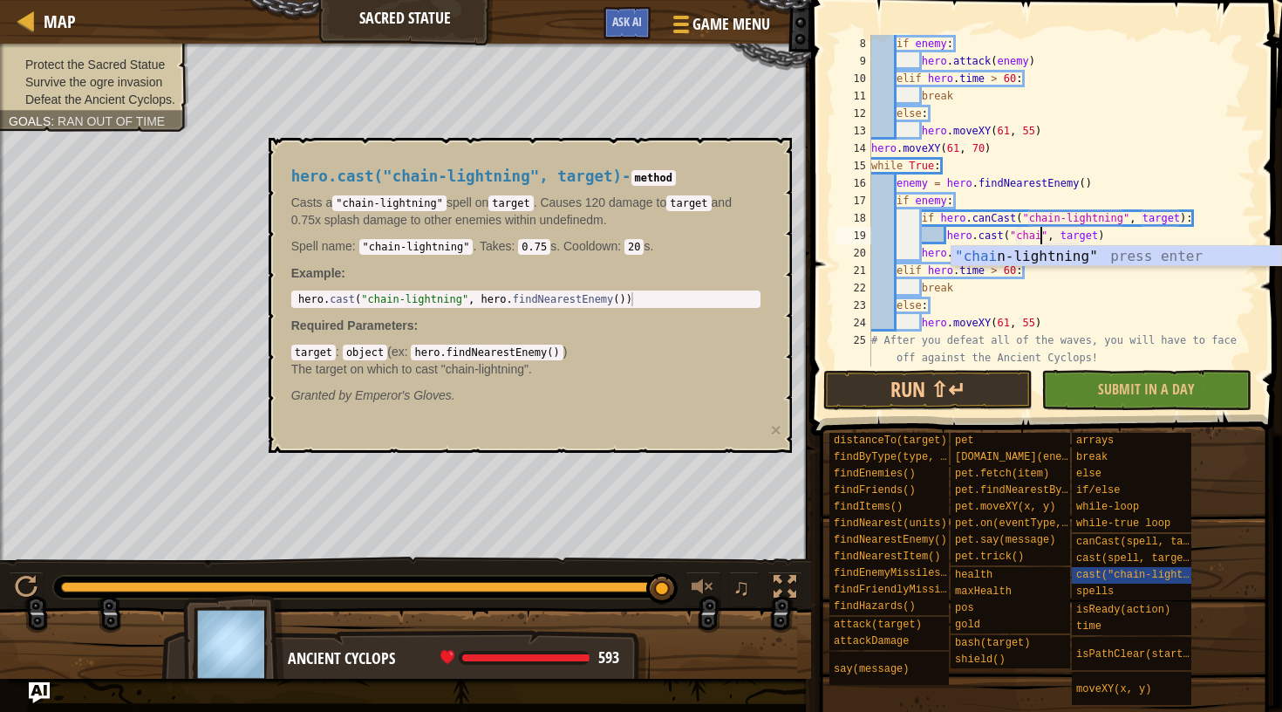
scroll to position [8, 14]
click at [1086, 256] on div ""chain -lightning" press enter" at bounding box center [1116, 277] width 330 height 63
type textarea "hero.cast("chain-lightning", target)"
click at [1172, 237] on div "if enemy : hero . attack ( enemy ) [PERSON_NAME] . time > 60 : break else : her…" at bounding box center [1062, 218] width 388 height 366
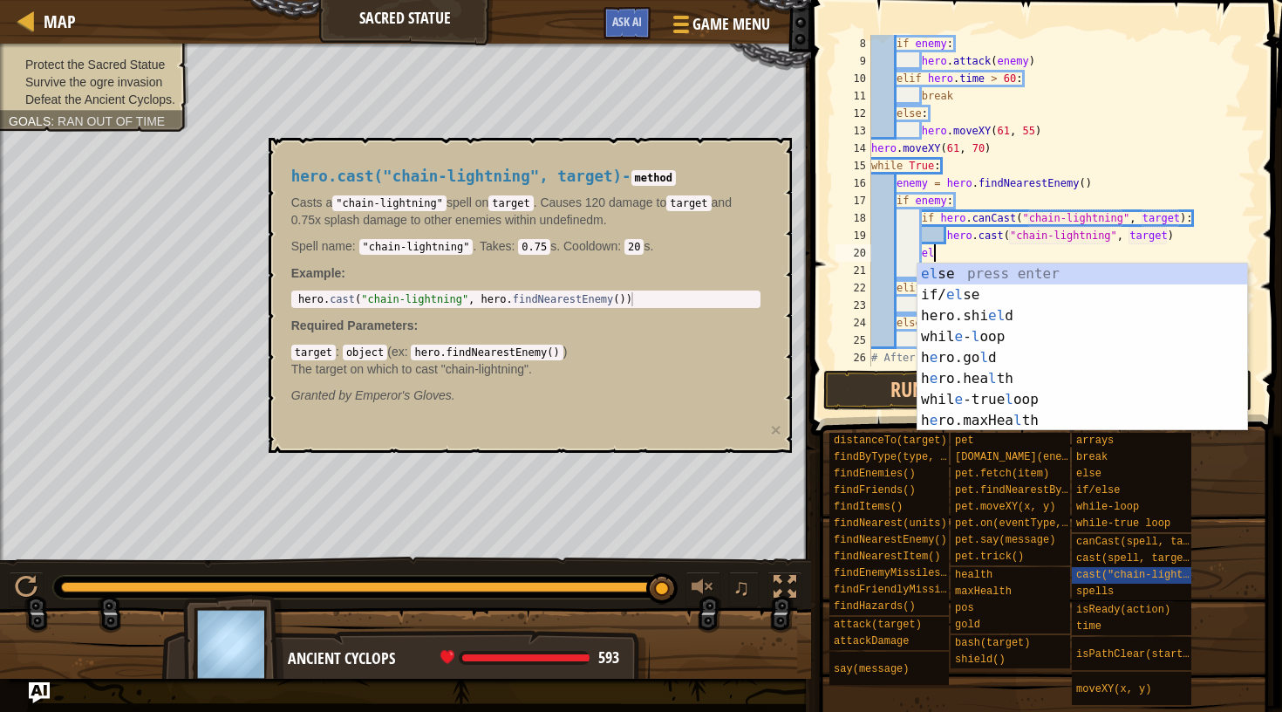
scroll to position [8, 5]
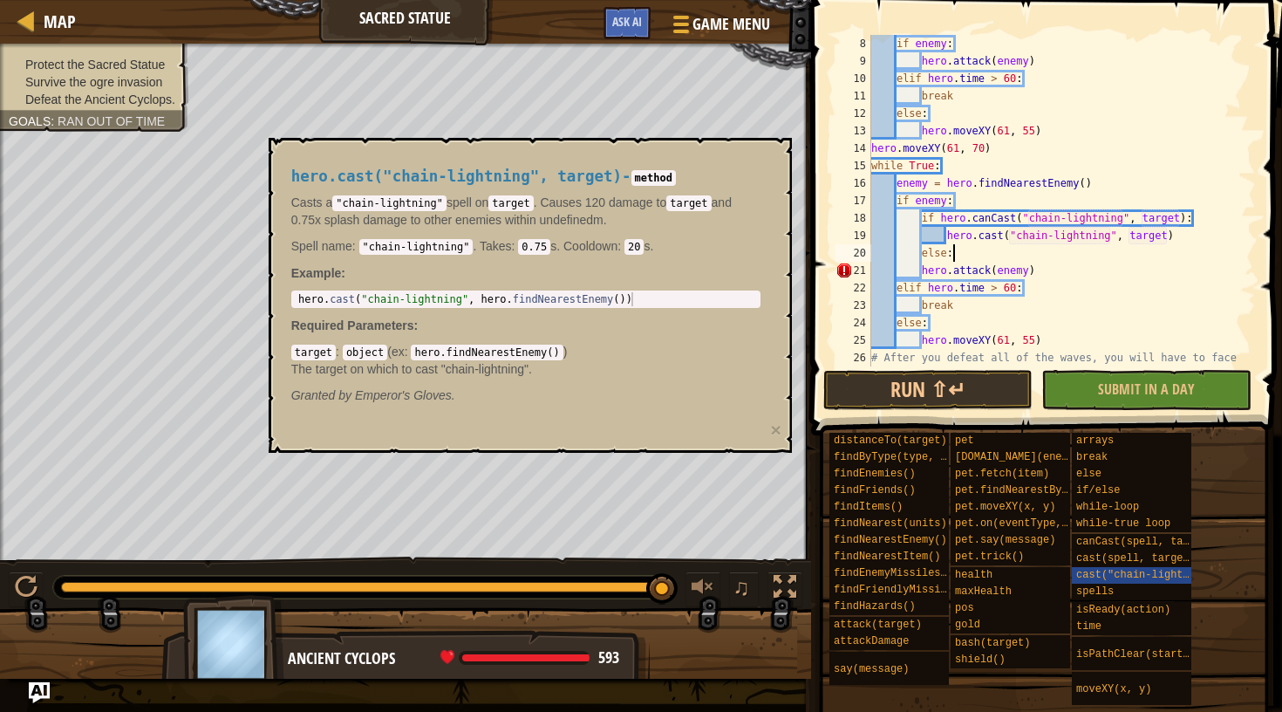
click at [920, 266] on div "if enemy : hero . attack ( enemy ) [PERSON_NAME] . time > 60 : break else : her…" at bounding box center [1062, 227] width 388 height 384
click at [956, 384] on button "Run ⇧↵" at bounding box center [927, 390] width 209 height 40
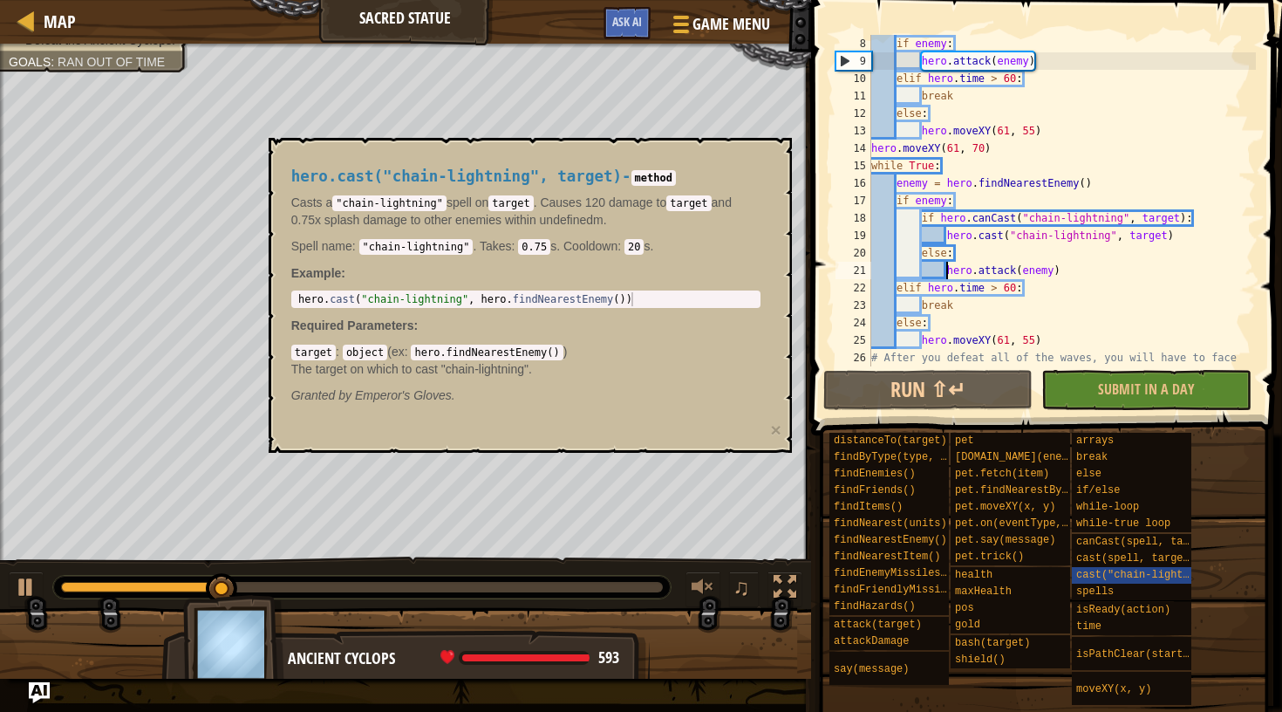
click at [787, 147] on div "hero.cast("chain-lightning", target) - method Casts a "chain-lightning" spell o…" at bounding box center [530, 295] width 523 height 315
click at [1096, 566] on div "cast(spell, target)" at bounding box center [1136, 558] width 128 height 17
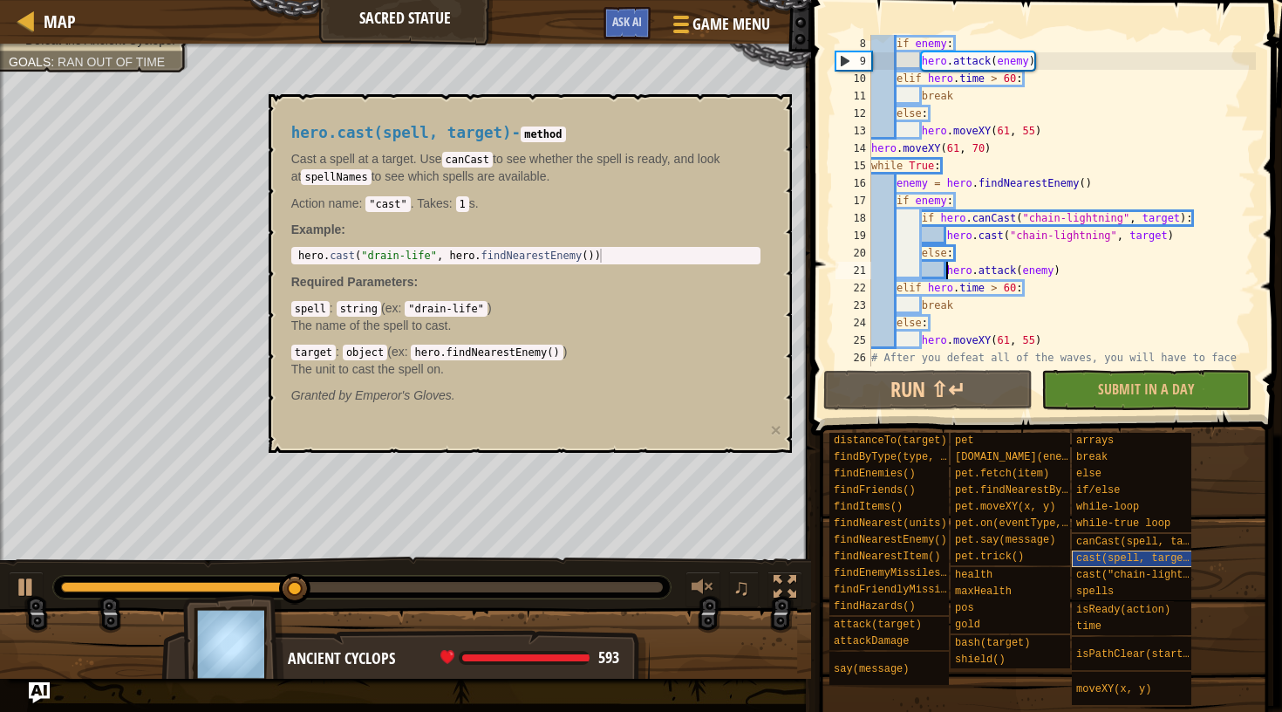
click at [1127, 555] on span "cast(spell, target)" at bounding box center [1135, 558] width 119 height 12
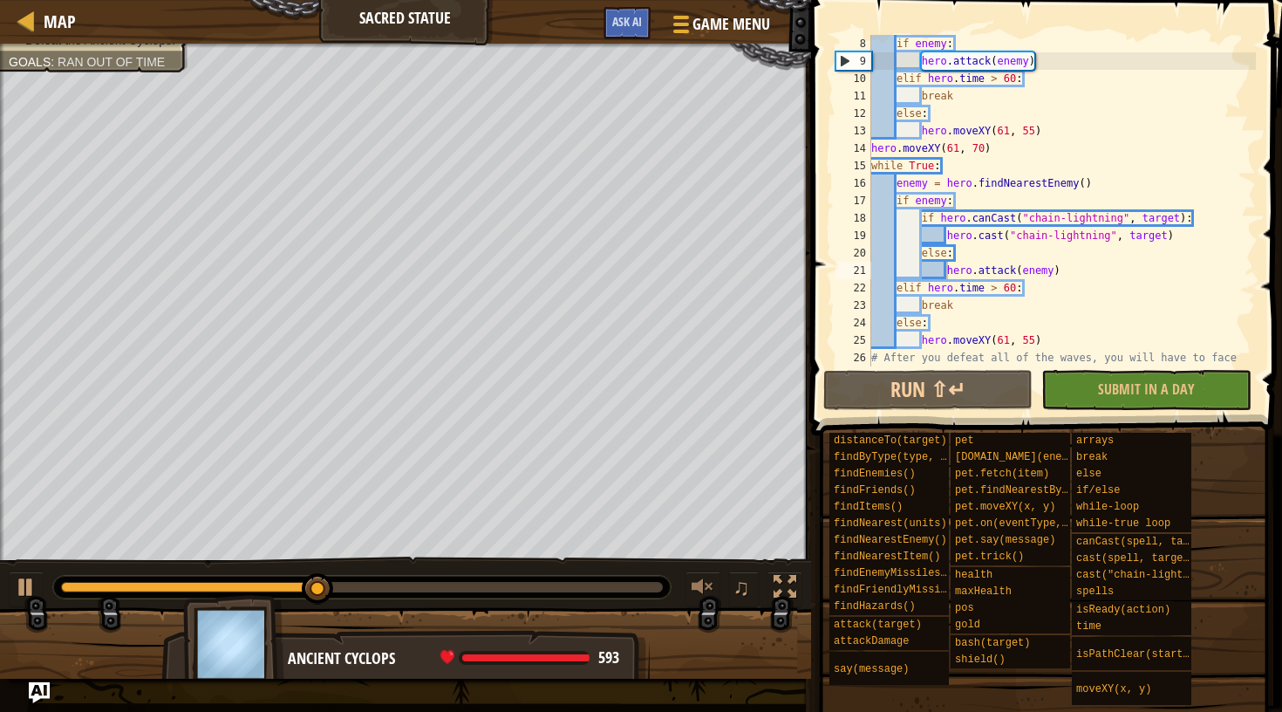
click at [1256, 494] on div "distanceTo(target) findByType(type, units) findEnemies() findFriends() findItem…" at bounding box center [1048, 569] width 441 height 274
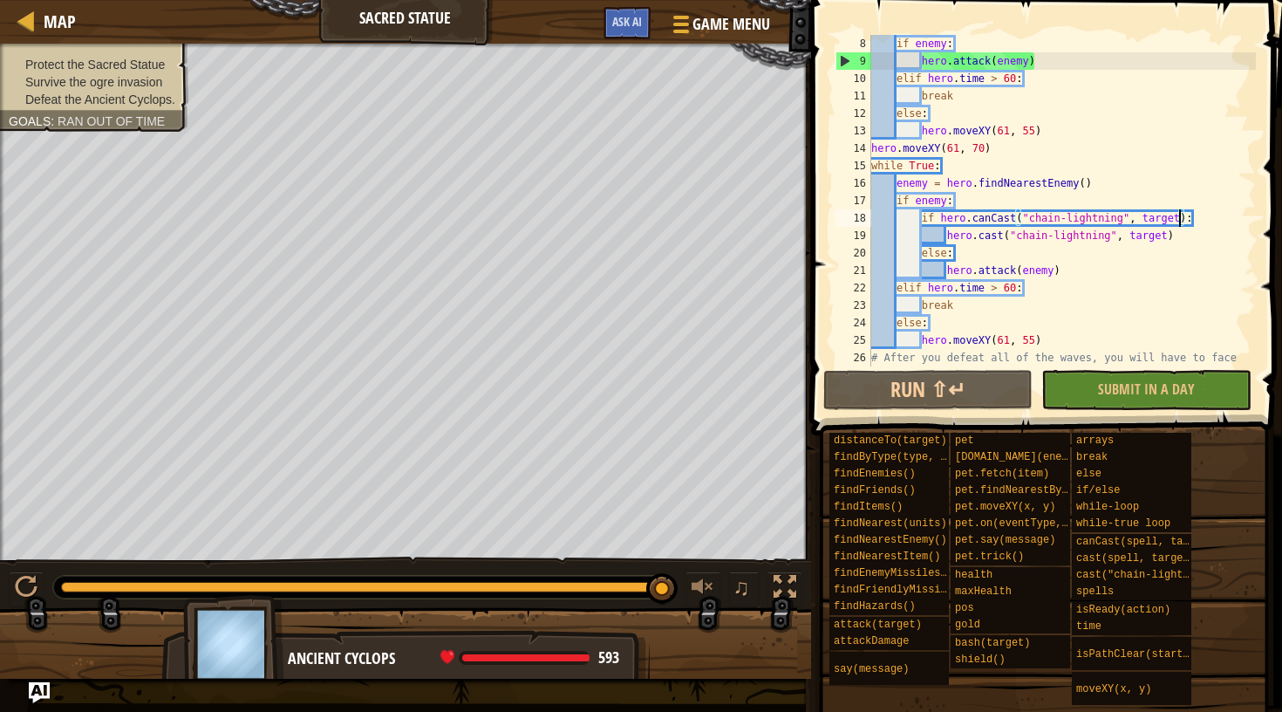
click at [1179, 217] on div "if enemy : hero . attack ( enemy ) [PERSON_NAME] . time > 60 : break else : her…" at bounding box center [1062, 227] width 388 height 384
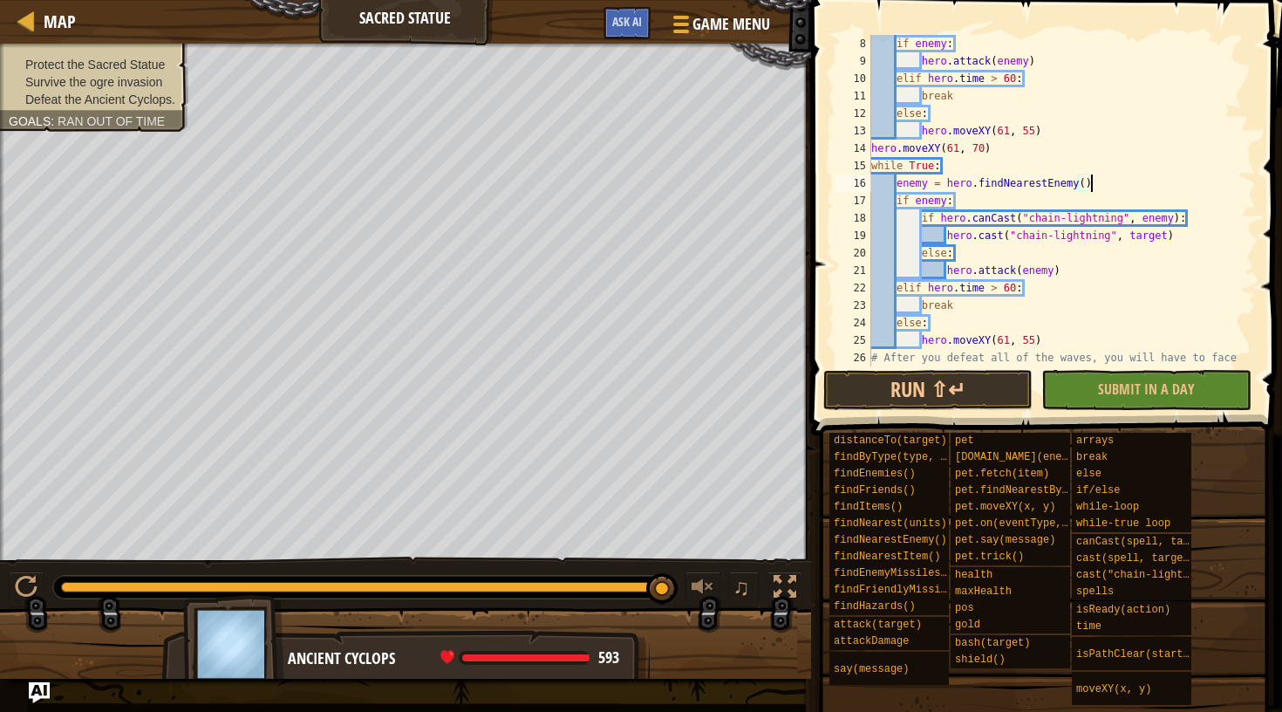
click at [1186, 180] on div "if enemy : hero . attack ( enemy ) [PERSON_NAME] . time > 60 : break else : her…" at bounding box center [1062, 227] width 388 height 384
drag, startPoint x: 1166, startPoint y: 235, endPoint x: 1130, endPoint y: 233, distance: 35.8
click at [1130, 233] on div "if enemy : hero . attack ( enemy ) [PERSON_NAME] . time > 60 : break else : her…" at bounding box center [1062, 227] width 388 height 384
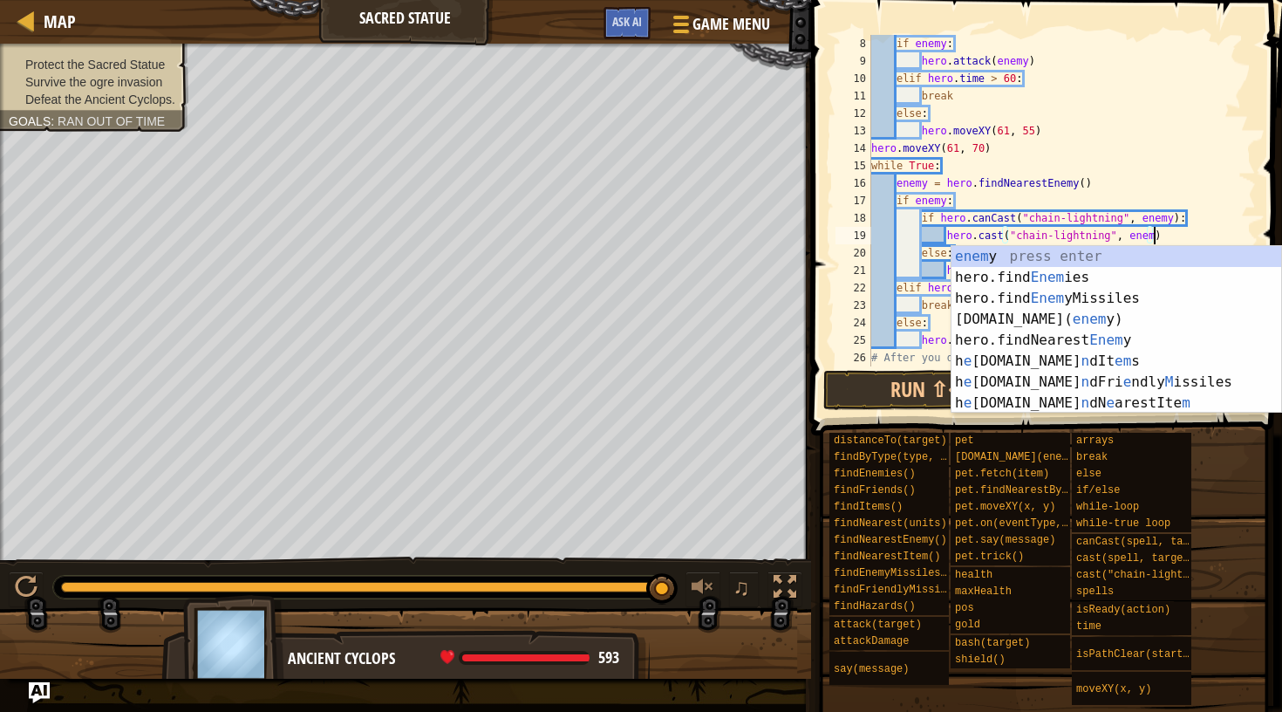
scroll to position [8, 24]
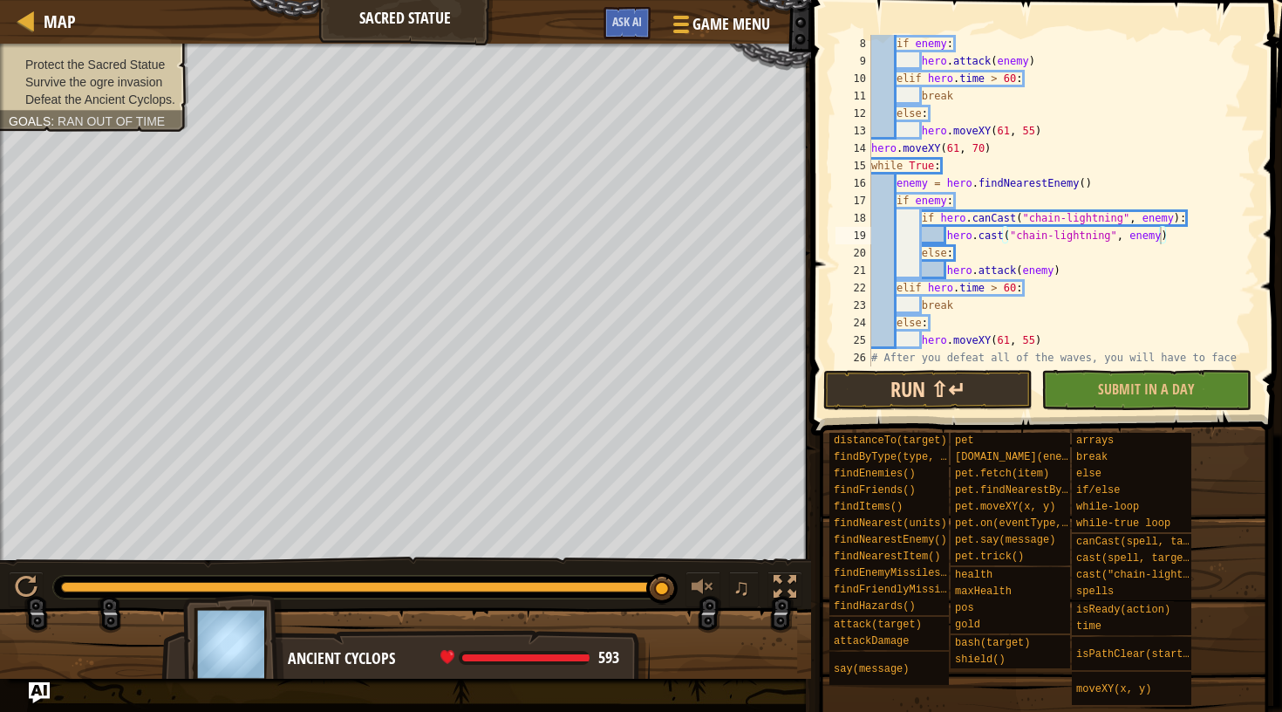
click at [912, 401] on button "Run ⇧↵" at bounding box center [927, 390] width 209 height 40
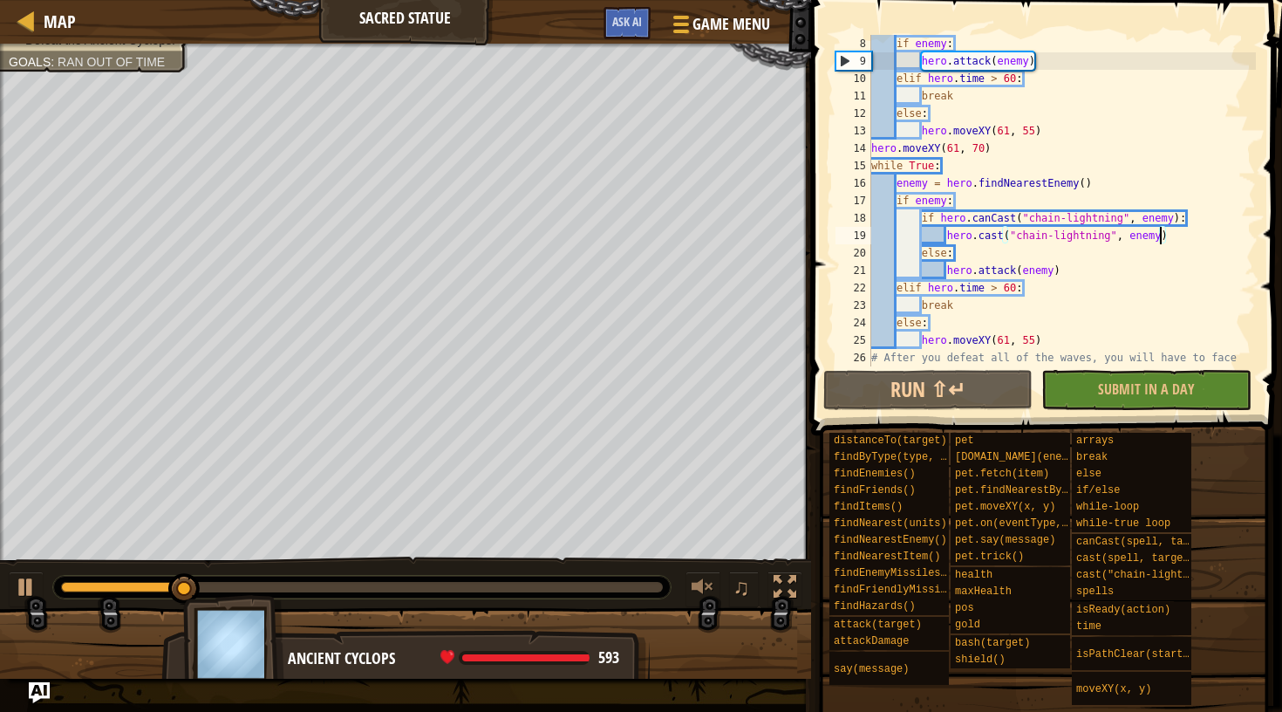
click at [651, 589] on div at bounding box center [362, 587] width 602 height 10
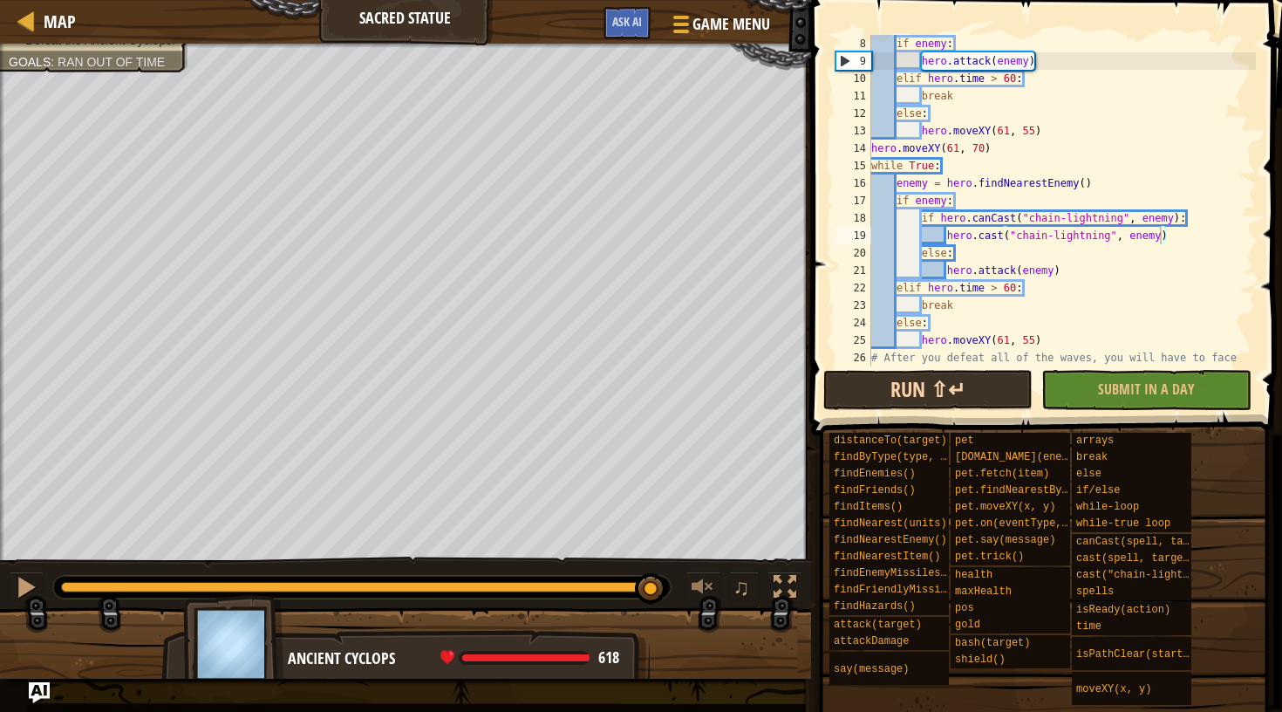
click at [883, 386] on button "Run ⇧↵" at bounding box center [927, 390] width 209 height 40
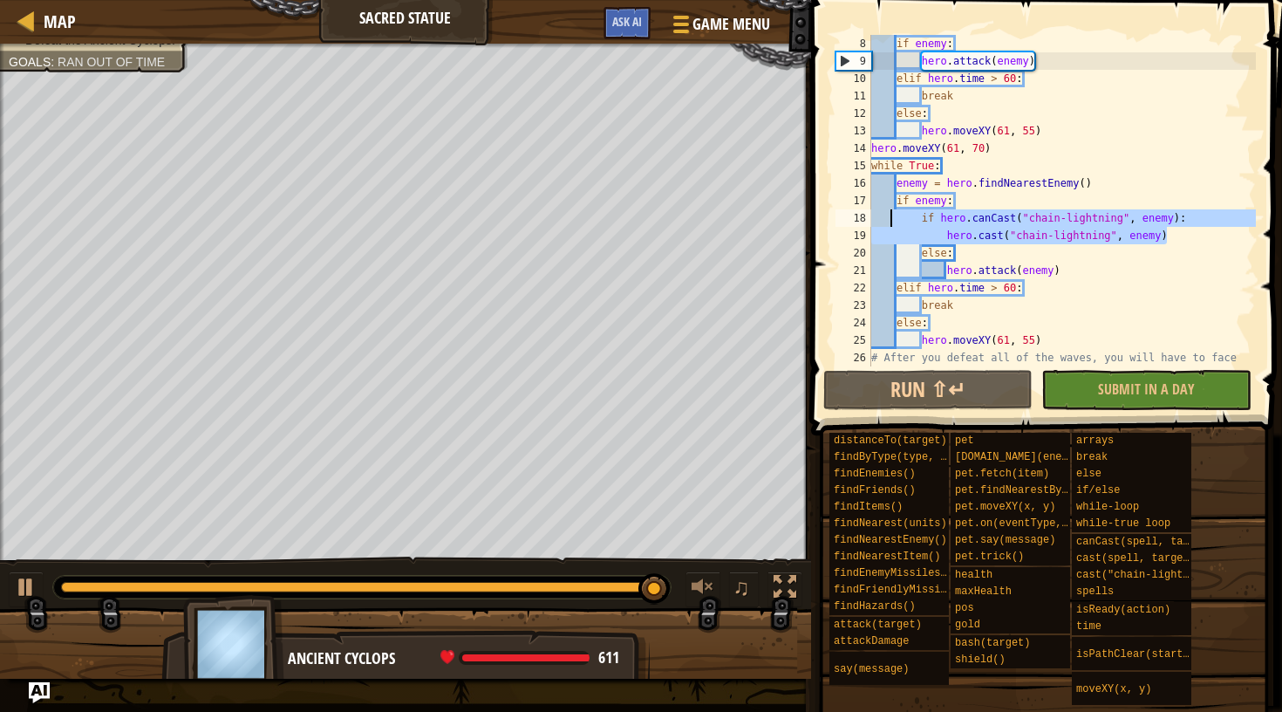
drag, startPoint x: 1201, startPoint y: 239, endPoint x: 887, endPoint y: 208, distance: 315.5
click at [887, 208] on div "if enemy : hero . attack ( enemy ) [PERSON_NAME] . time > 60 : break else : her…" at bounding box center [1062, 227] width 388 height 384
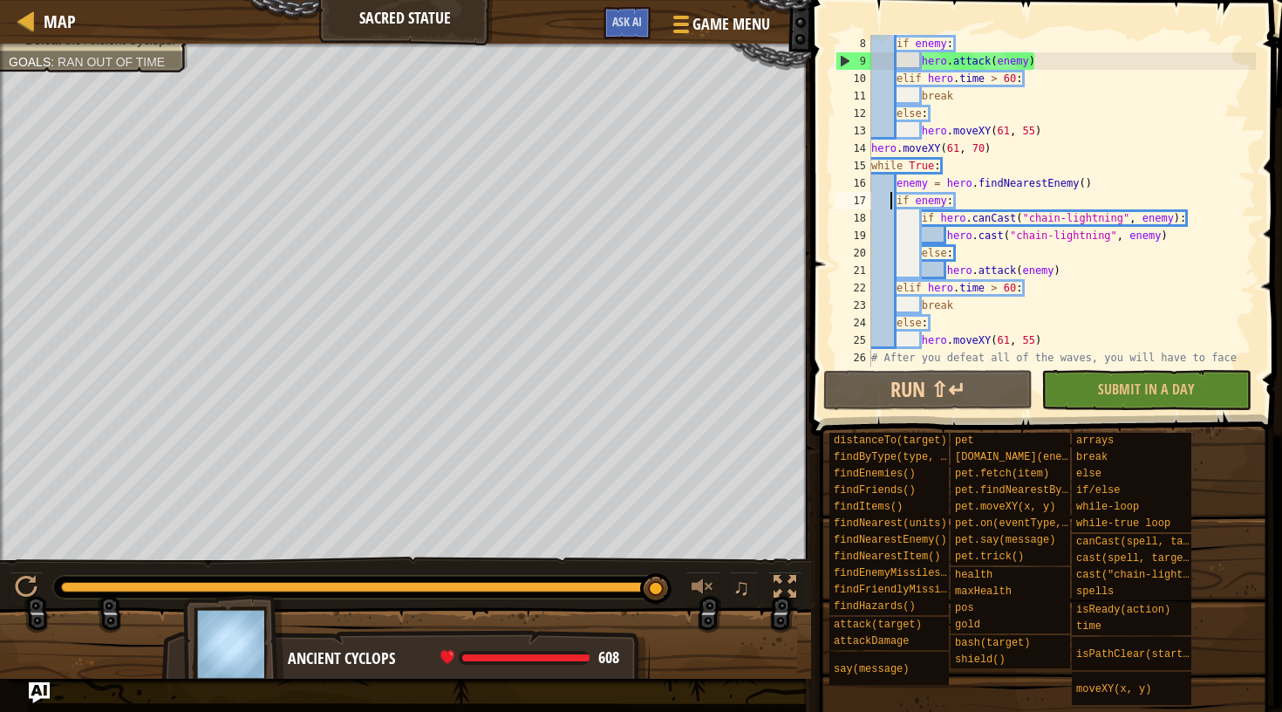
scroll to position [8, 6]
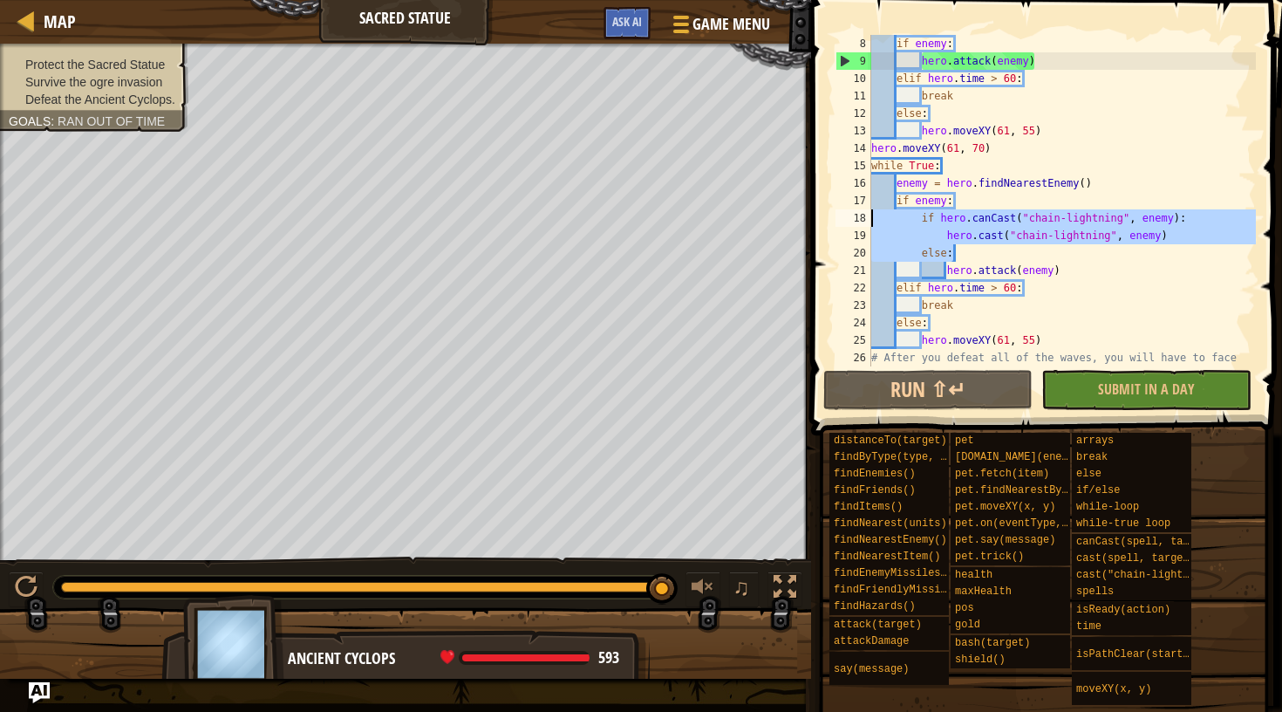
drag, startPoint x: 1143, startPoint y: 257, endPoint x: 850, endPoint y: 226, distance: 294.7
click at [850, 226] on div "if enemy: 8 9 10 11 12 13 14 15 16 17 18 19 20 21 22 23 24 25 26 if enemy : her…" at bounding box center [1044, 200] width 424 height 331
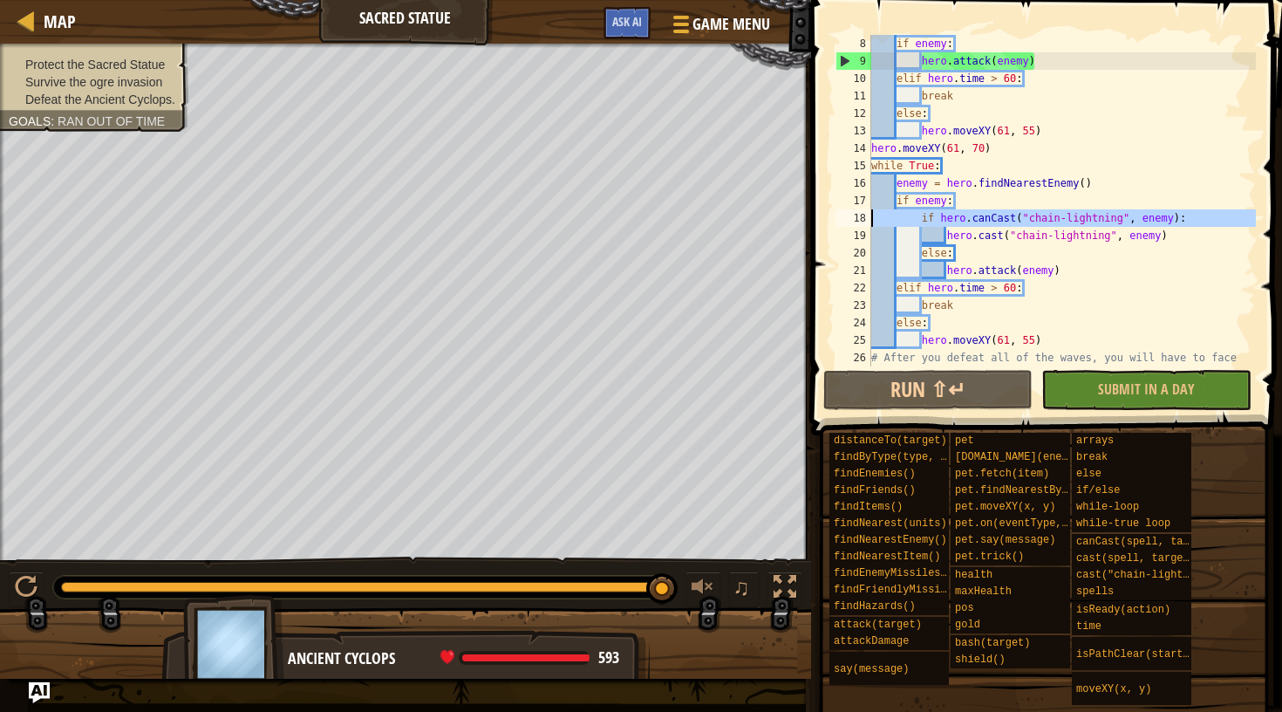
click at [850, 226] on div "18" at bounding box center [853, 217] width 36 height 17
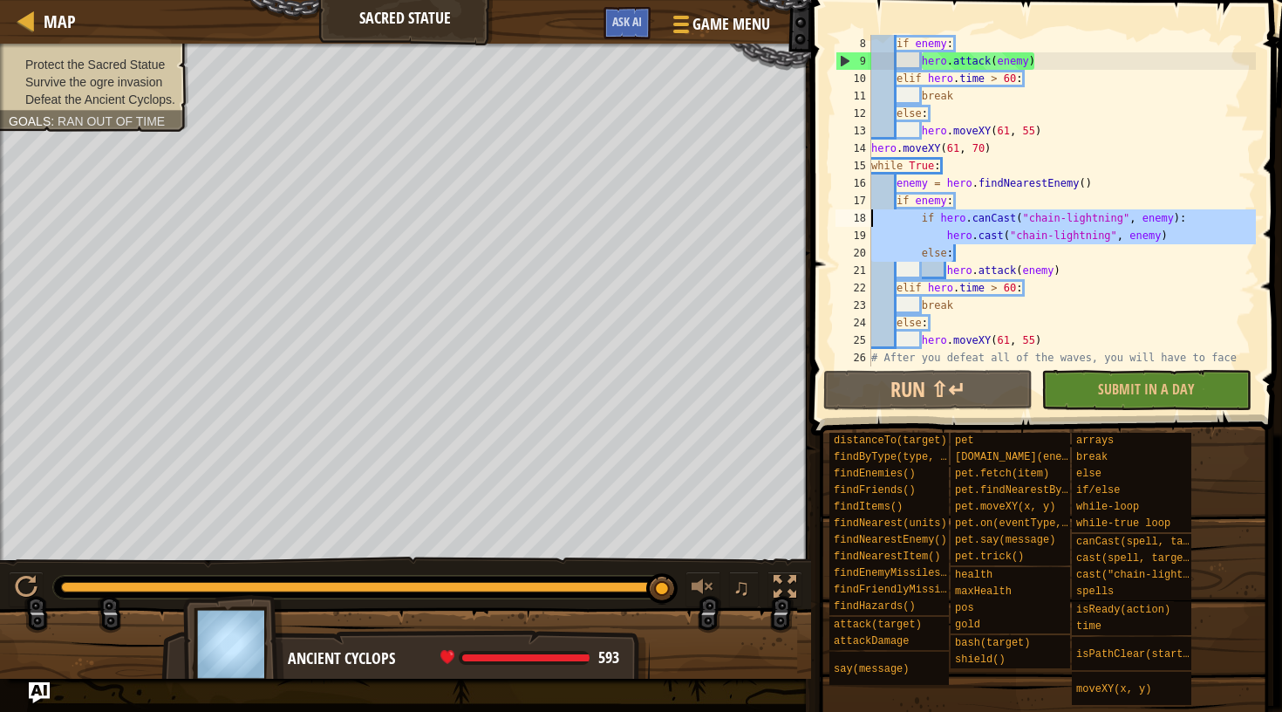
drag, startPoint x: 1141, startPoint y: 244, endPoint x: 871, endPoint y: 215, distance: 271.1
click at [871, 215] on div "if enemy : hero . attack ( enemy ) [PERSON_NAME] . time > 60 : break else : her…" at bounding box center [1062, 227] width 388 height 384
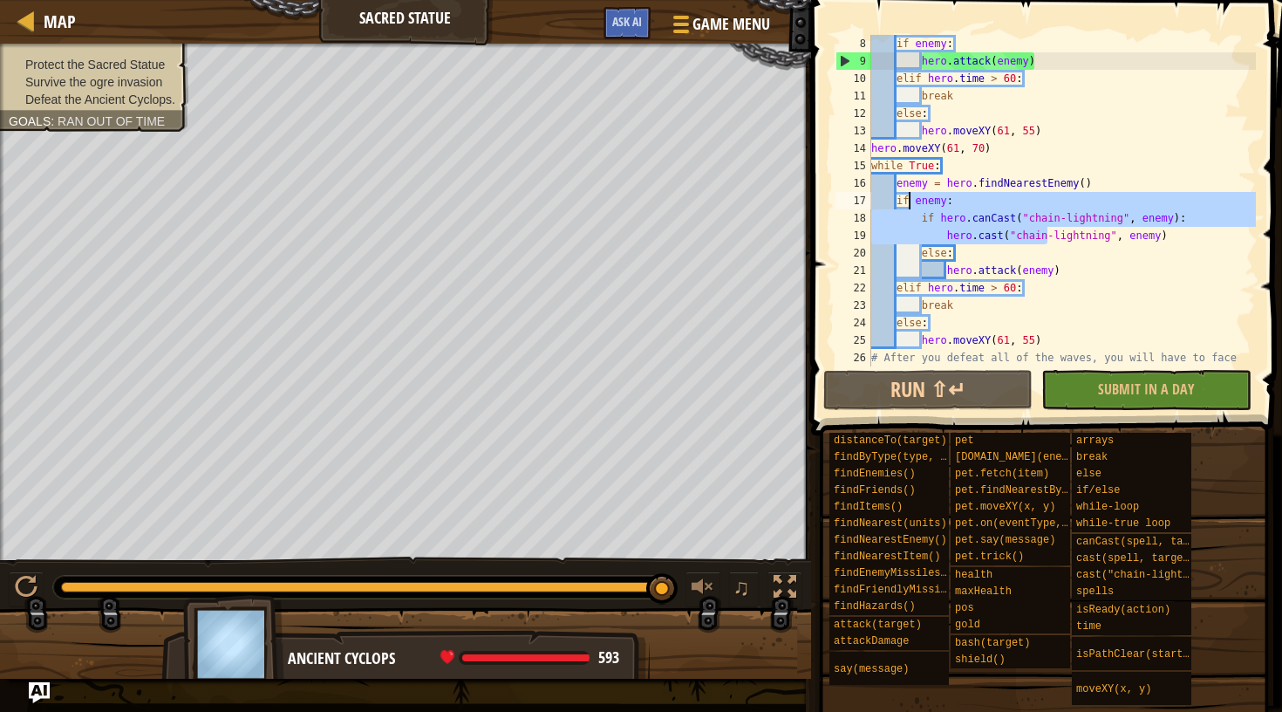
drag, startPoint x: 1046, startPoint y: 237, endPoint x: 907, endPoint y: 196, distance: 145.4
click at [907, 196] on div "if enemy : hero . attack ( enemy ) [PERSON_NAME] . time > 60 : break else : her…" at bounding box center [1062, 227] width 388 height 384
click at [1023, 240] on div "if enemy : hero . attack ( enemy ) [PERSON_NAME] . time > 60 : break else : her…" at bounding box center [1062, 200] width 388 height 331
type textarea "hero.cast("chain-lightning", enemy)"
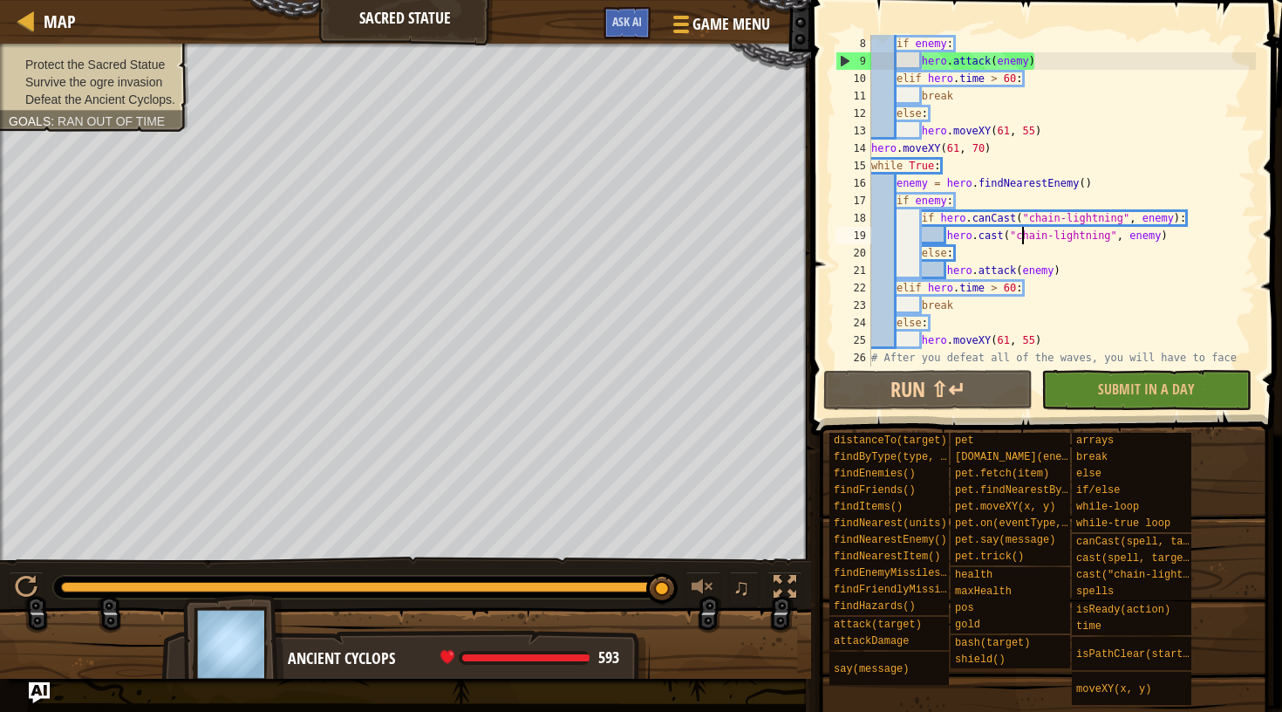
click at [1198, 233] on div "if enemy : hero . attack ( enemy ) [PERSON_NAME] . time > 60 : break else : her…" at bounding box center [1062, 227] width 388 height 384
